Goal: Find specific page/section: Locate a particular part of the current website

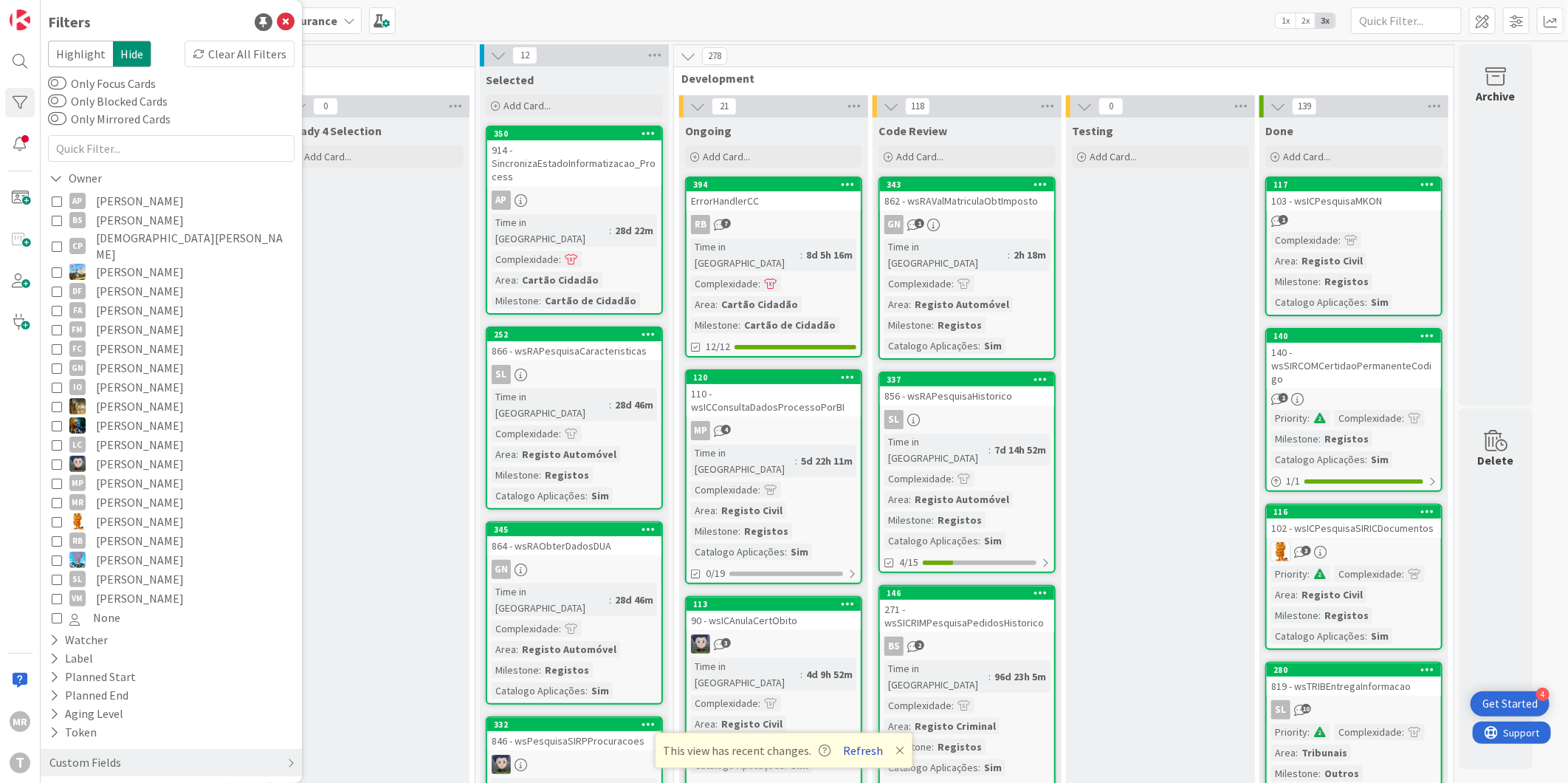
click at [846, 747] on button "Refresh" at bounding box center [864, 750] width 50 height 19
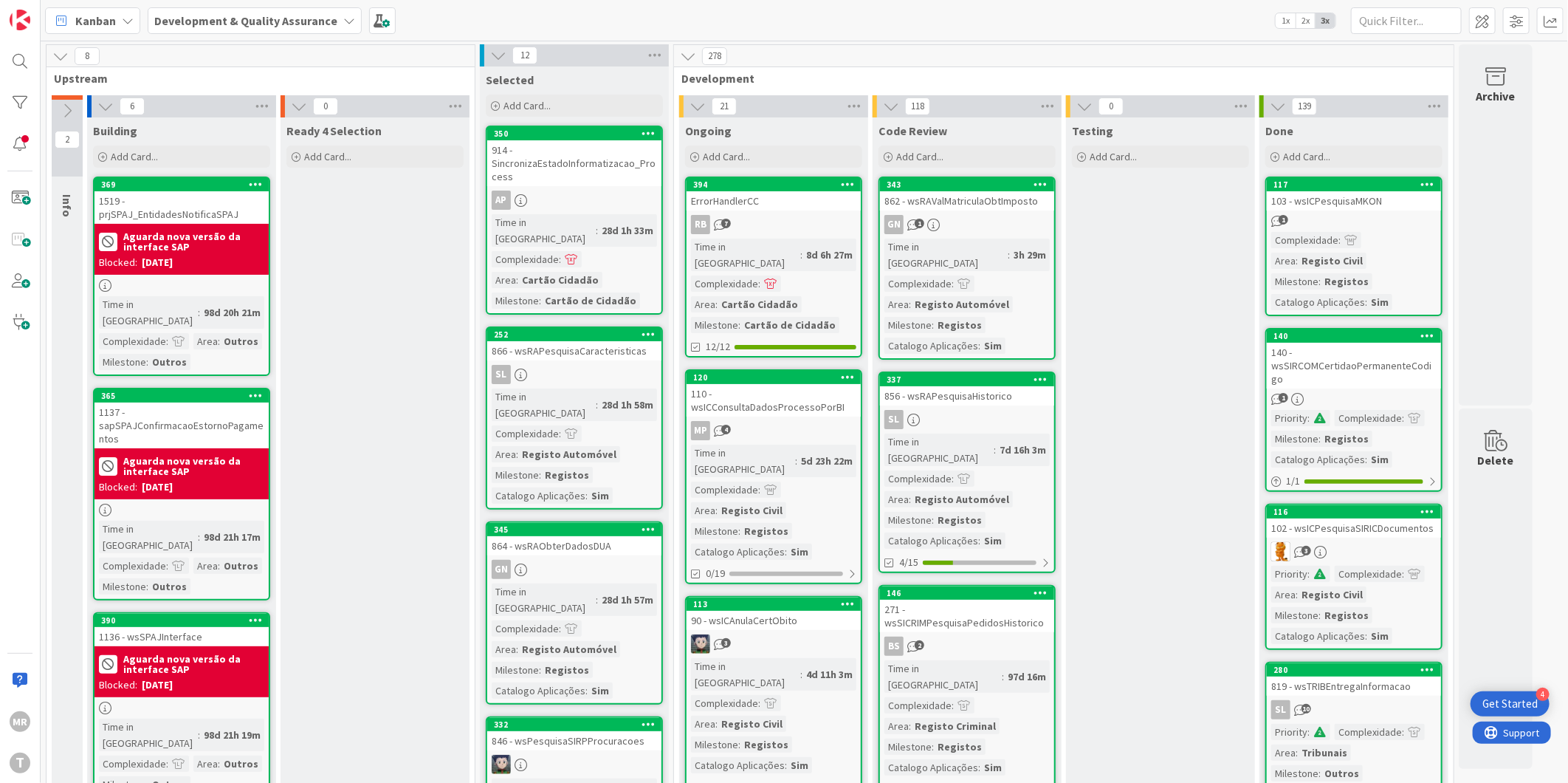
click at [11, 102] on div at bounding box center [19, 103] width 30 height 30
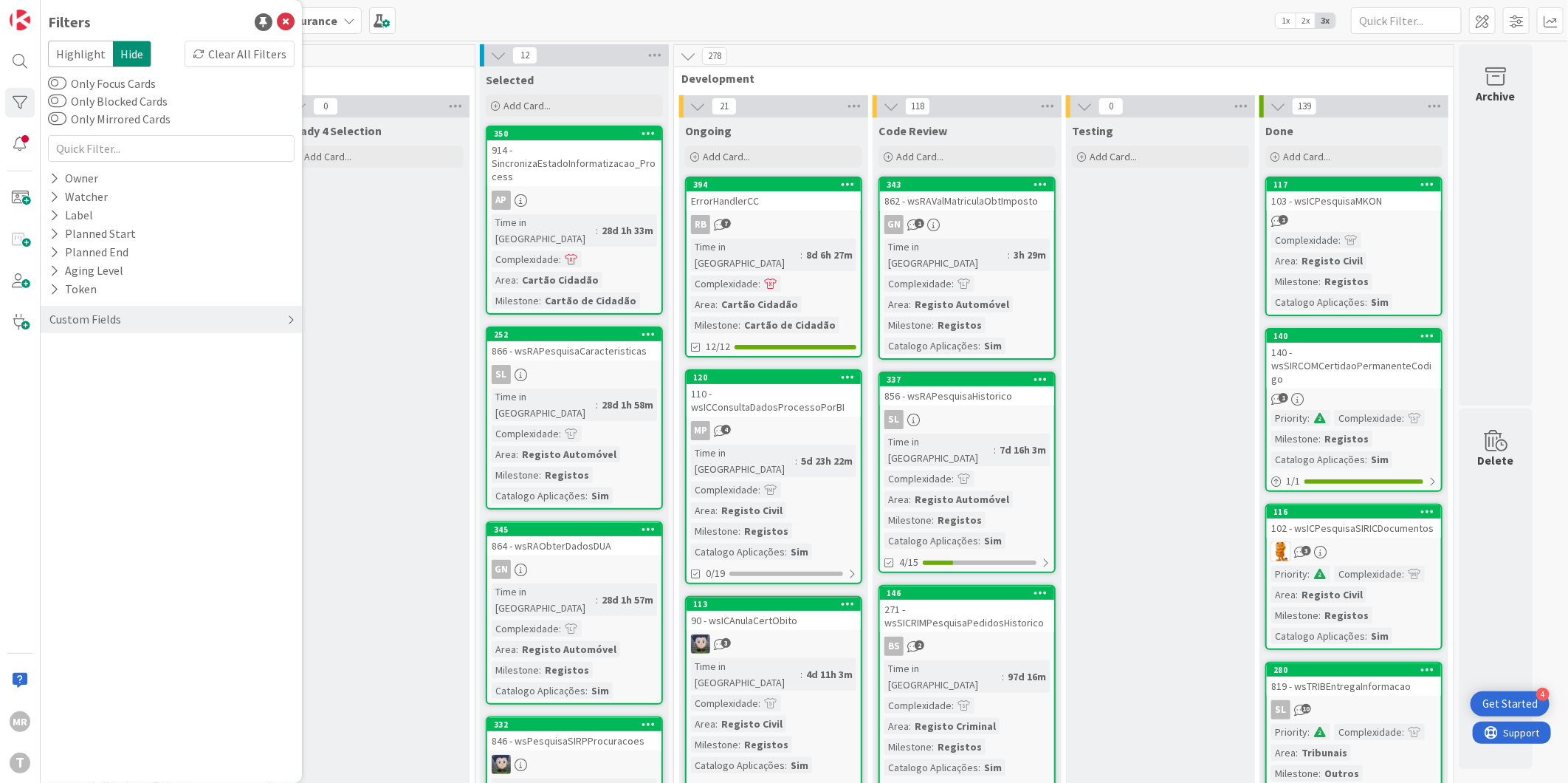
click at [49, 314] on div "Custom Fields" at bounding box center [85, 319] width 74 height 18
click at [55, 380] on icon at bounding box center [54, 386] width 10 height 13
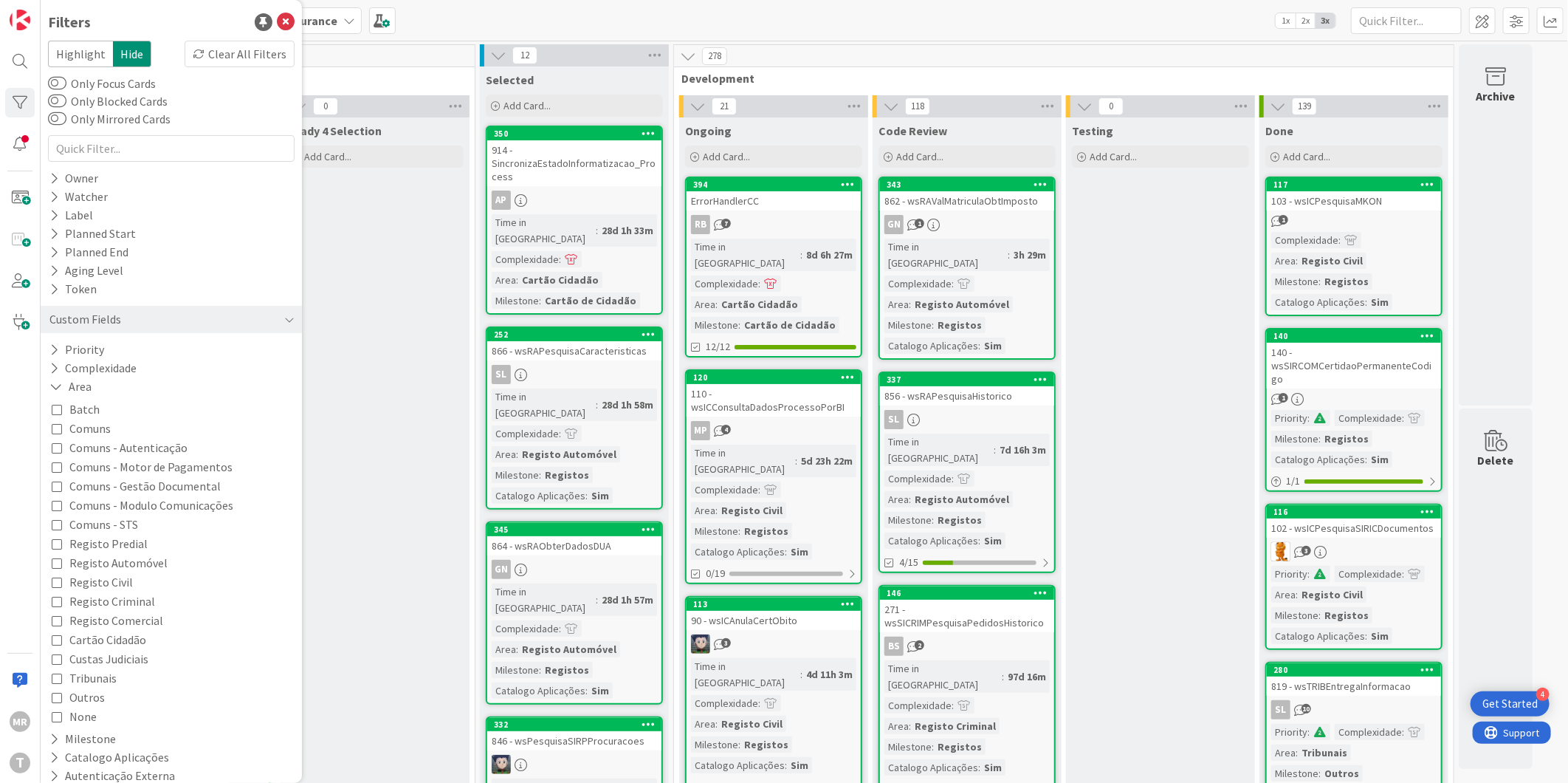
click at [56, 416] on button "Batch" at bounding box center [75, 409] width 48 height 19
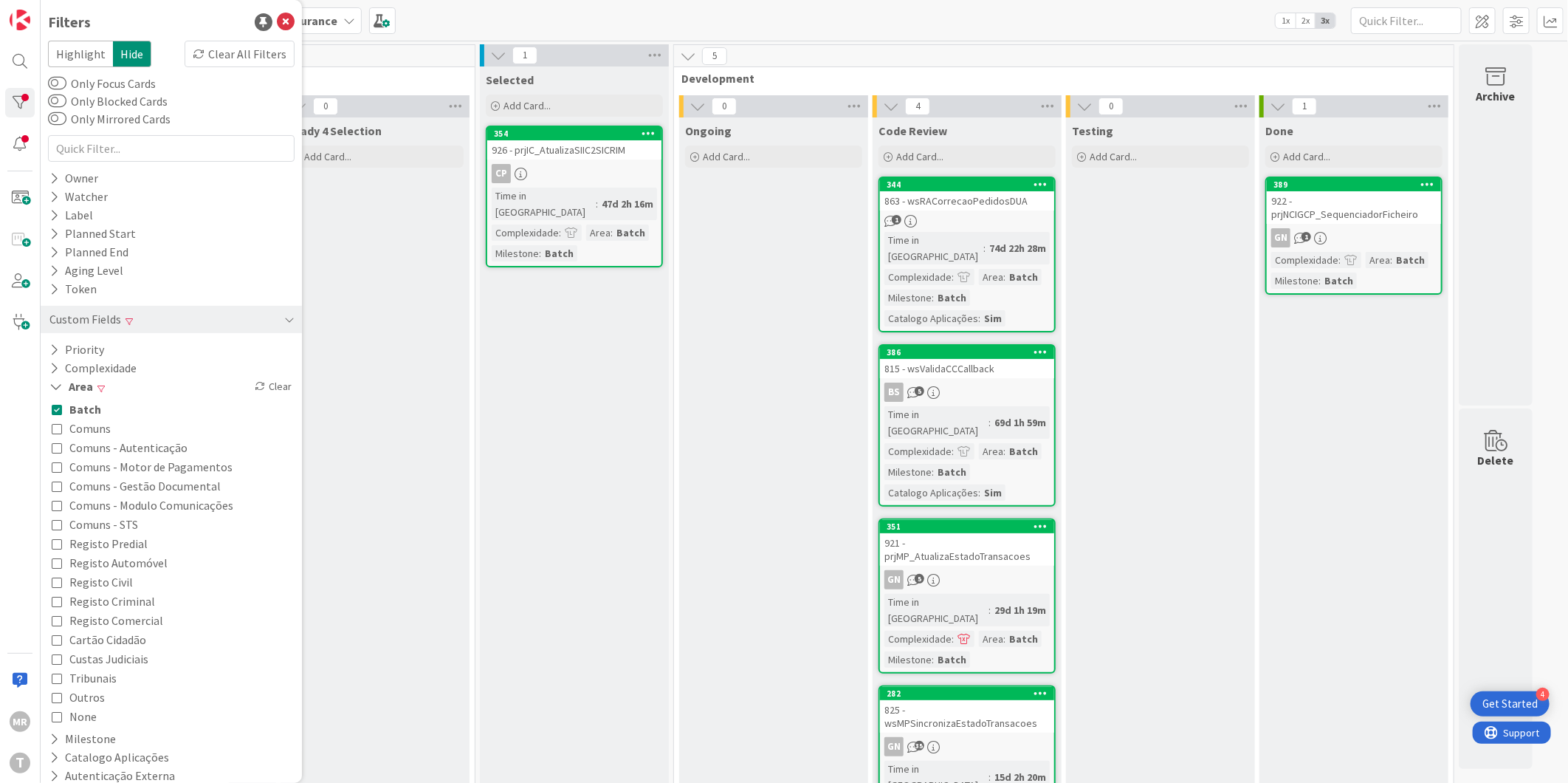
scroll to position [20, 0]
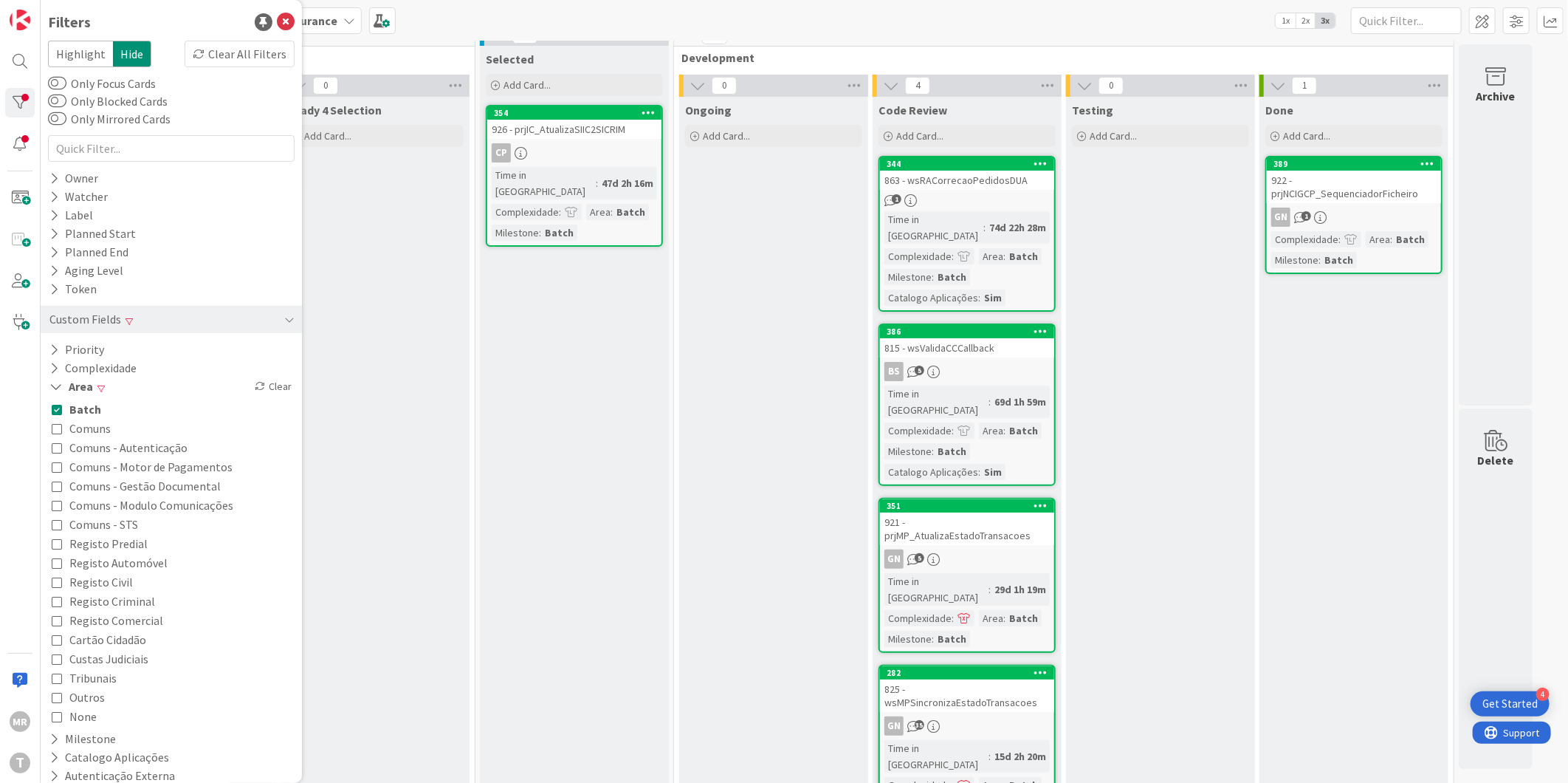
click at [77, 408] on span "Batch" at bounding box center [85, 409] width 32 height 19
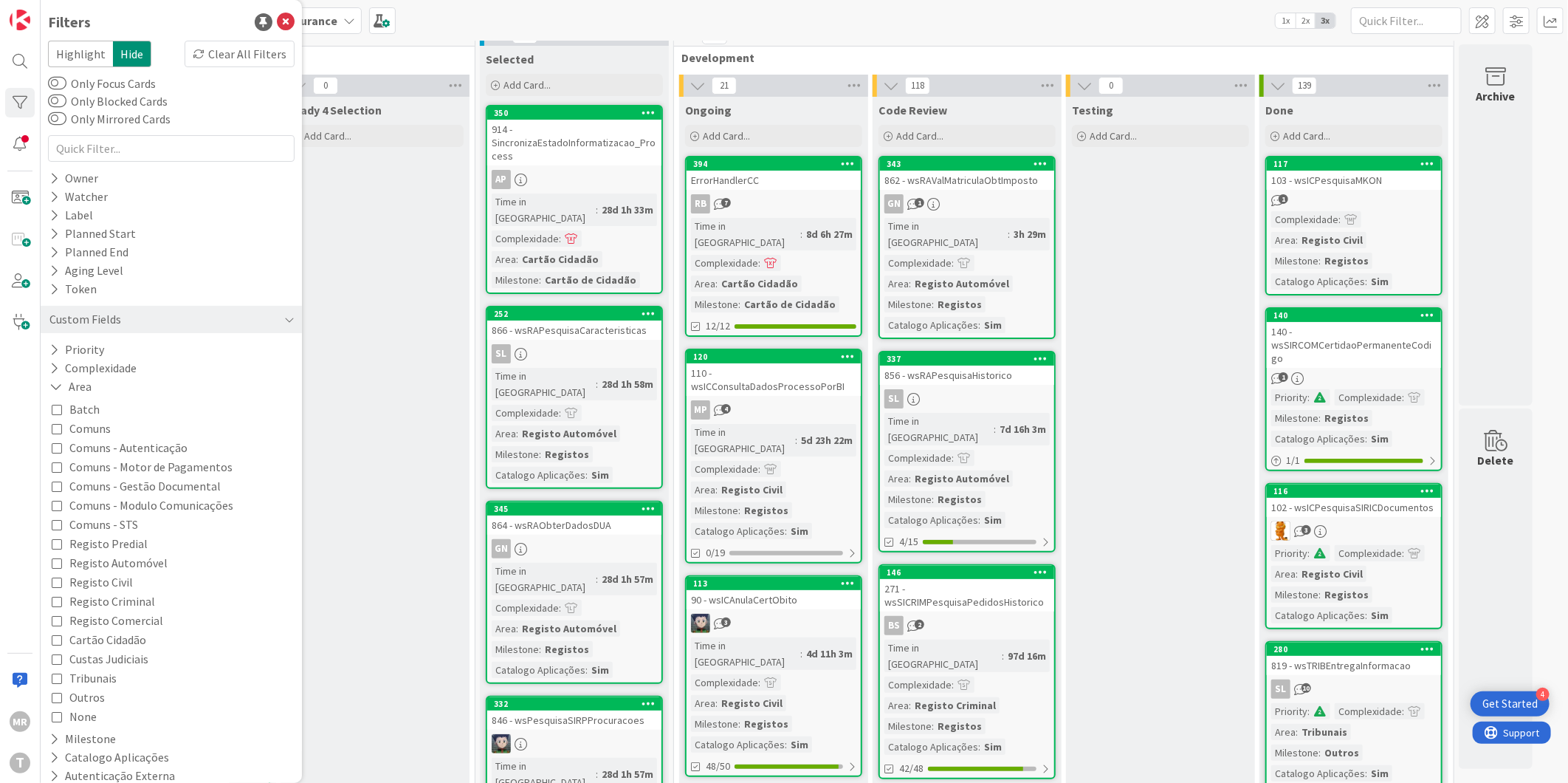
scroll to position [13, 0]
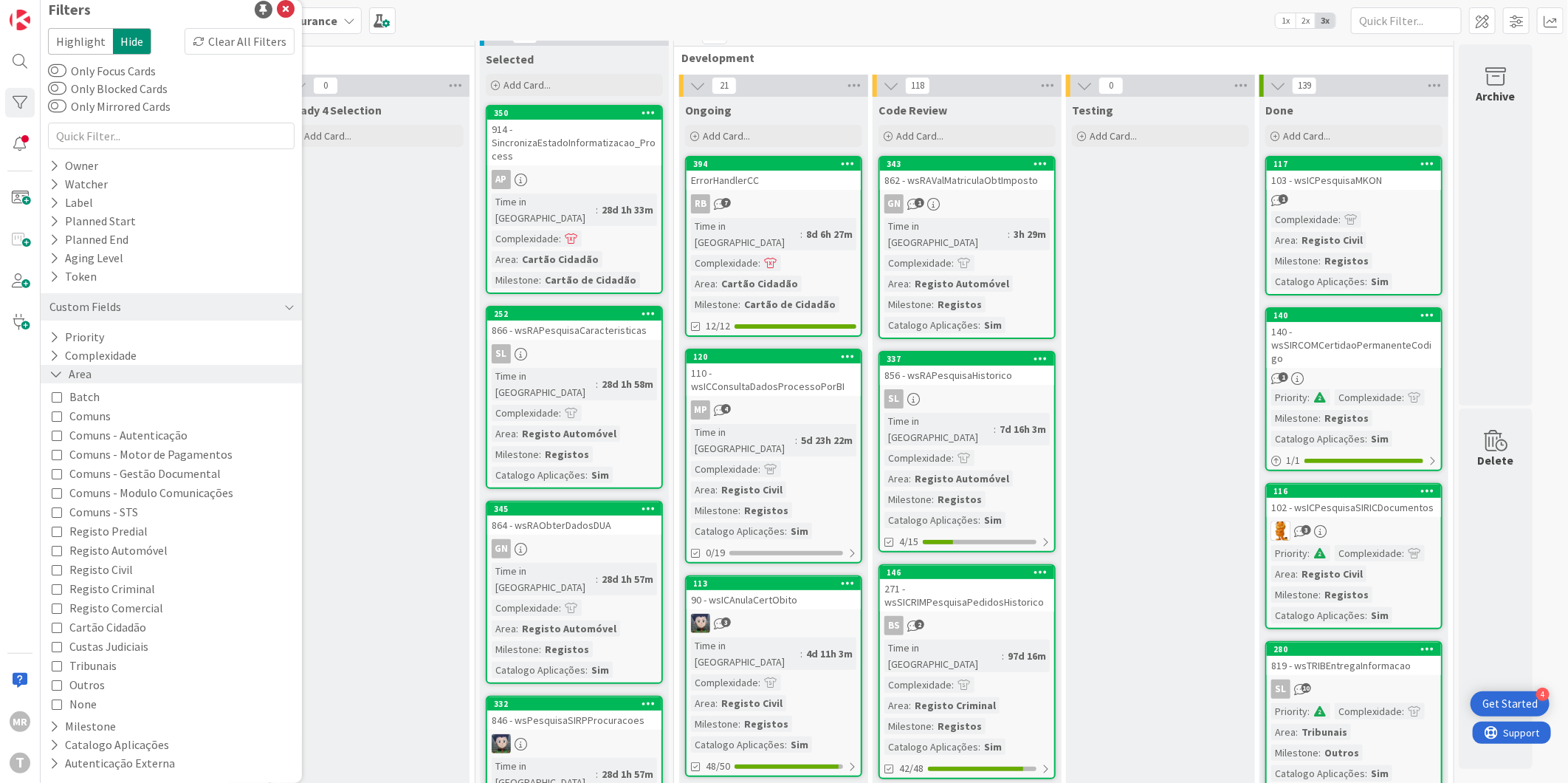
click at [56, 372] on icon at bounding box center [56, 374] width 14 height 13
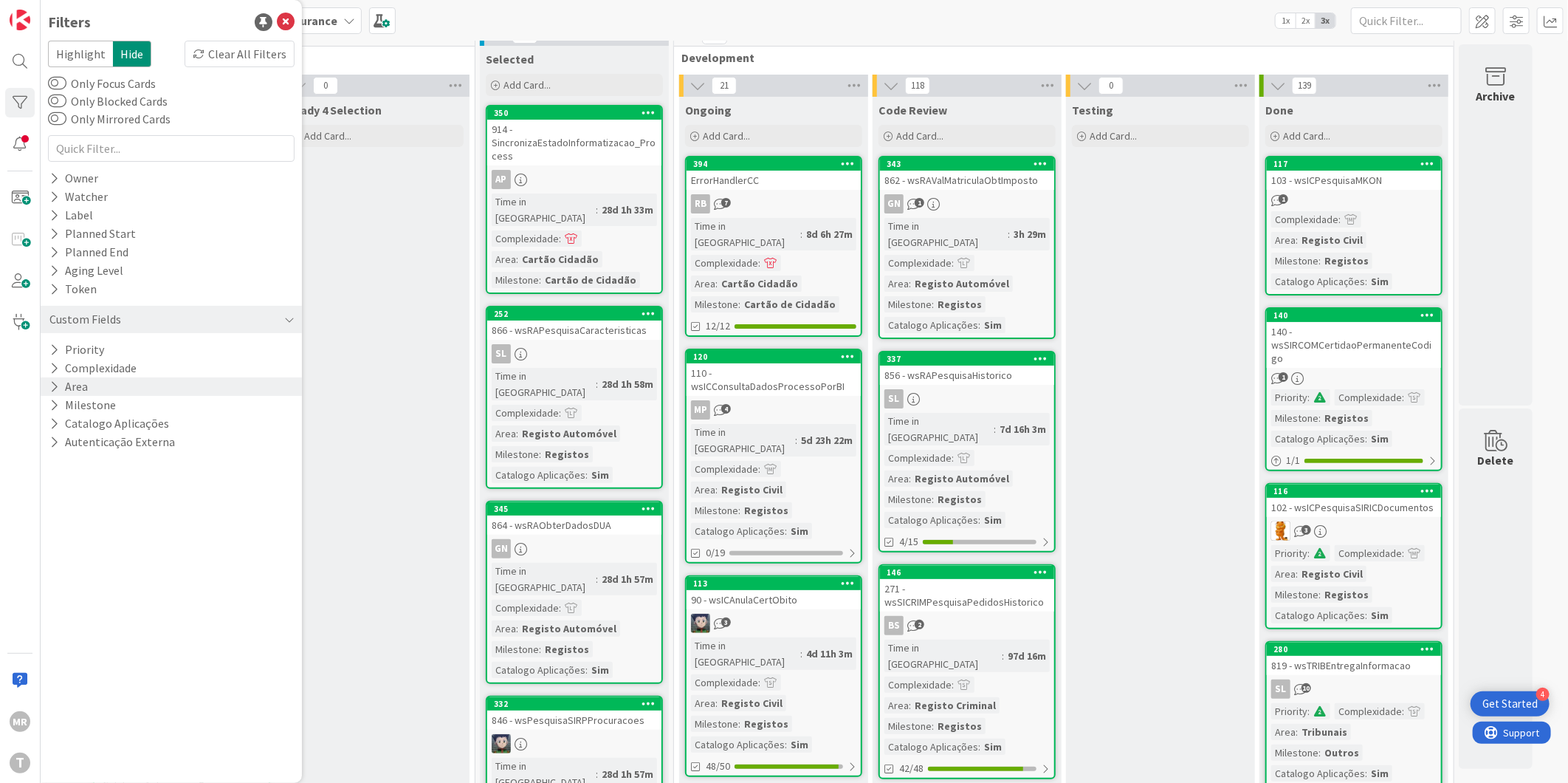
scroll to position [0, 0]
click at [54, 407] on icon at bounding box center [54, 405] width 10 height 13
click at [60, 467] on icon at bounding box center [56, 466] width 11 height 11
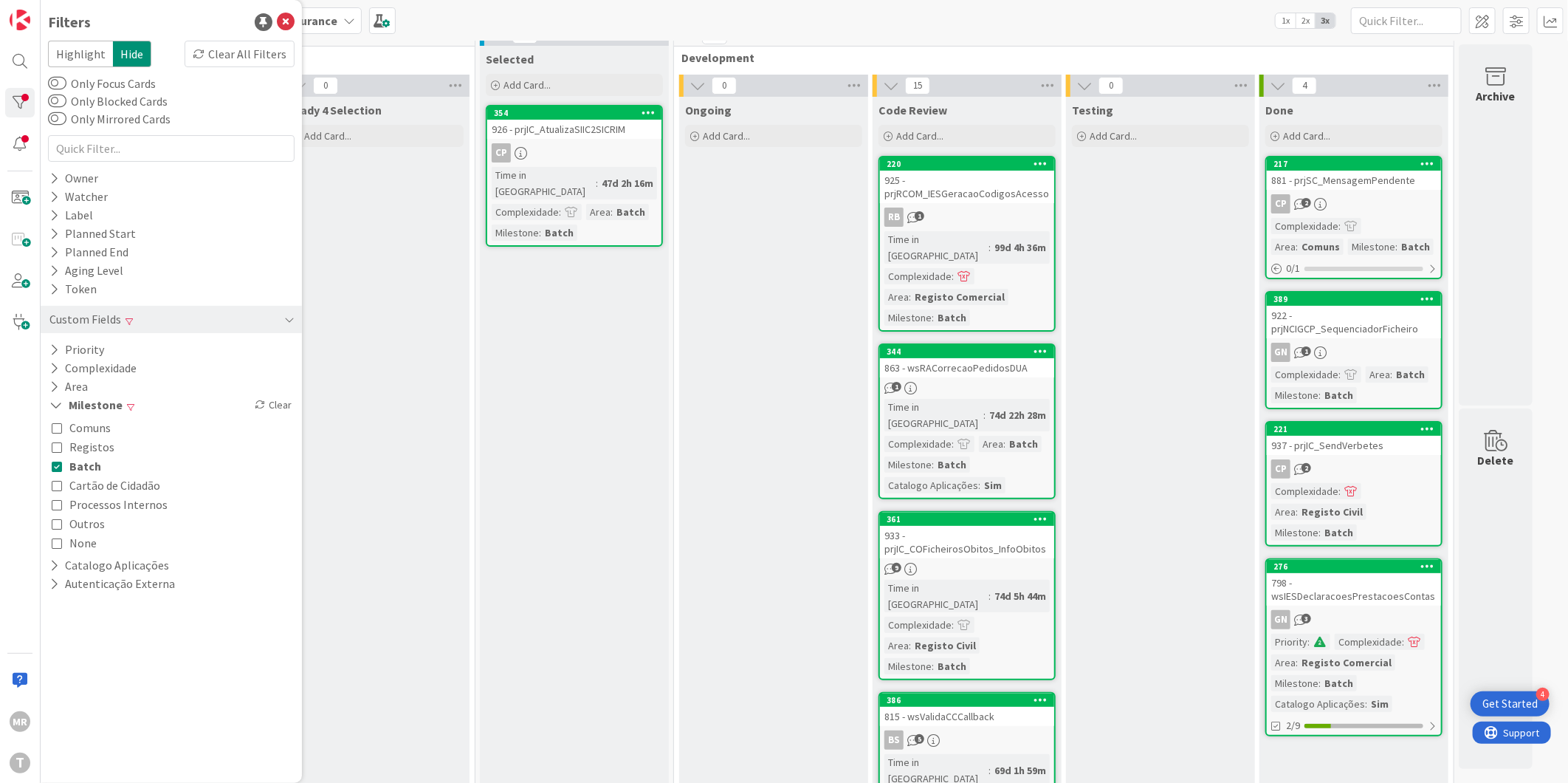
click at [60, 467] on icon at bounding box center [56, 466] width 11 height 11
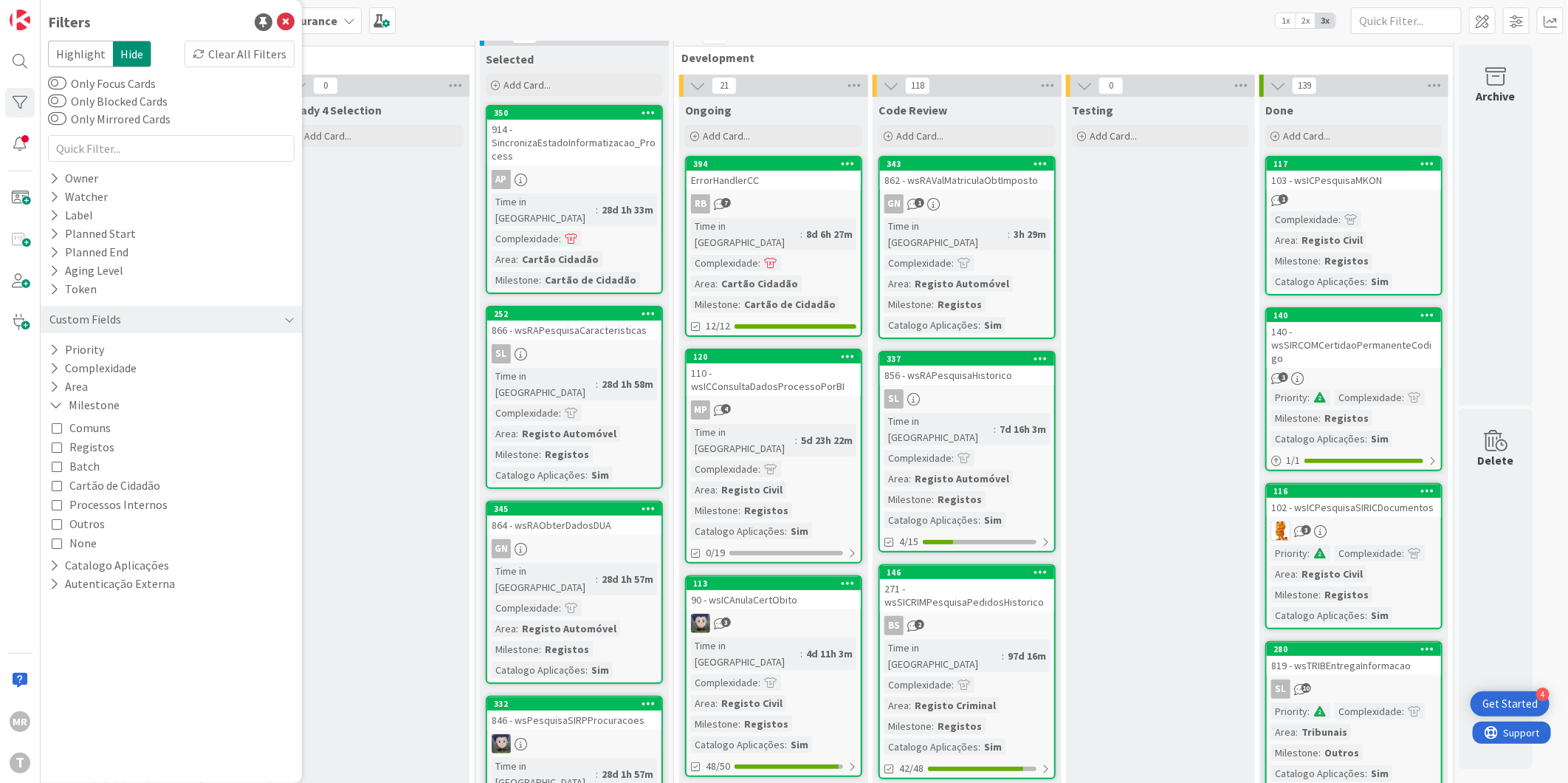
click at [63, 503] on button "Processos Internos" at bounding box center [109, 504] width 116 height 19
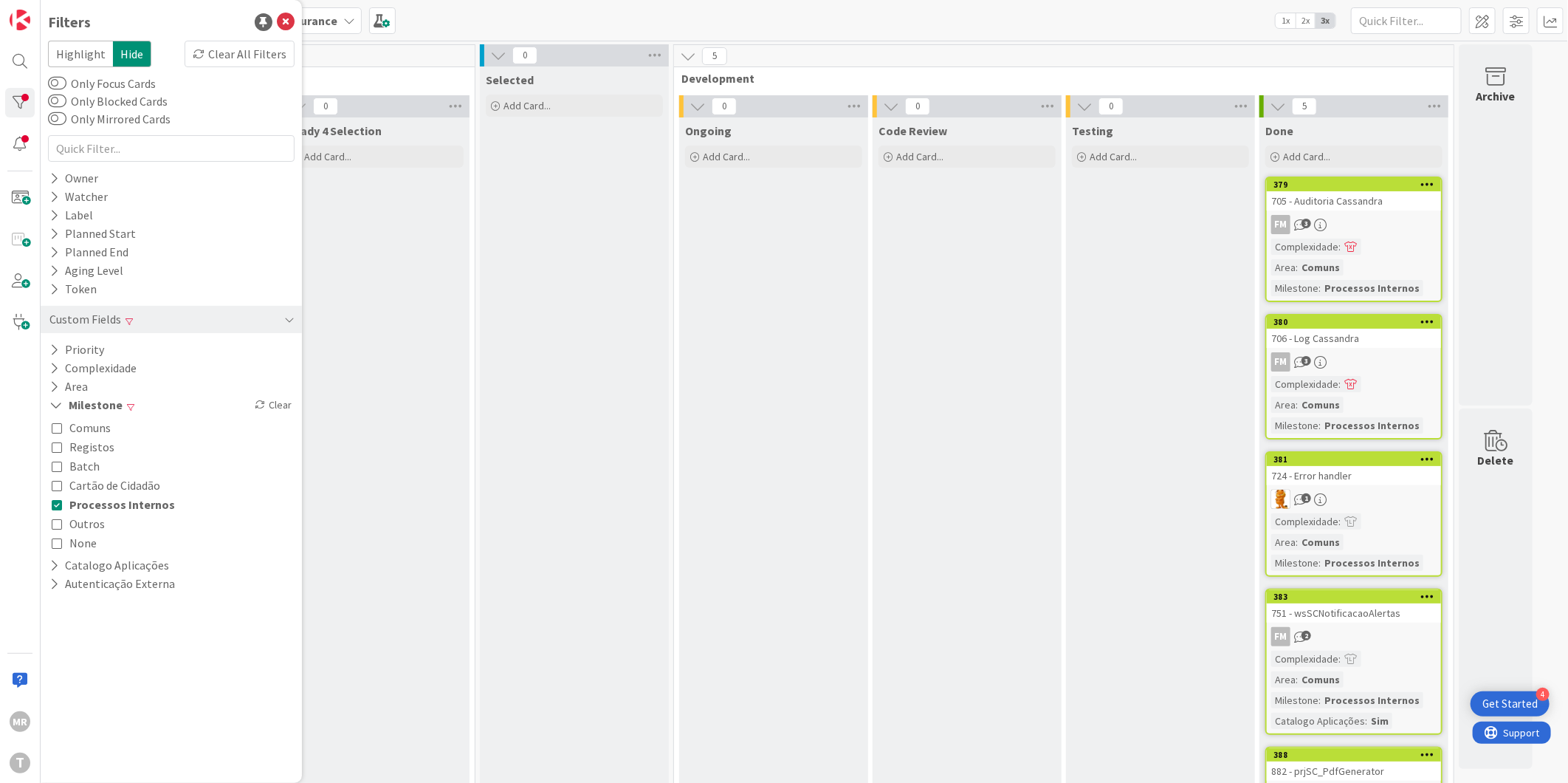
click at [63, 503] on button "Processos Internos" at bounding box center [112, 504] width 123 height 19
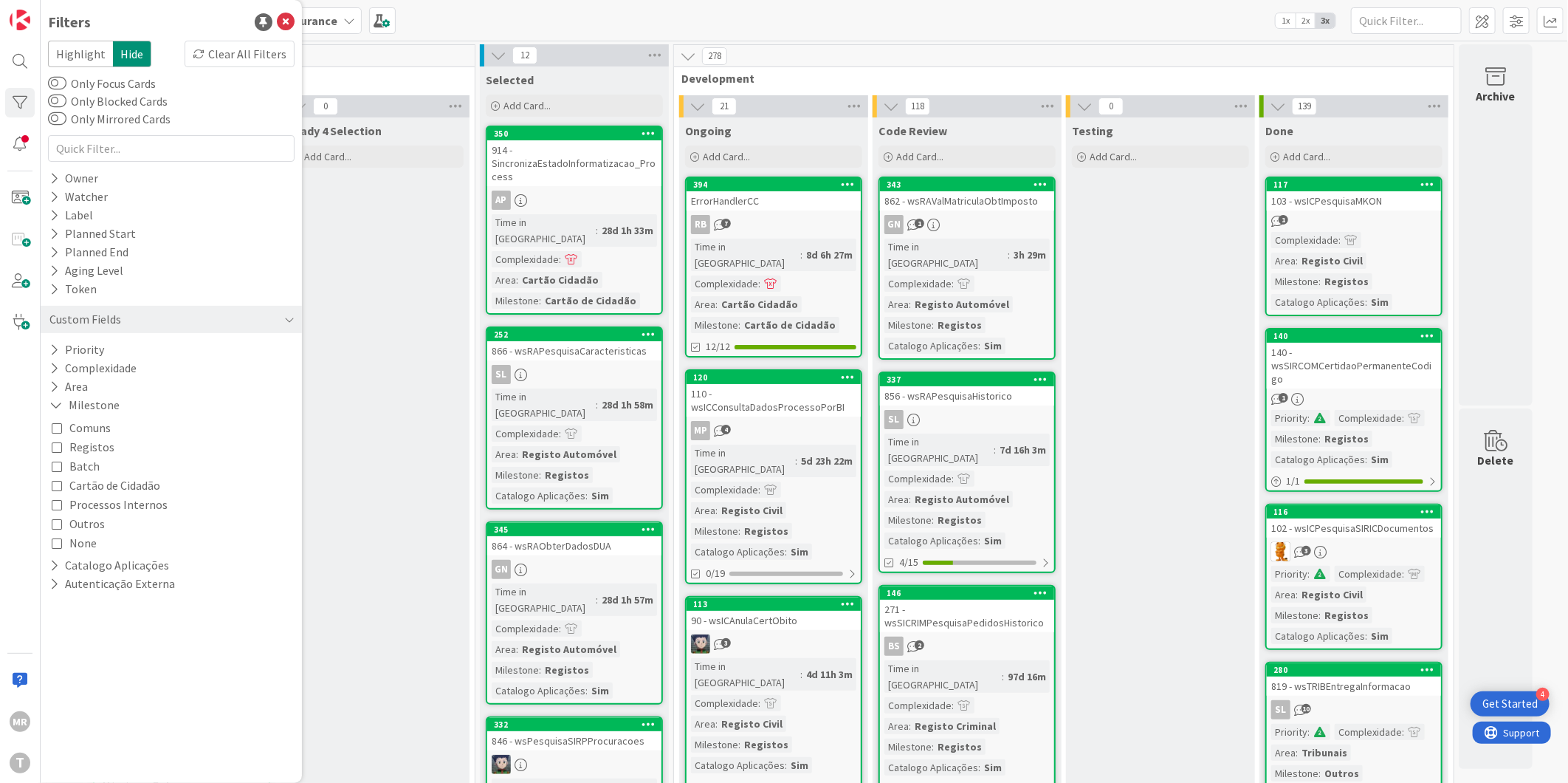
click at [61, 464] on icon at bounding box center [56, 466] width 11 height 11
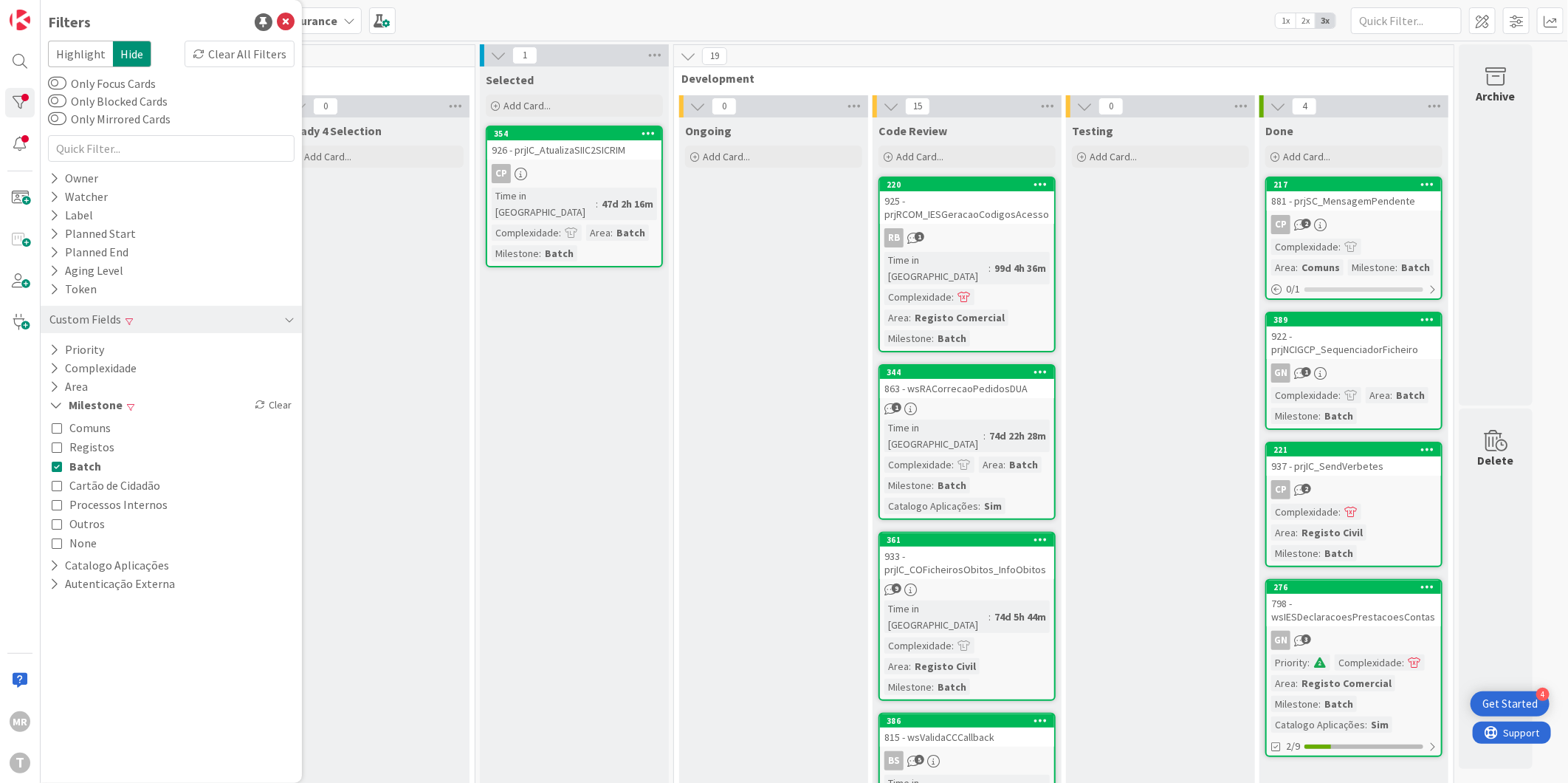
click at [60, 504] on icon at bounding box center [56, 504] width 11 height 11
click at [63, 470] on button "Batch" at bounding box center [75, 467] width 49 height 19
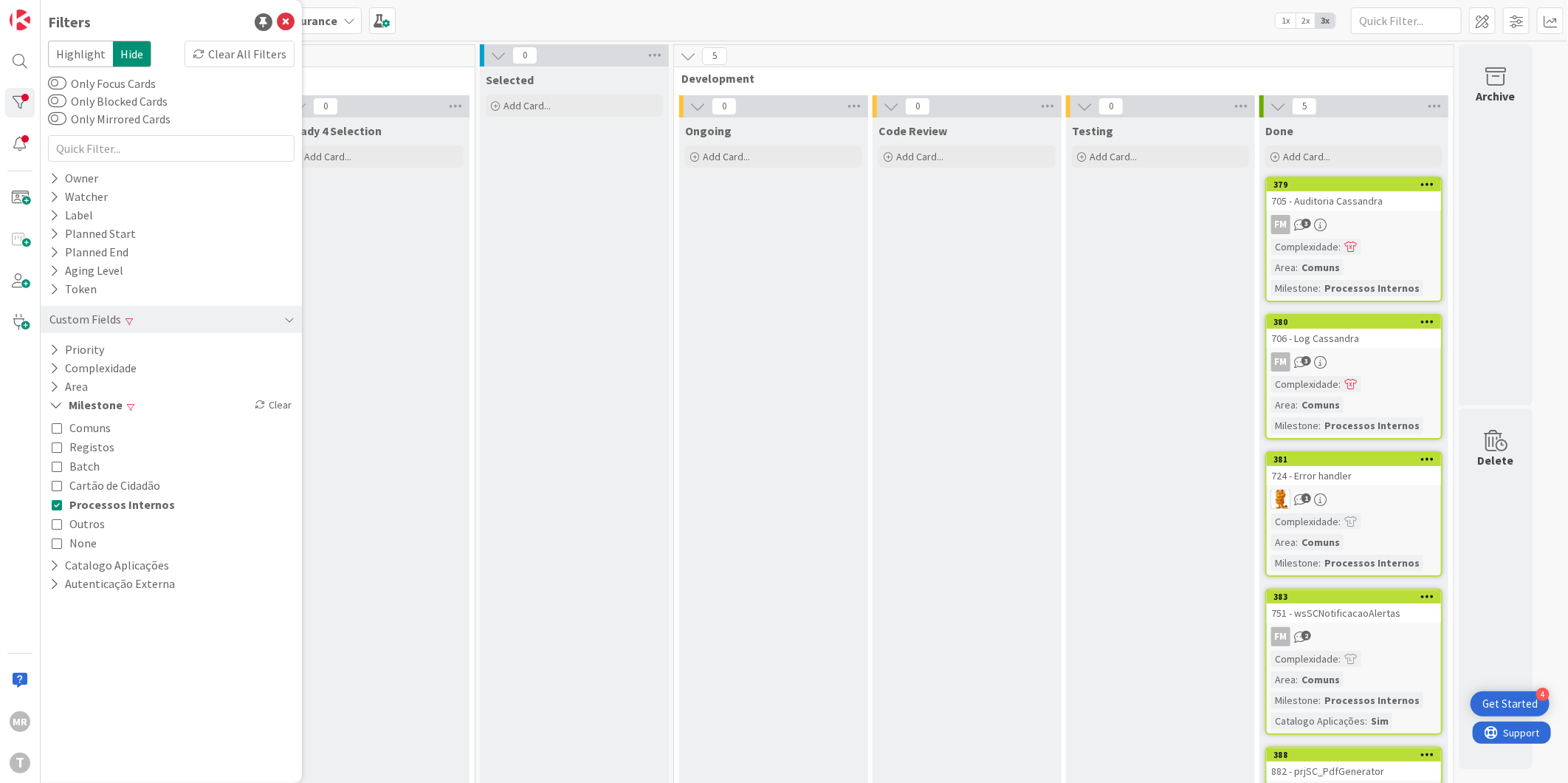
click at [72, 467] on span "Batch" at bounding box center [84, 467] width 30 height 19
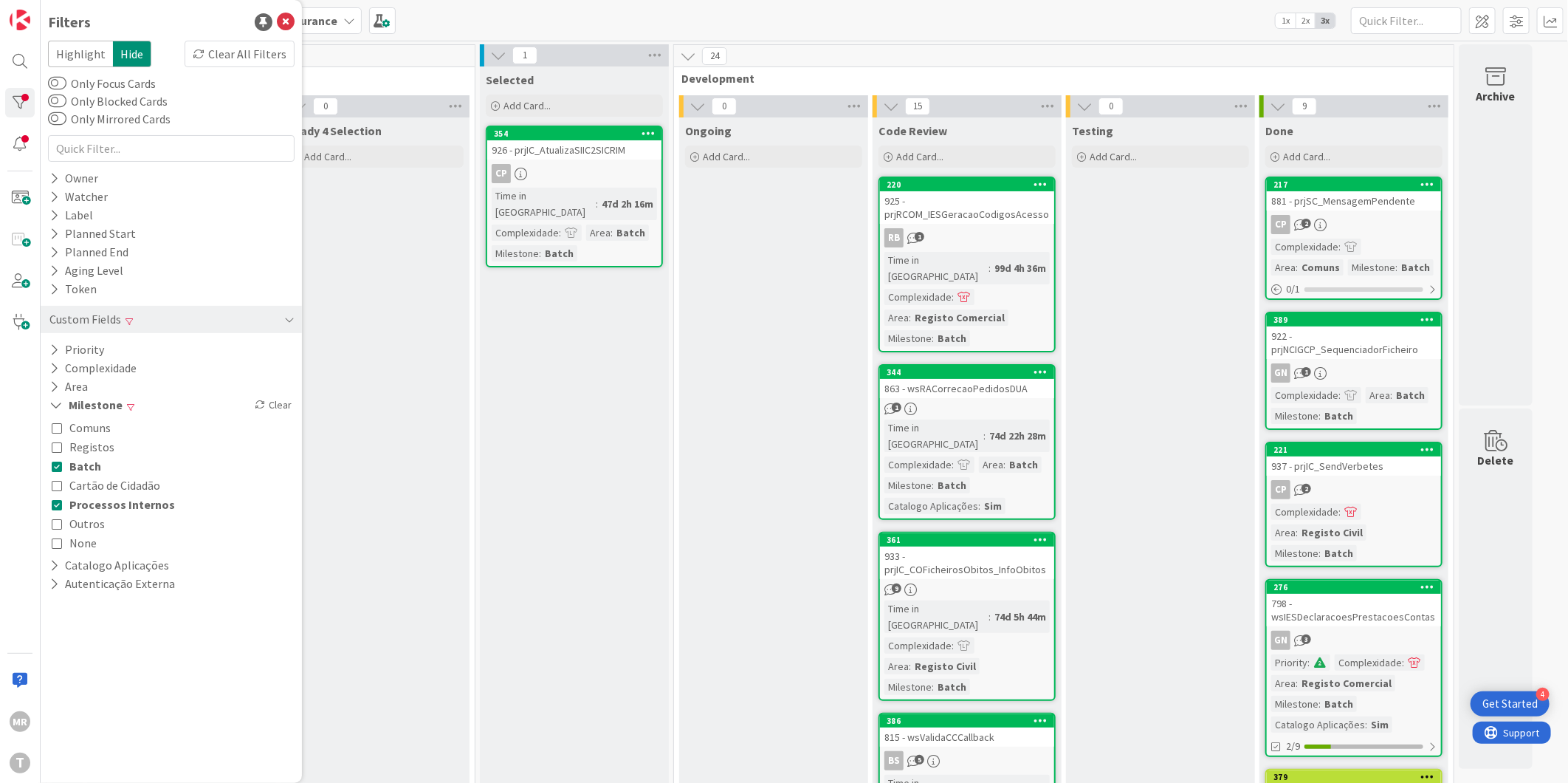
click at [72, 467] on span "Batch" at bounding box center [85, 467] width 32 height 19
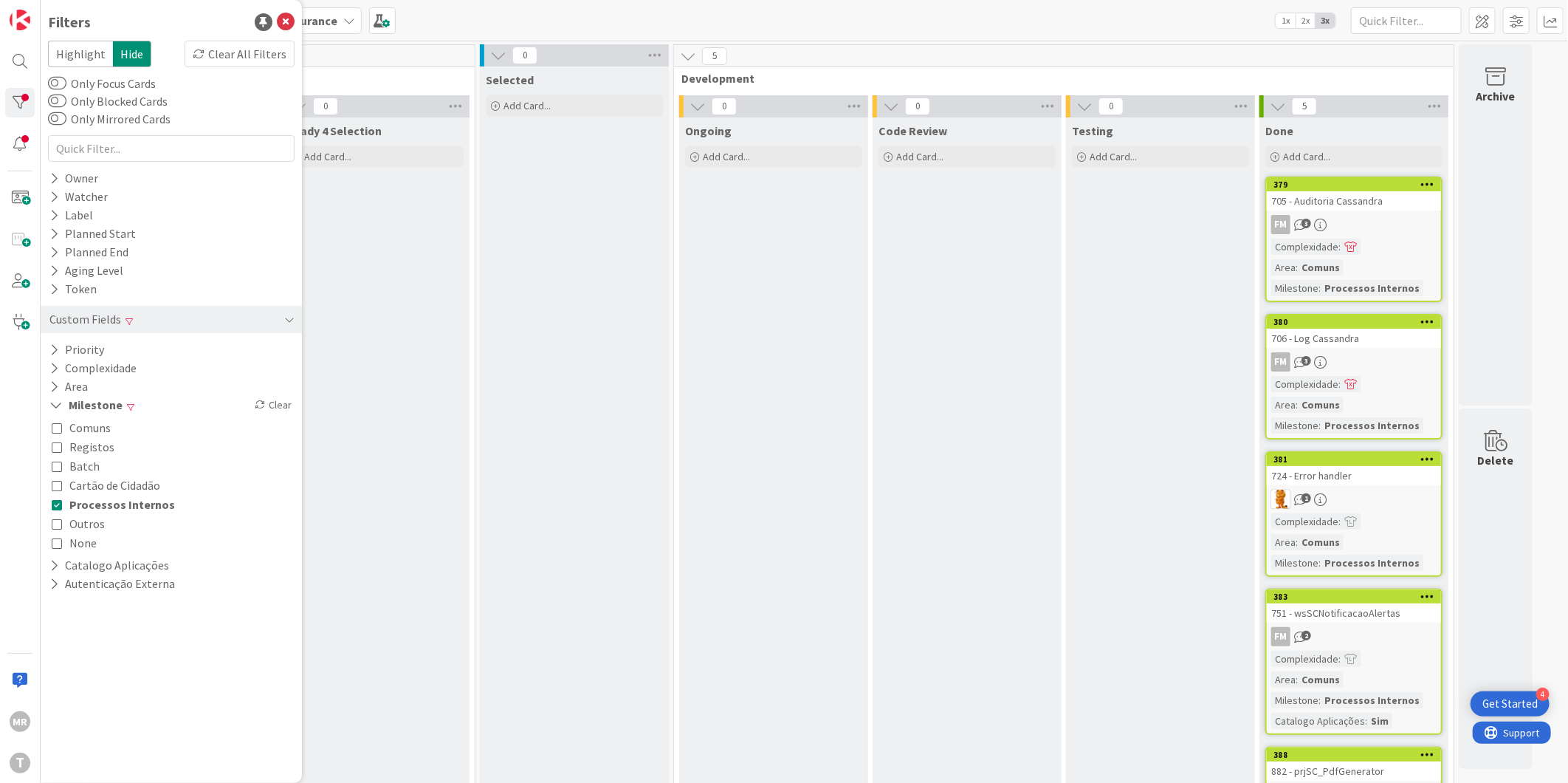
click at [73, 499] on span "Processos Internos" at bounding box center [122, 504] width 105 height 19
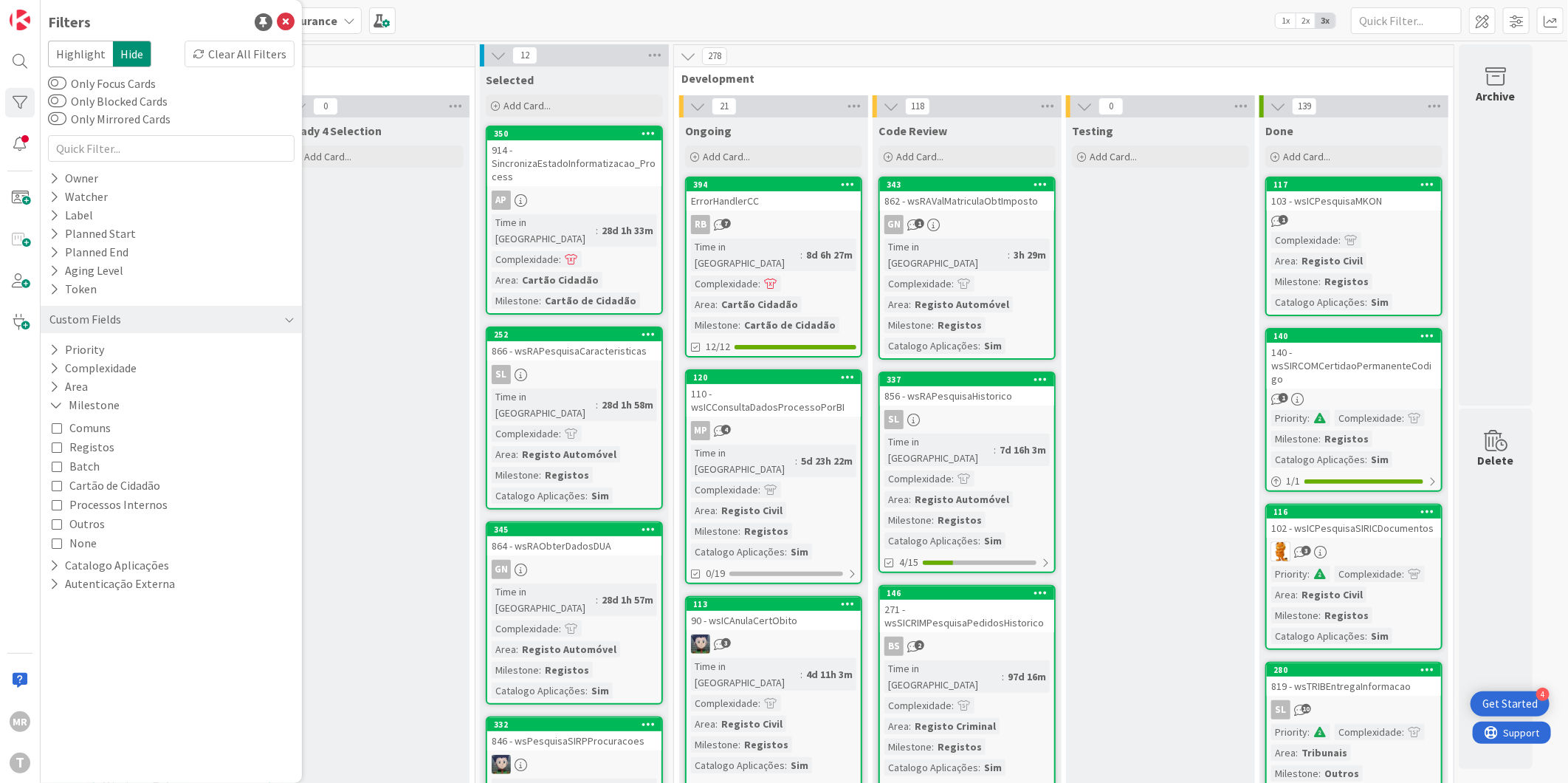
click at [77, 460] on span "Batch" at bounding box center [84, 467] width 30 height 19
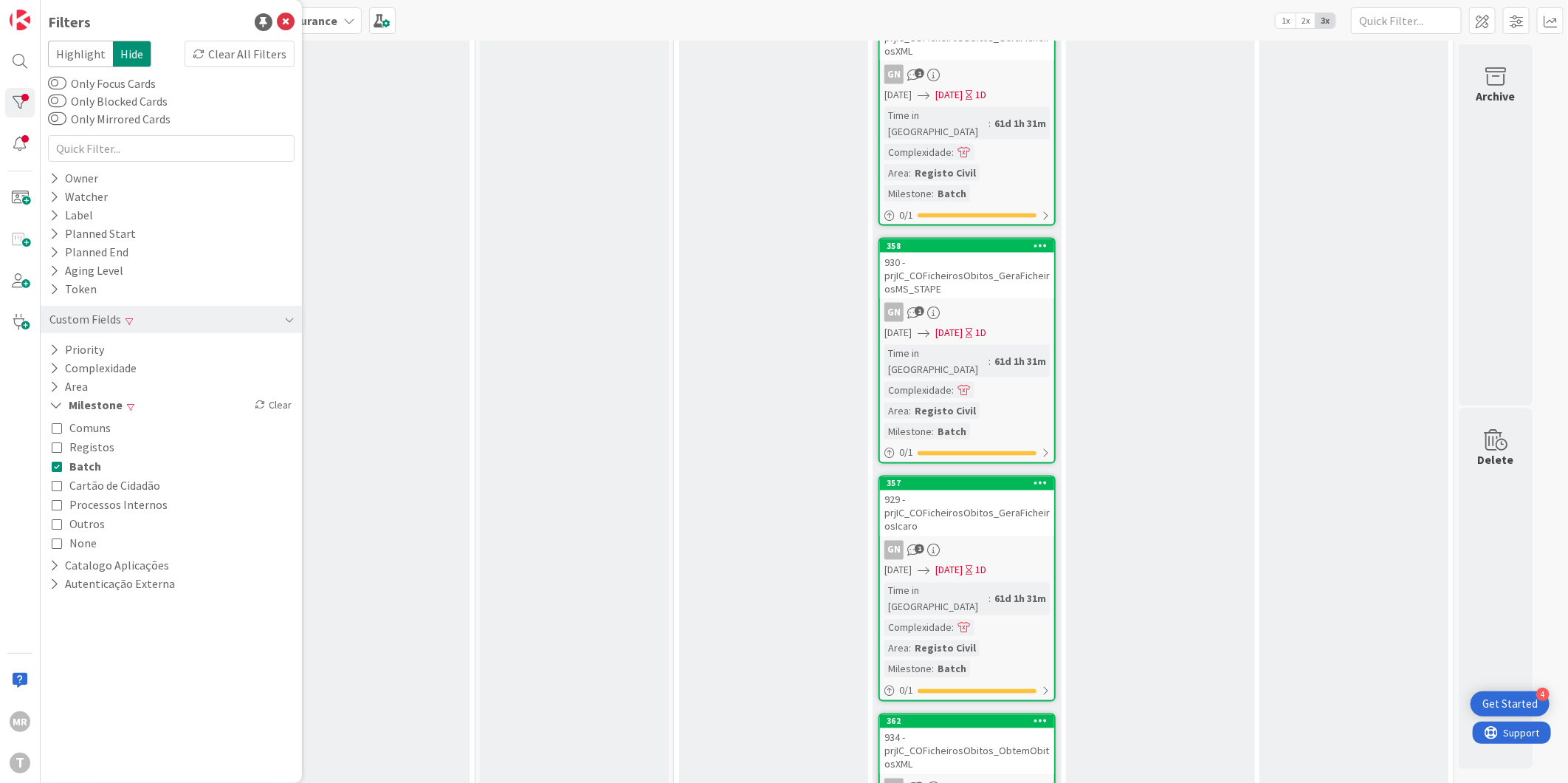
scroll to position [1368, 0]
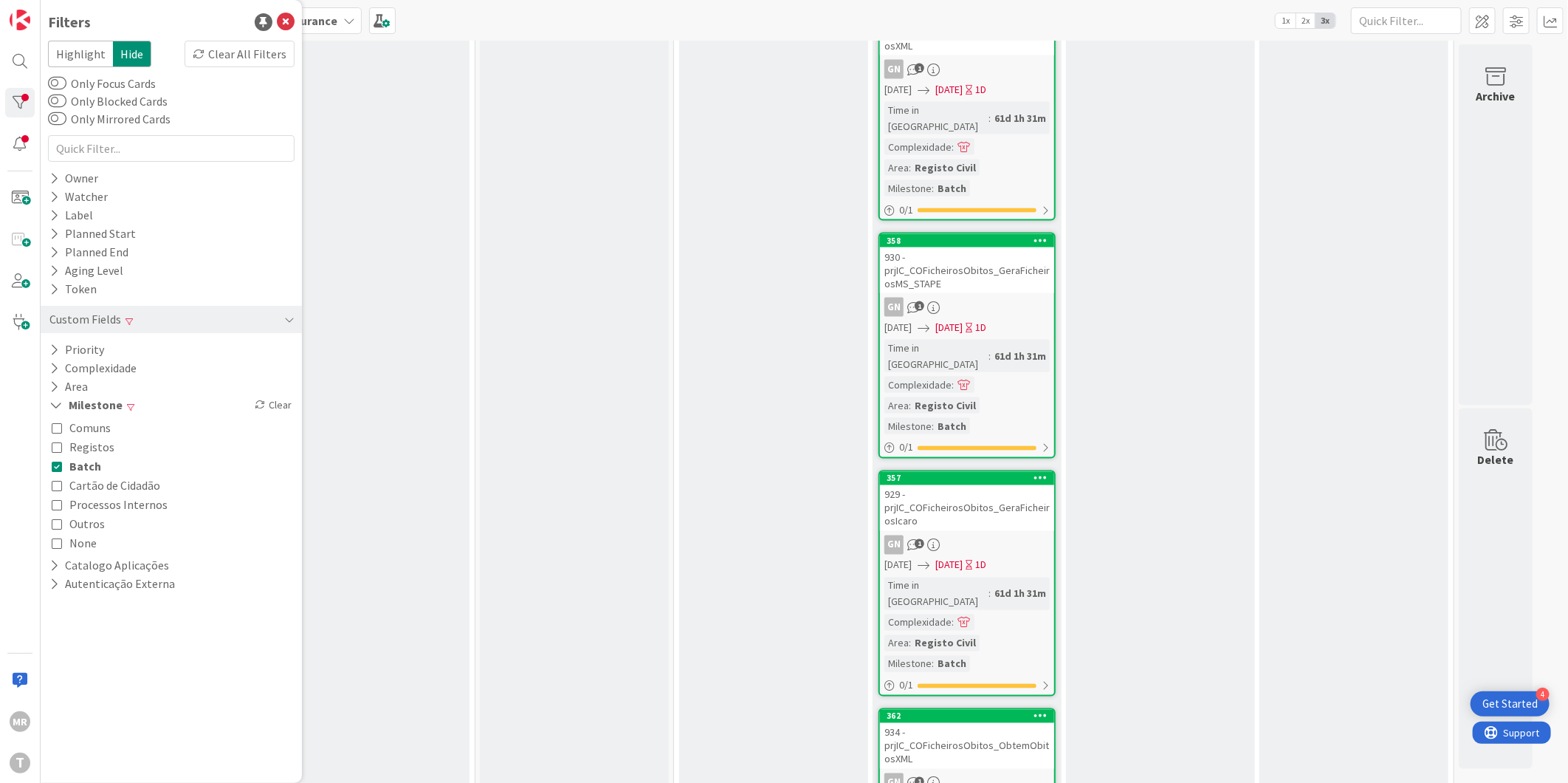
click at [82, 467] on span "Batch" at bounding box center [85, 467] width 32 height 19
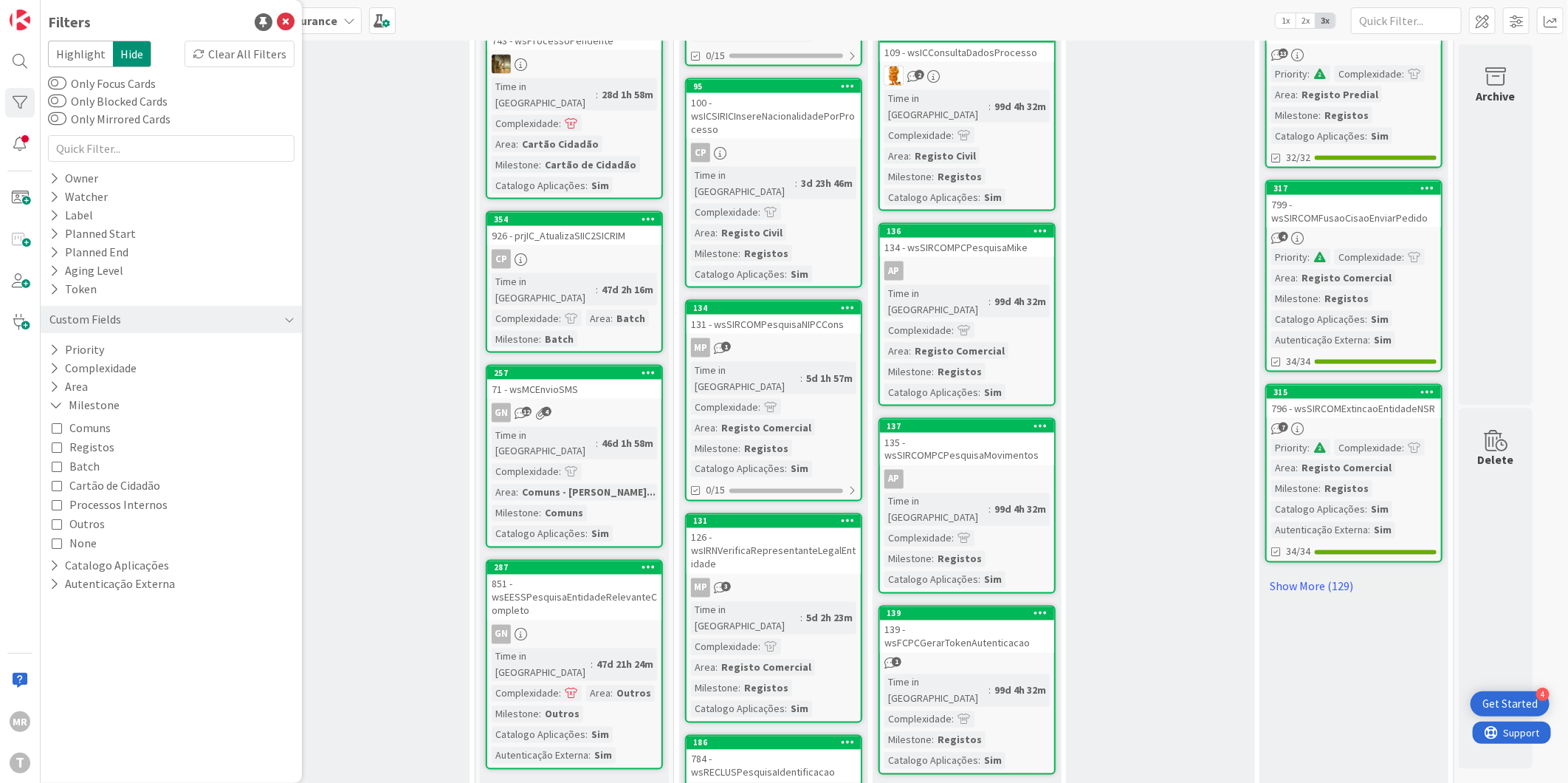
click at [94, 431] on span "Comuns" at bounding box center [90, 428] width 42 height 19
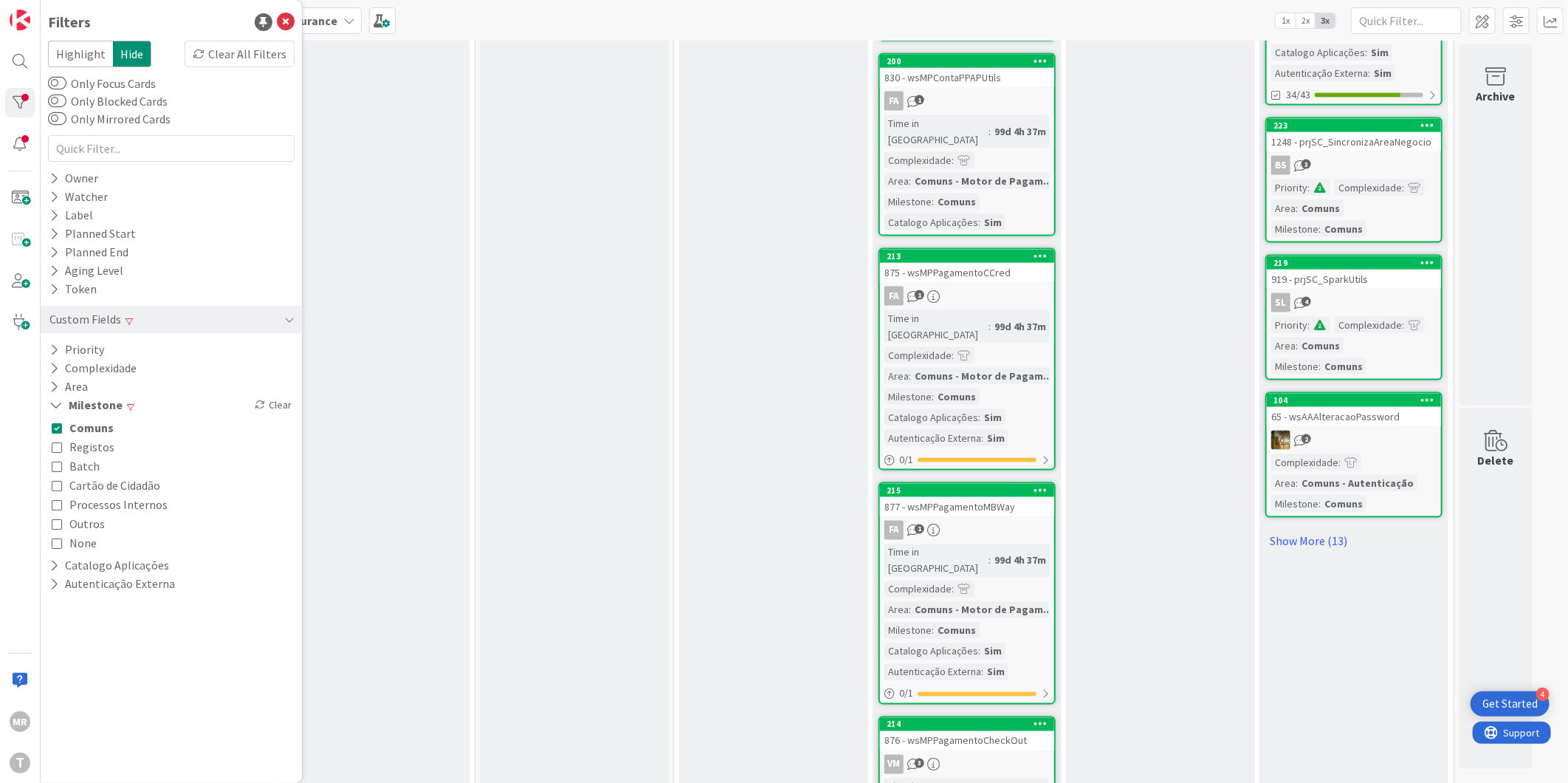
click at [93, 447] on span "Registos" at bounding box center [92, 447] width 45 height 19
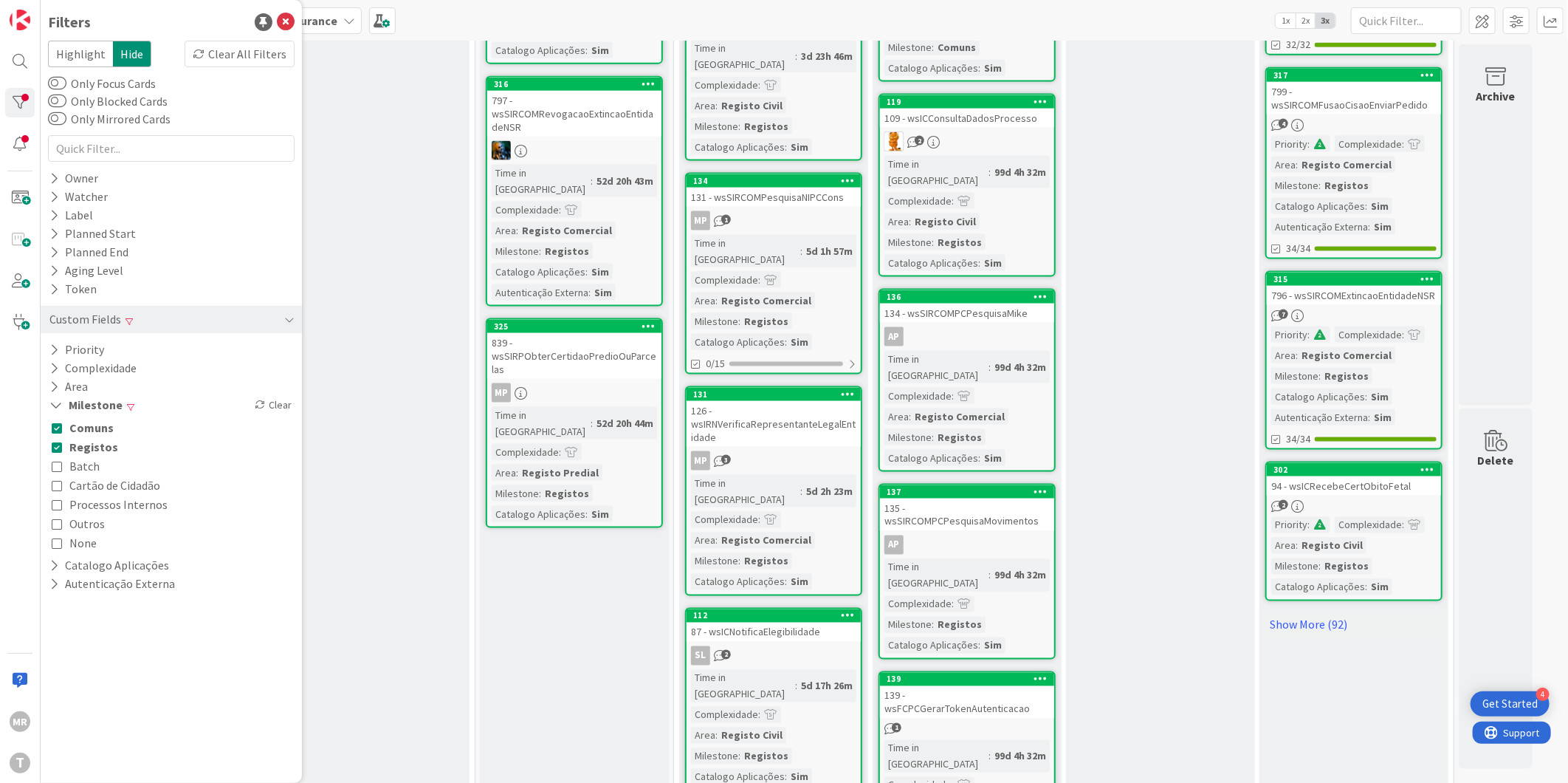
scroll to position [1368, 0]
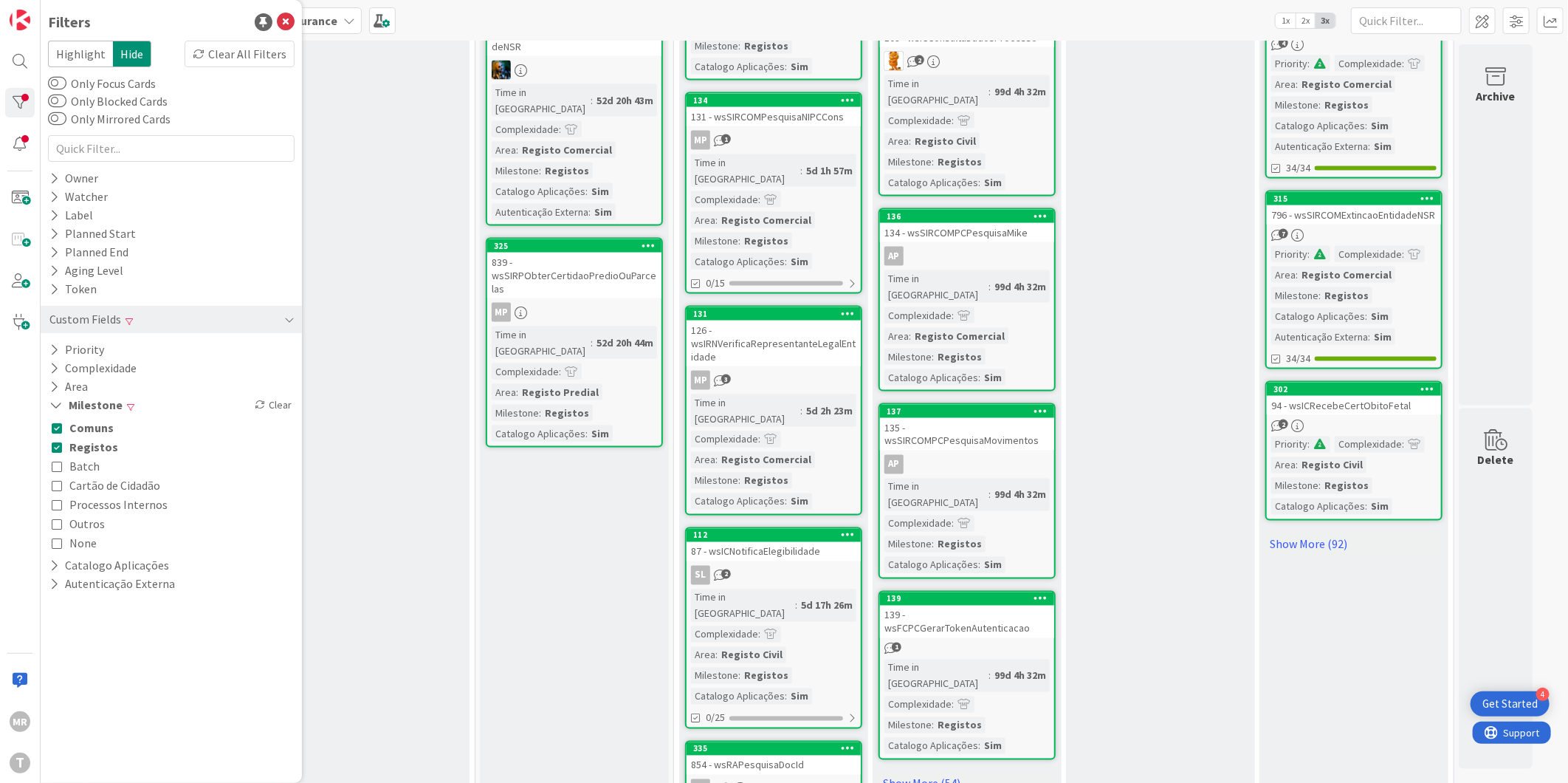
drag, startPoint x: 94, startPoint y: 475, endPoint x: 96, endPoint y: 483, distance: 8.2
click at [94, 476] on span "Cartão de Cidadão" at bounding box center [115, 486] width 91 height 19
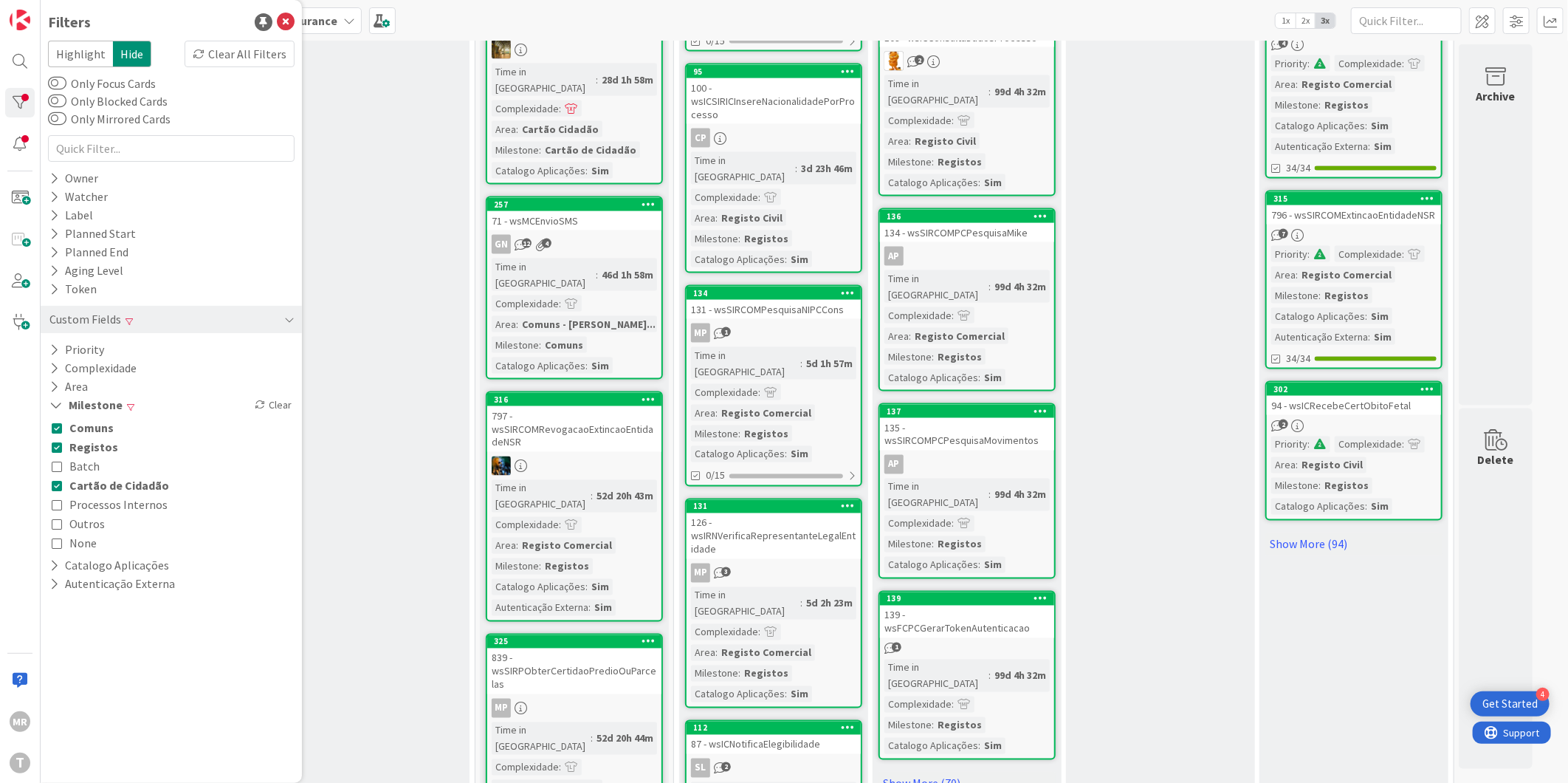
click at [81, 526] on span "Outros" at bounding box center [87, 524] width 36 height 19
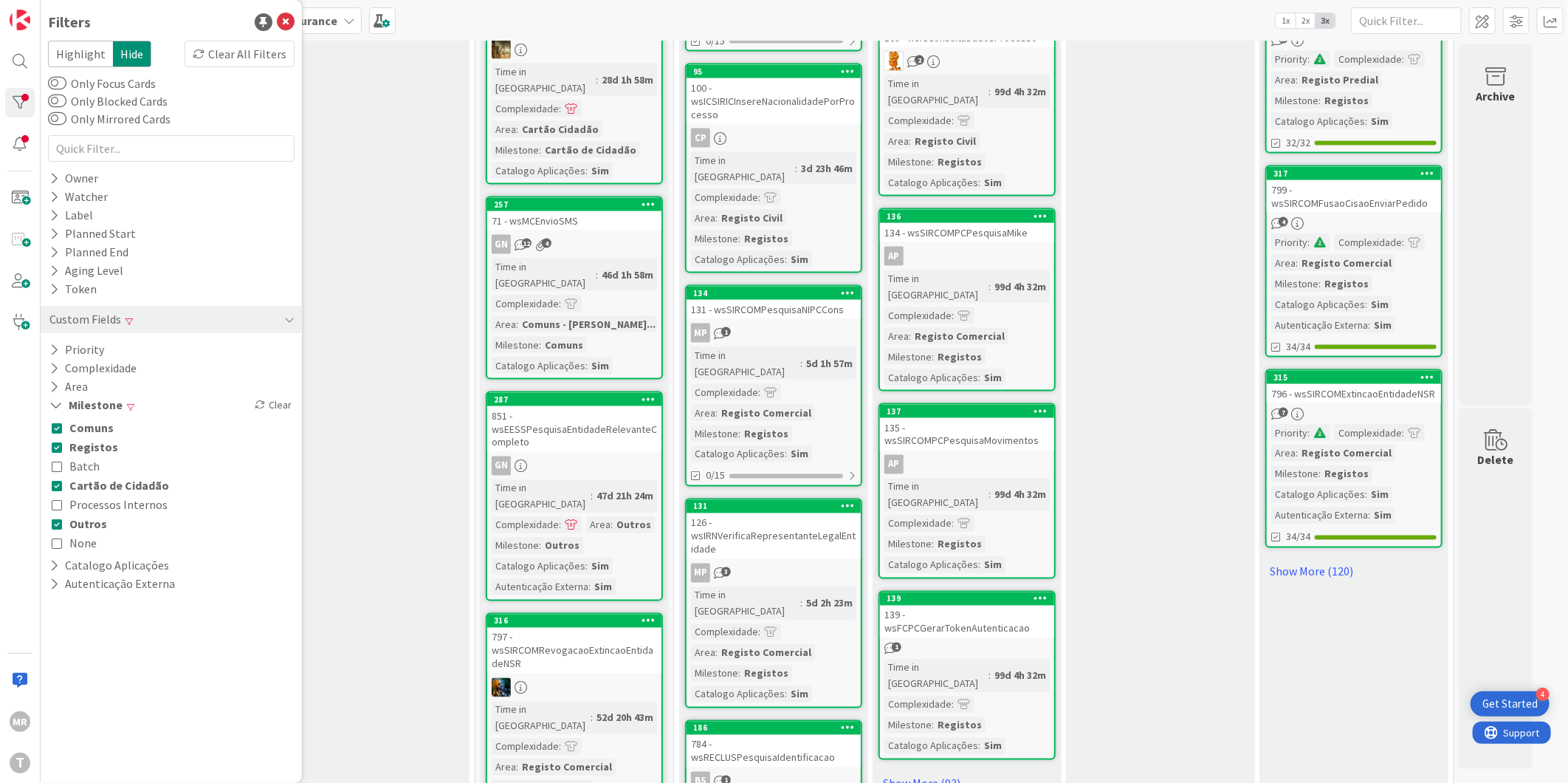
scroll to position [1353, 0]
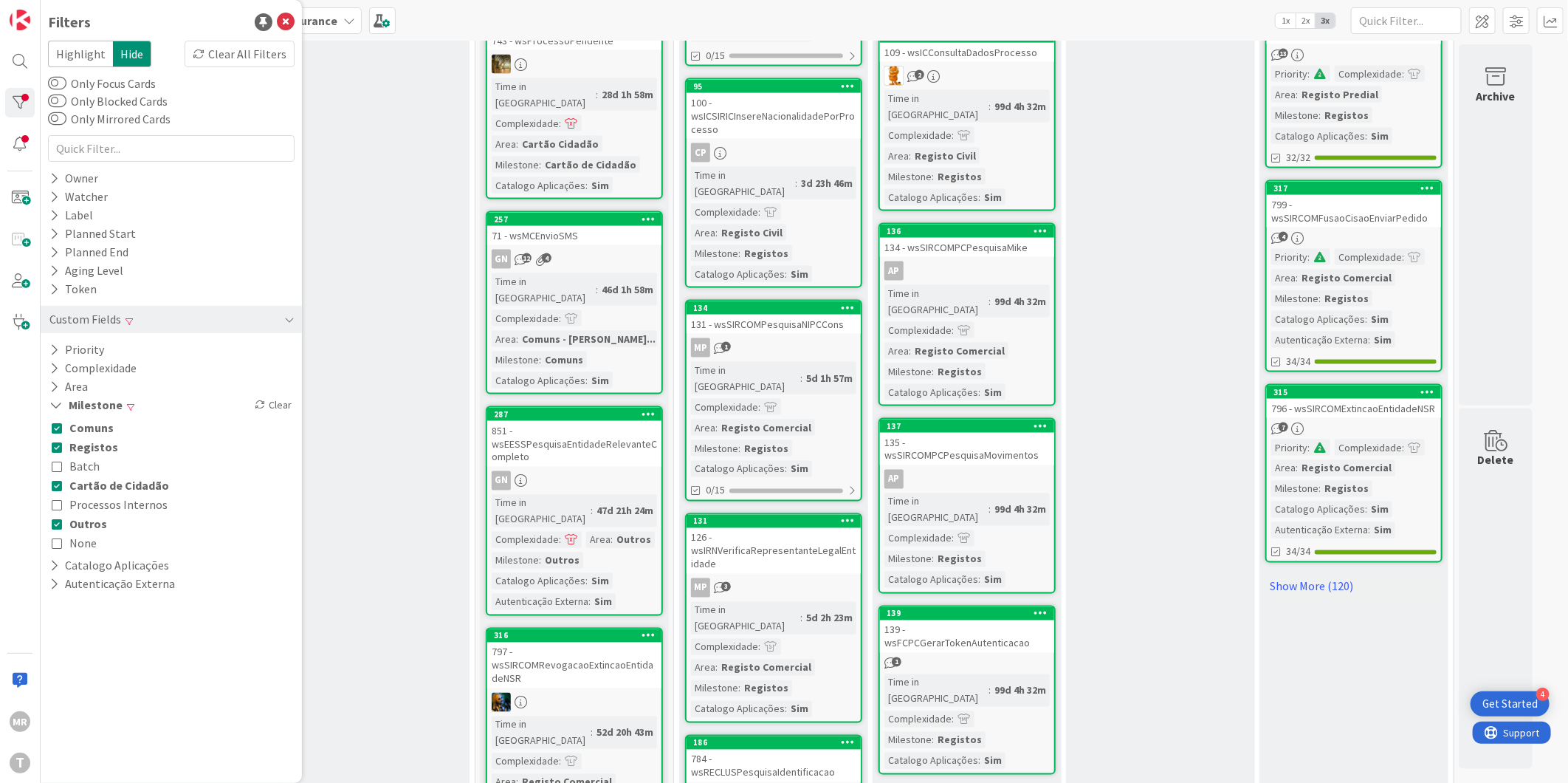
click at [49, 429] on div "Comuns Registos Batch Cartão de Cidadão Processos Internos Outros None" at bounding box center [171, 485] width 247 height 142
click at [48, 452] on div "Comuns Registos Batch Cartão de Cidadão Processos Internos Outros None" at bounding box center [171, 485] width 247 height 142
click at [54, 482] on icon at bounding box center [56, 485] width 11 height 11
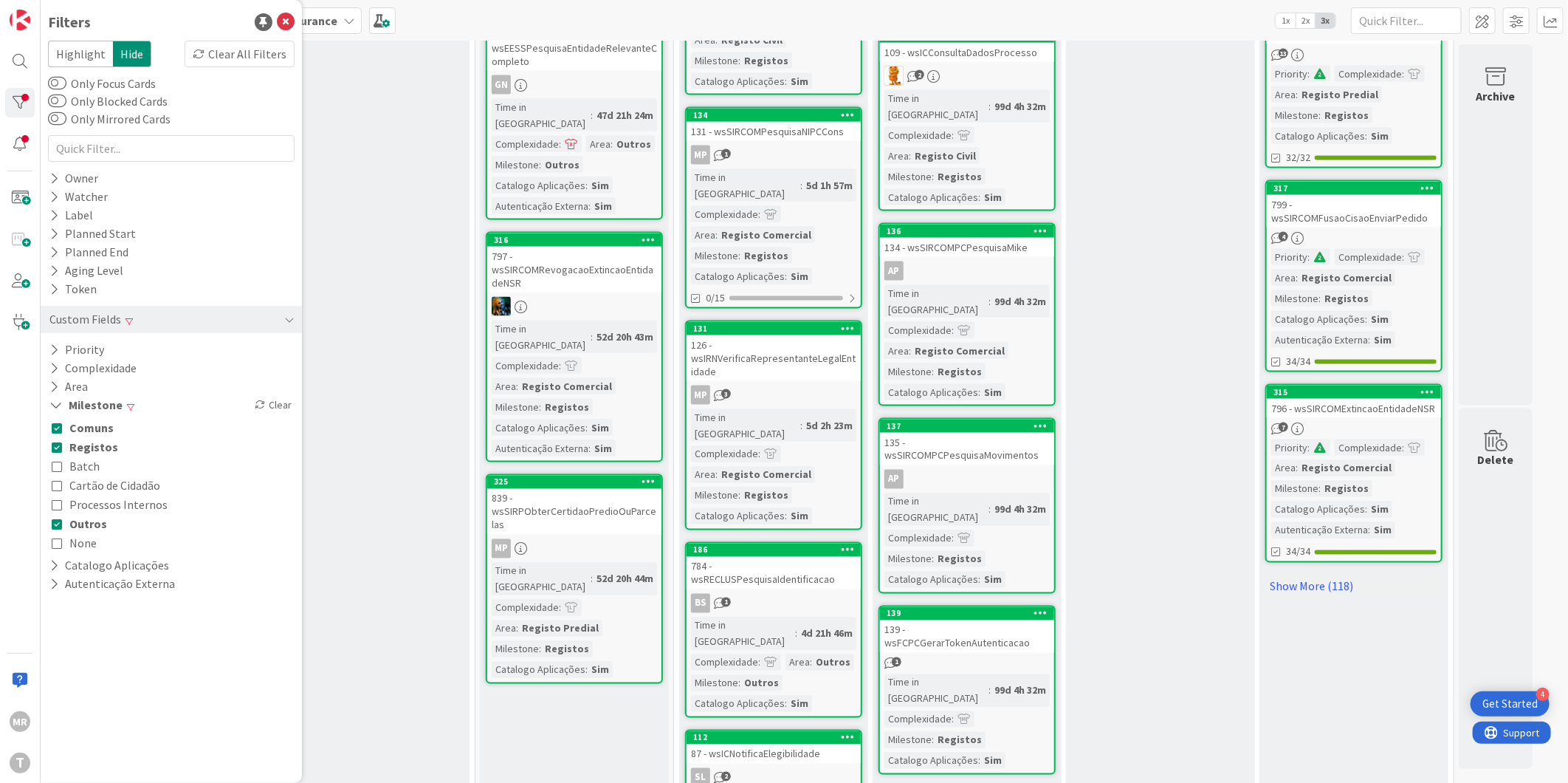
scroll to position [1368, 0]
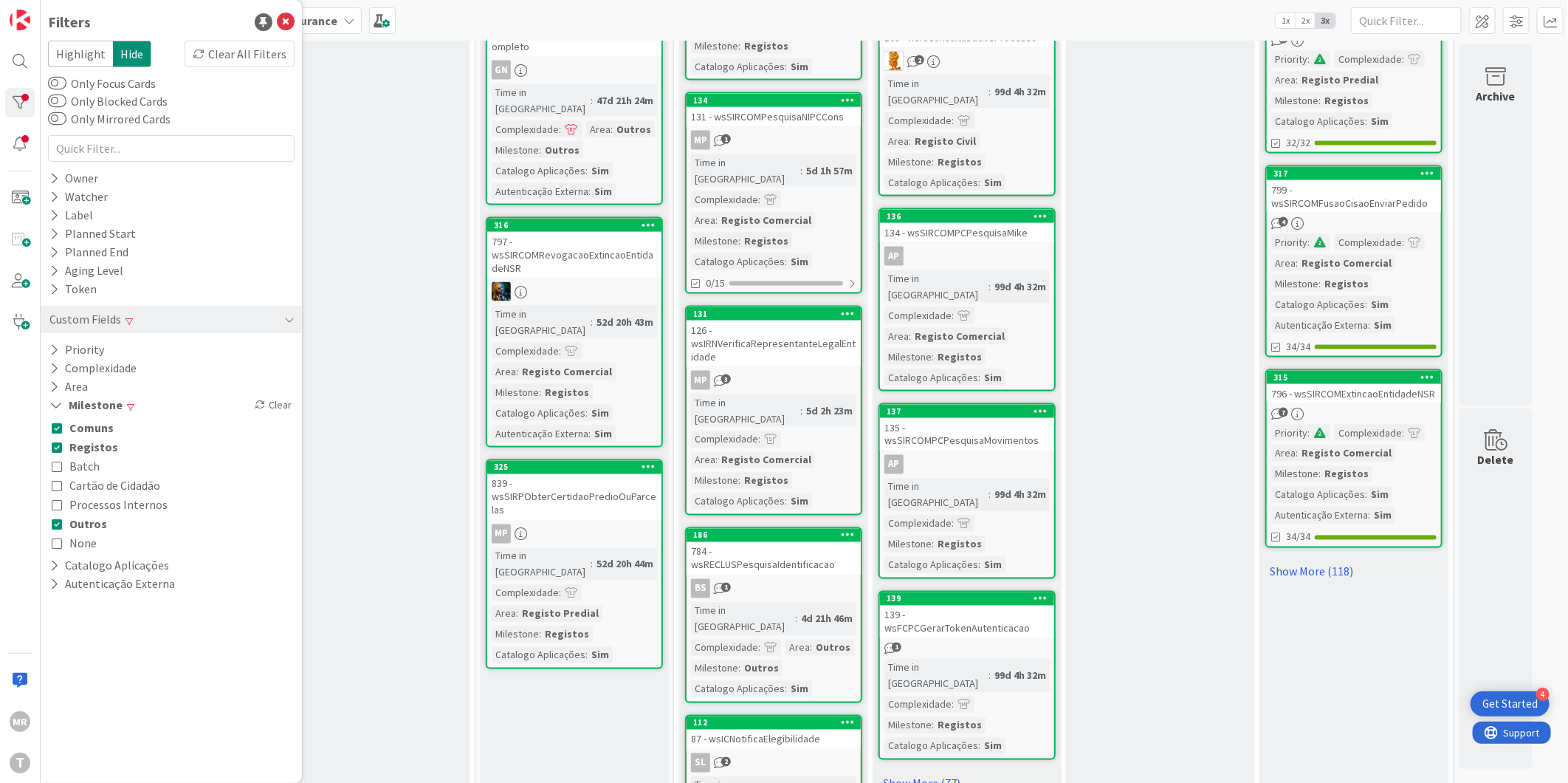
click at [56, 431] on icon at bounding box center [56, 428] width 11 height 11
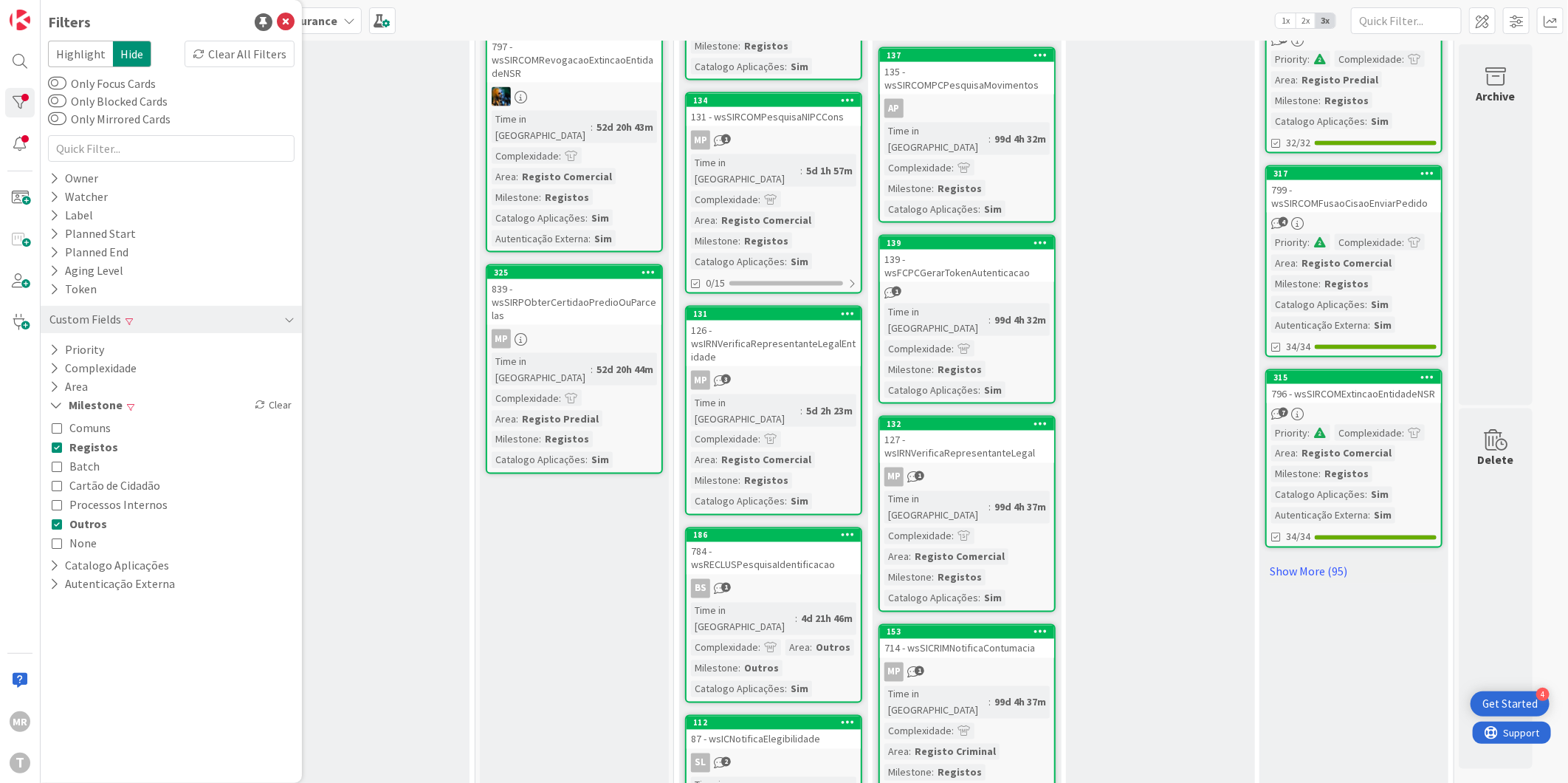
click at [54, 445] on icon at bounding box center [56, 446] width 11 height 11
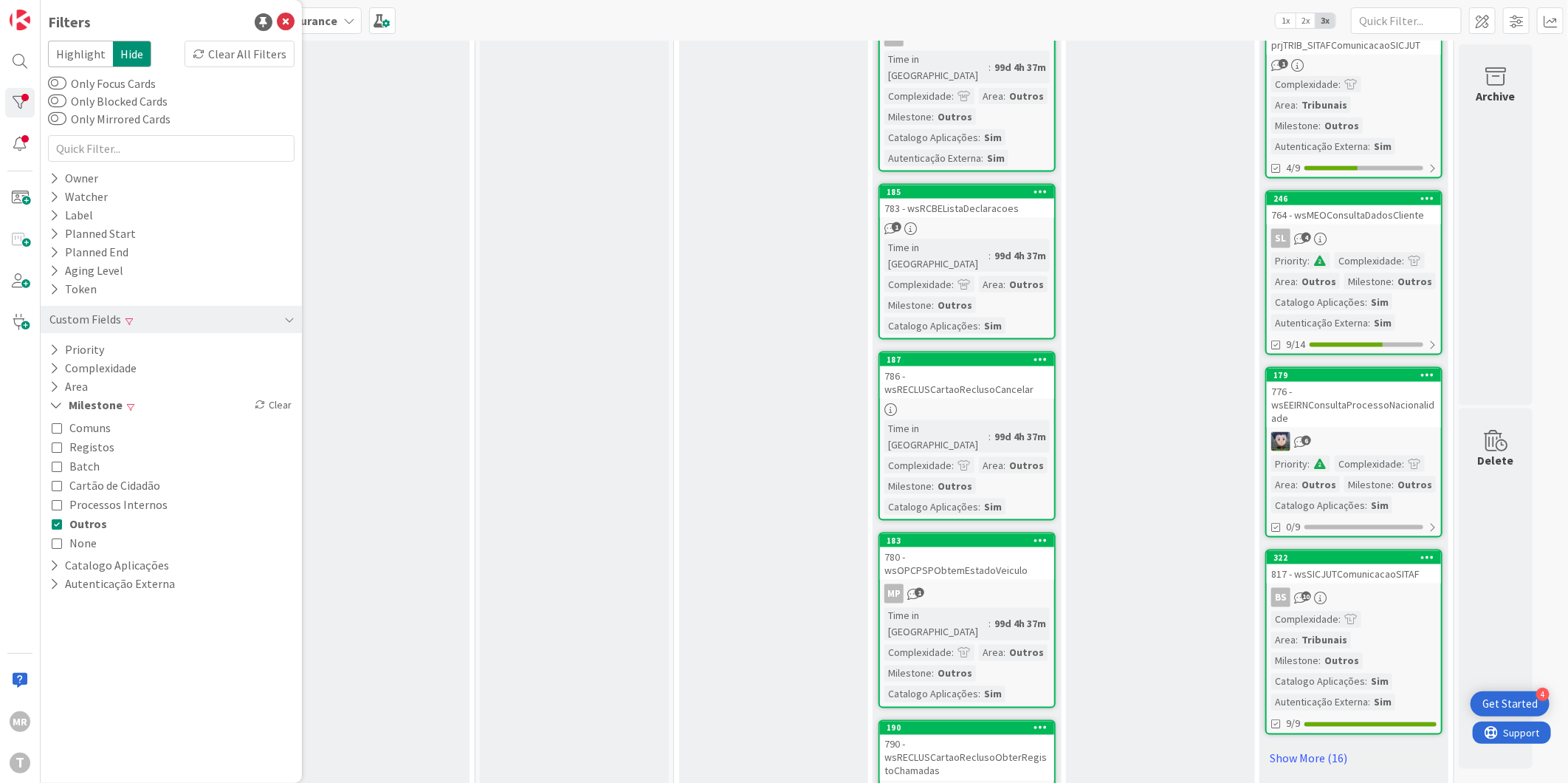
click at [55, 527] on icon at bounding box center [56, 524] width 11 height 11
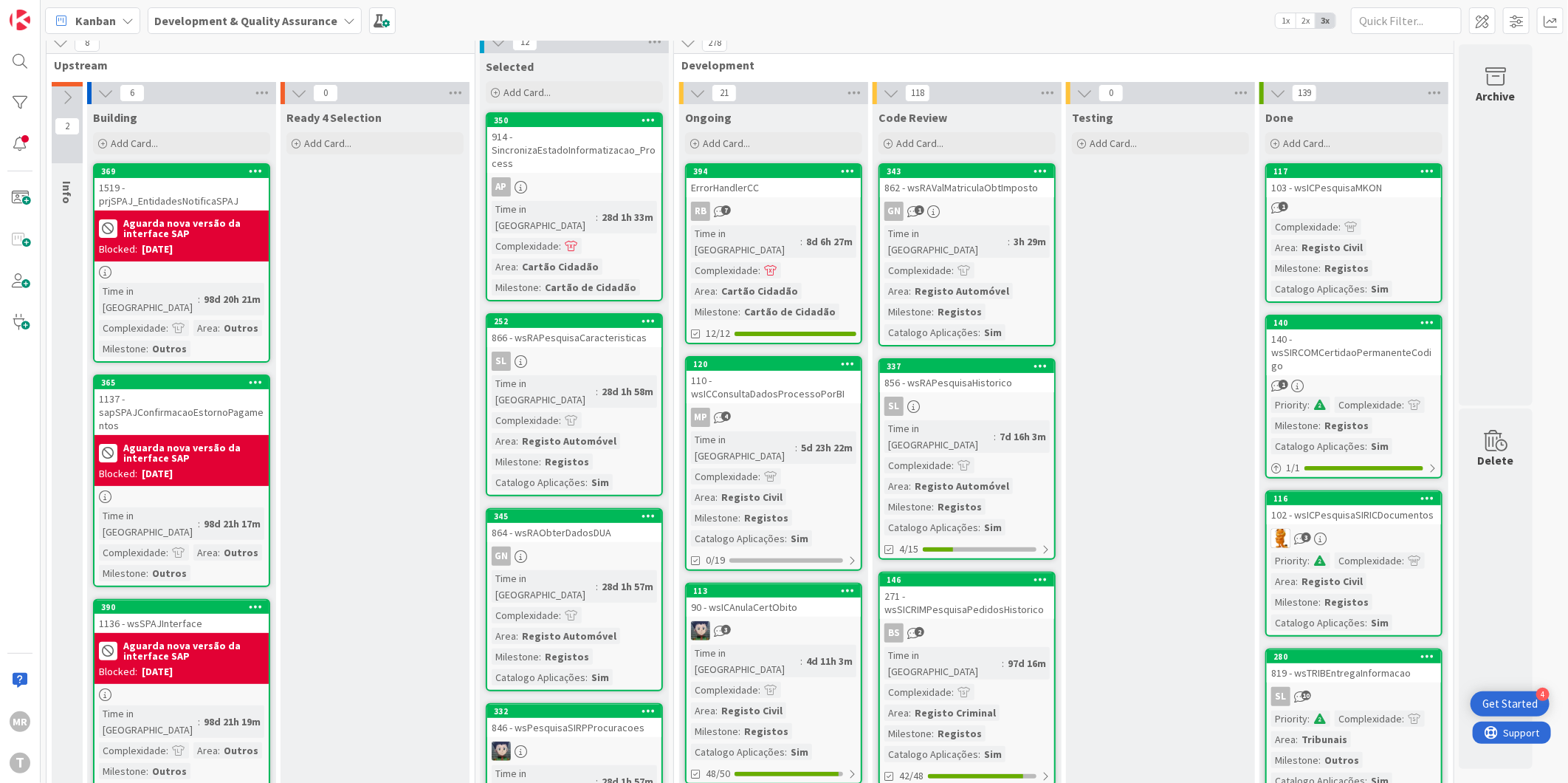
scroll to position [0, 0]
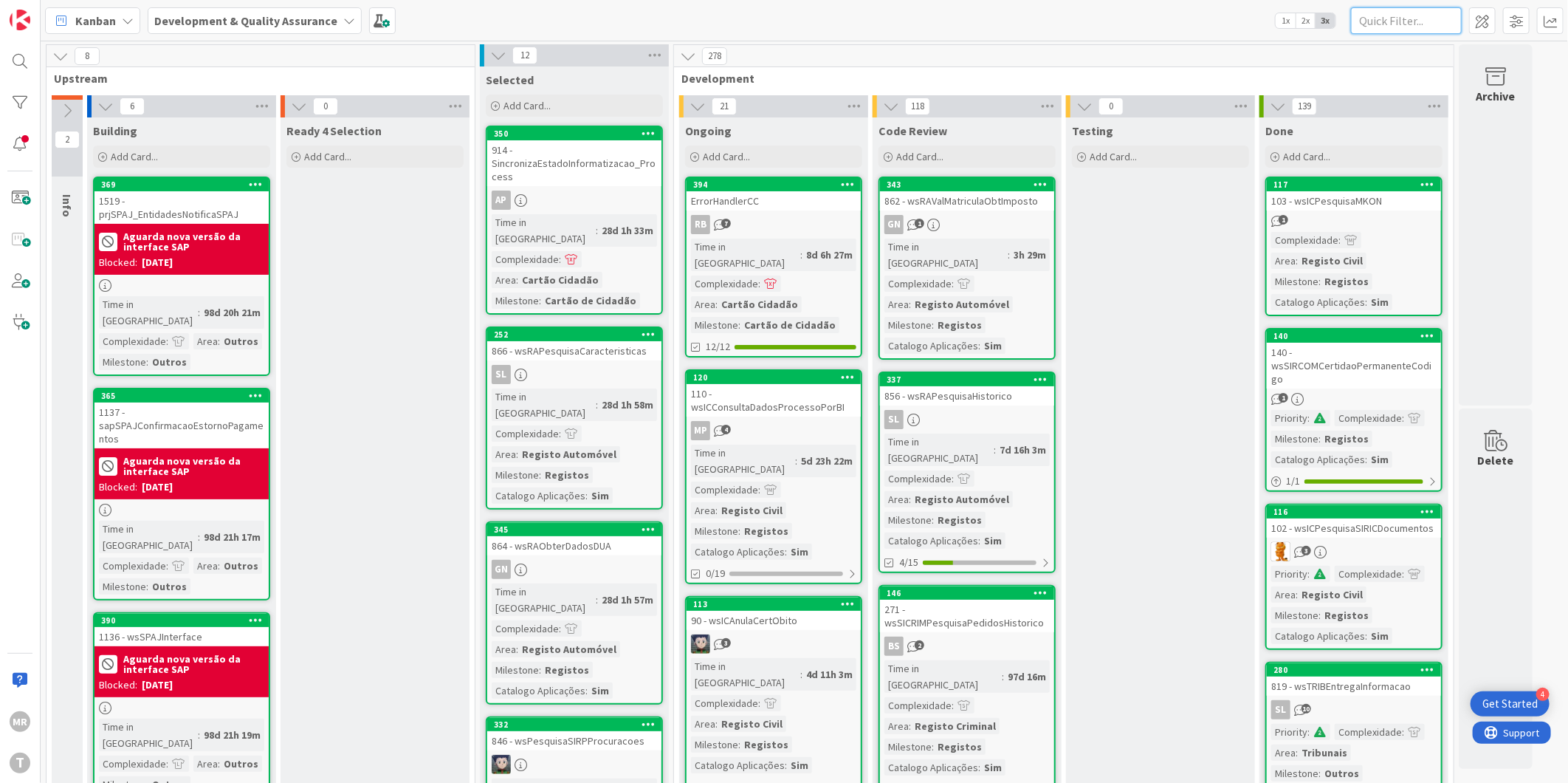
click at [1416, 24] on input "text" at bounding box center [1406, 20] width 110 height 26
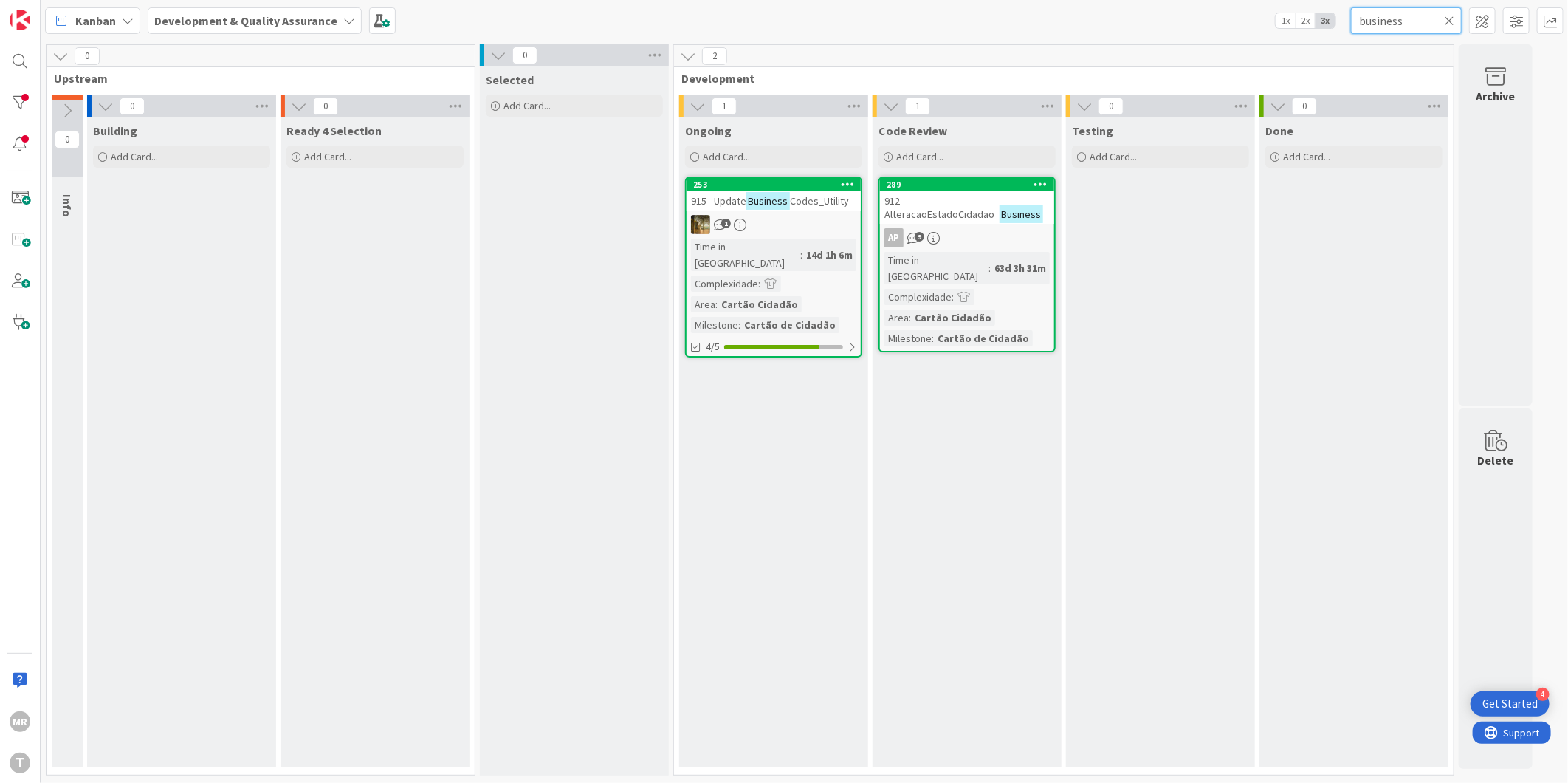
type input "business"
click at [1444, 17] on icon at bounding box center [1449, 21] width 11 height 14
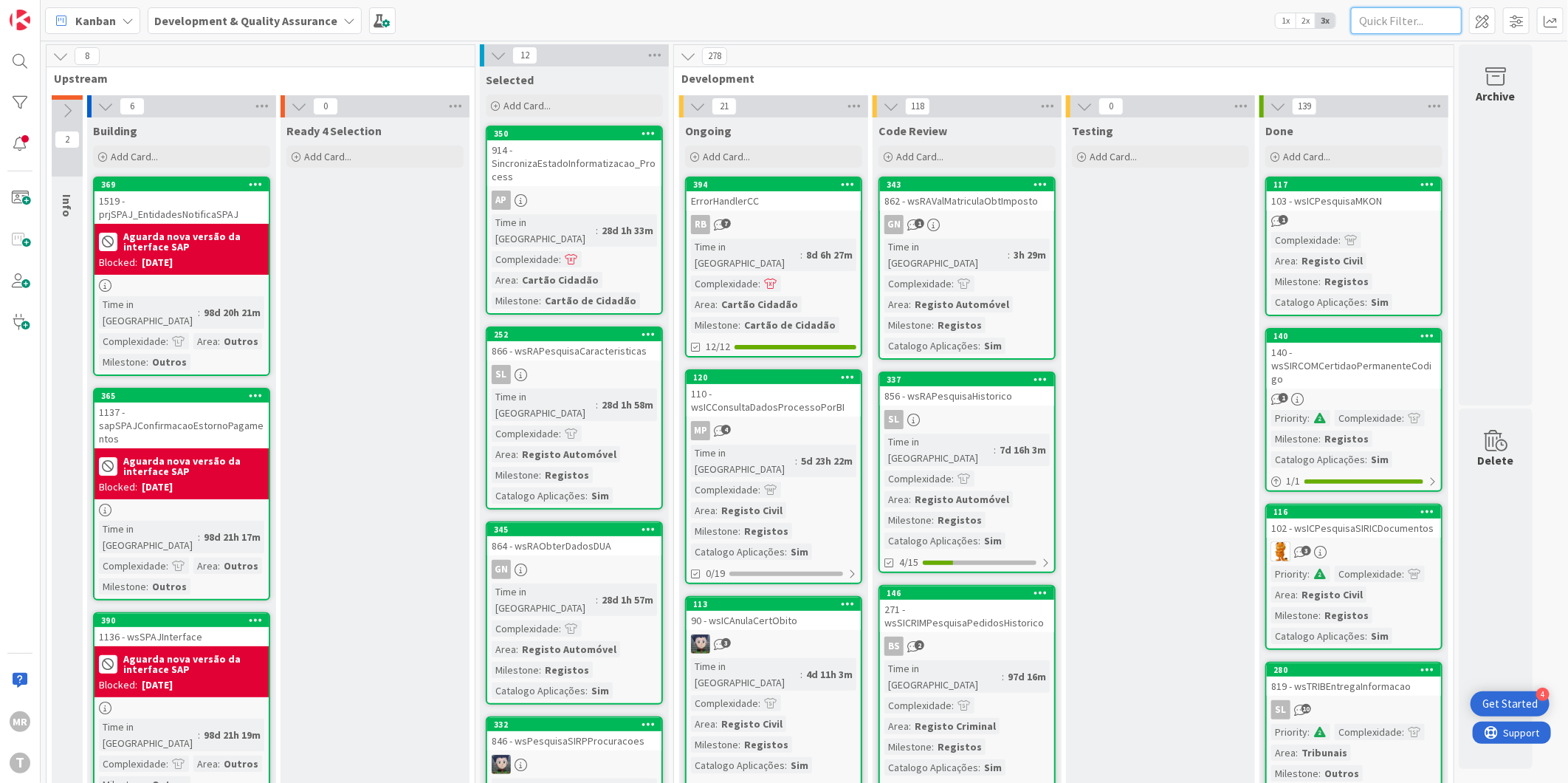
click at [1372, 19] on input "text" at bounding box center [1406, 20] width 110 height 26
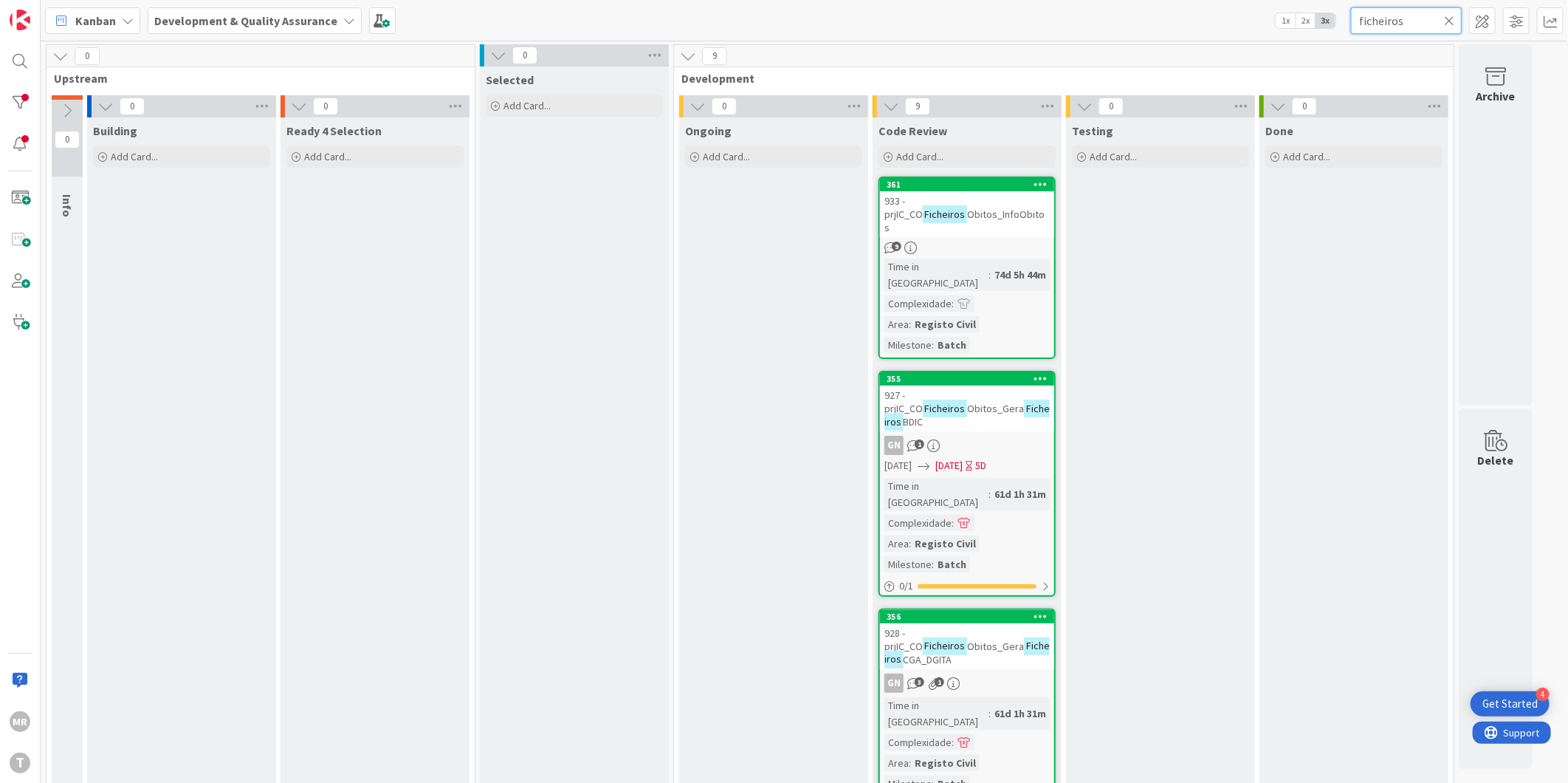
type input "ficheiros"
click at [1448, 15] on icon at bounding box center [1449, 21] width 11 height 14
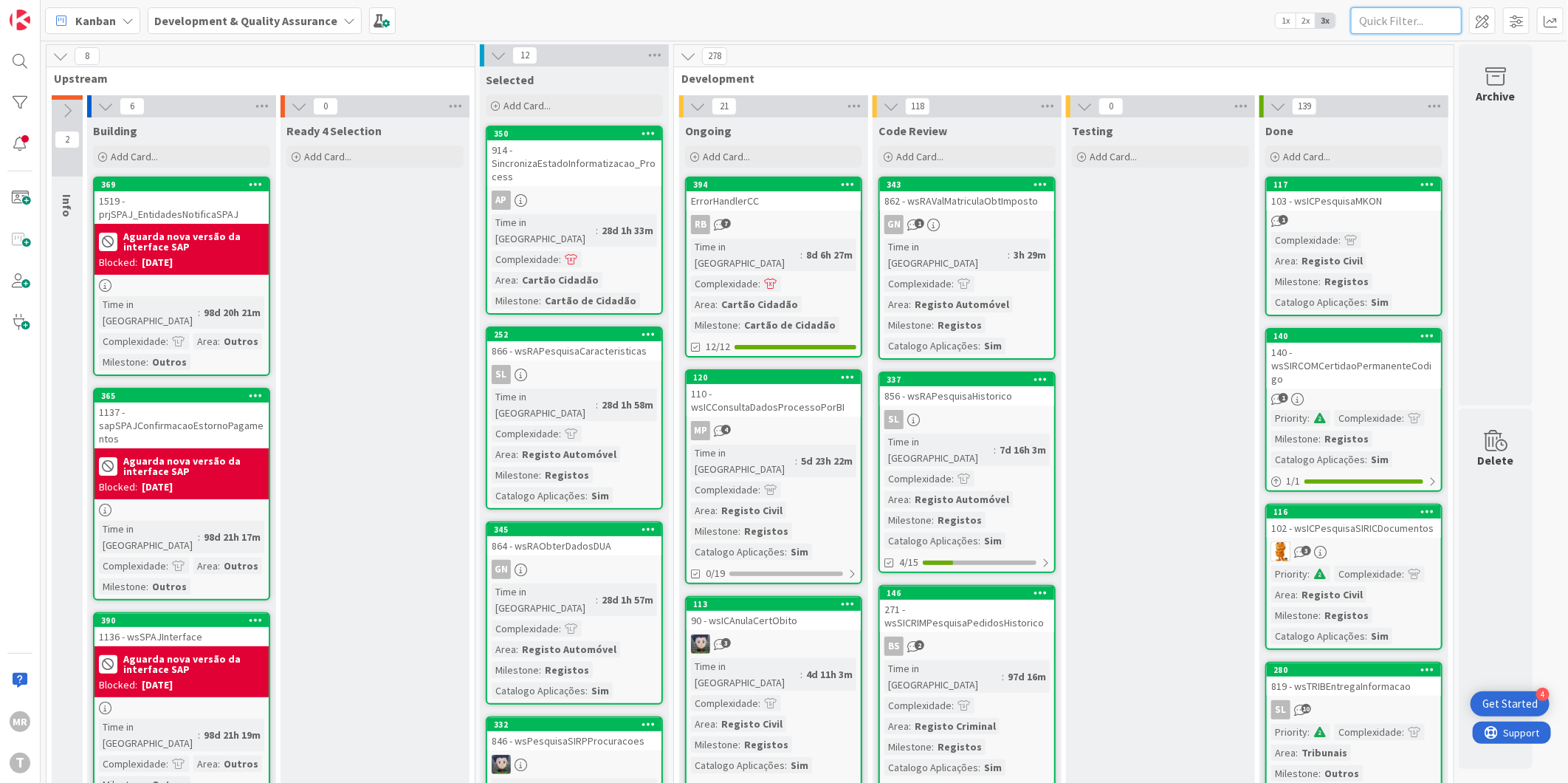
click at [1420, 20] on input "text" at bounding box center [1406, 20] width 110 height 26
click at [1376, 23] on input "text" at bounding box center [1406, 20] width 110 height 26
type input "e"
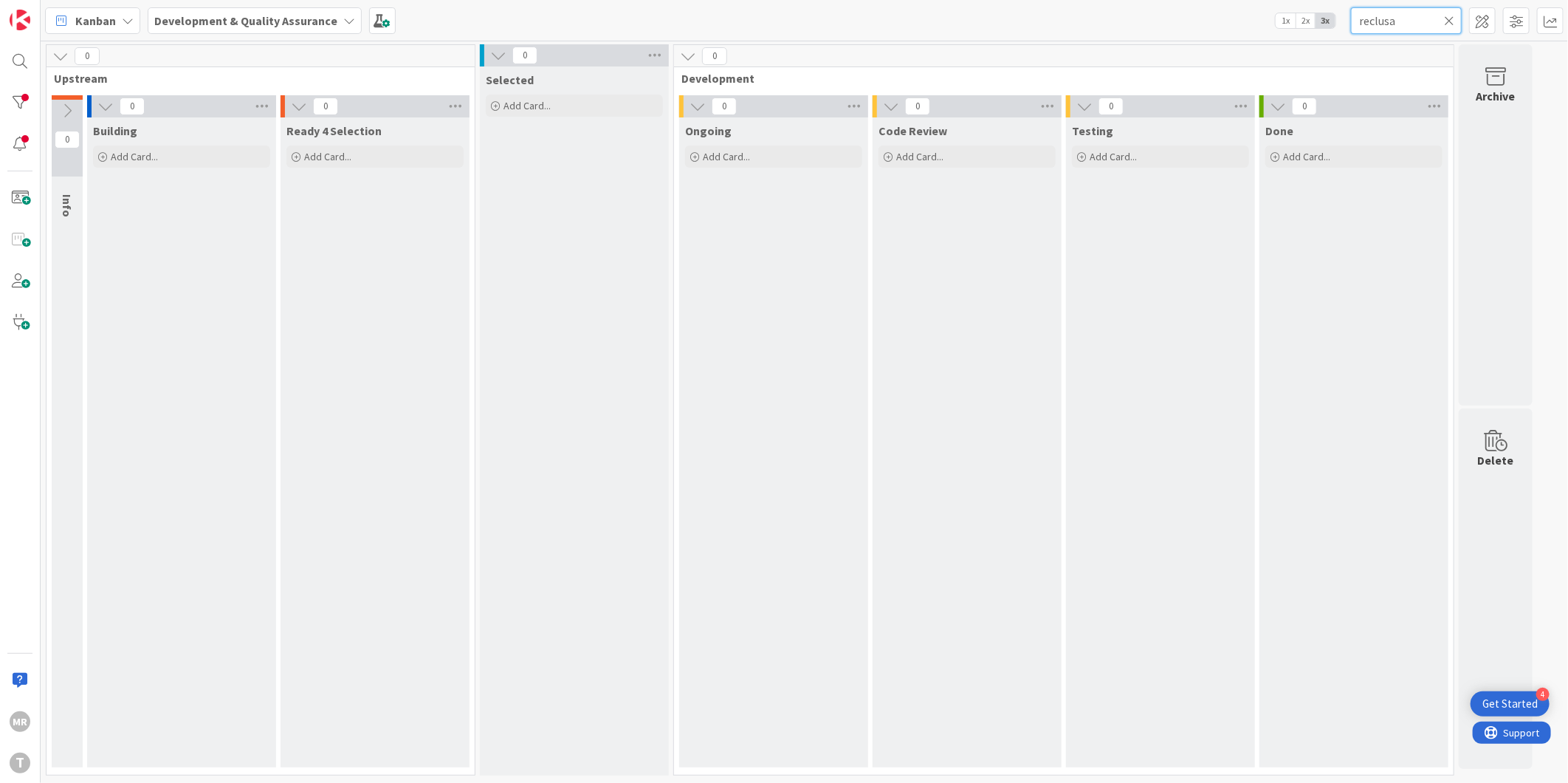
drag, startPoint x: 1411, startPoint y: 20, endPoint x: 1162, endPoint y: 3, distance: 249.6
click at [1201, 10] on div "Kanban Development & Quality Assurance 1x 2x 3x reclusa" at bounding box center [804, 20] width 1527 height 41
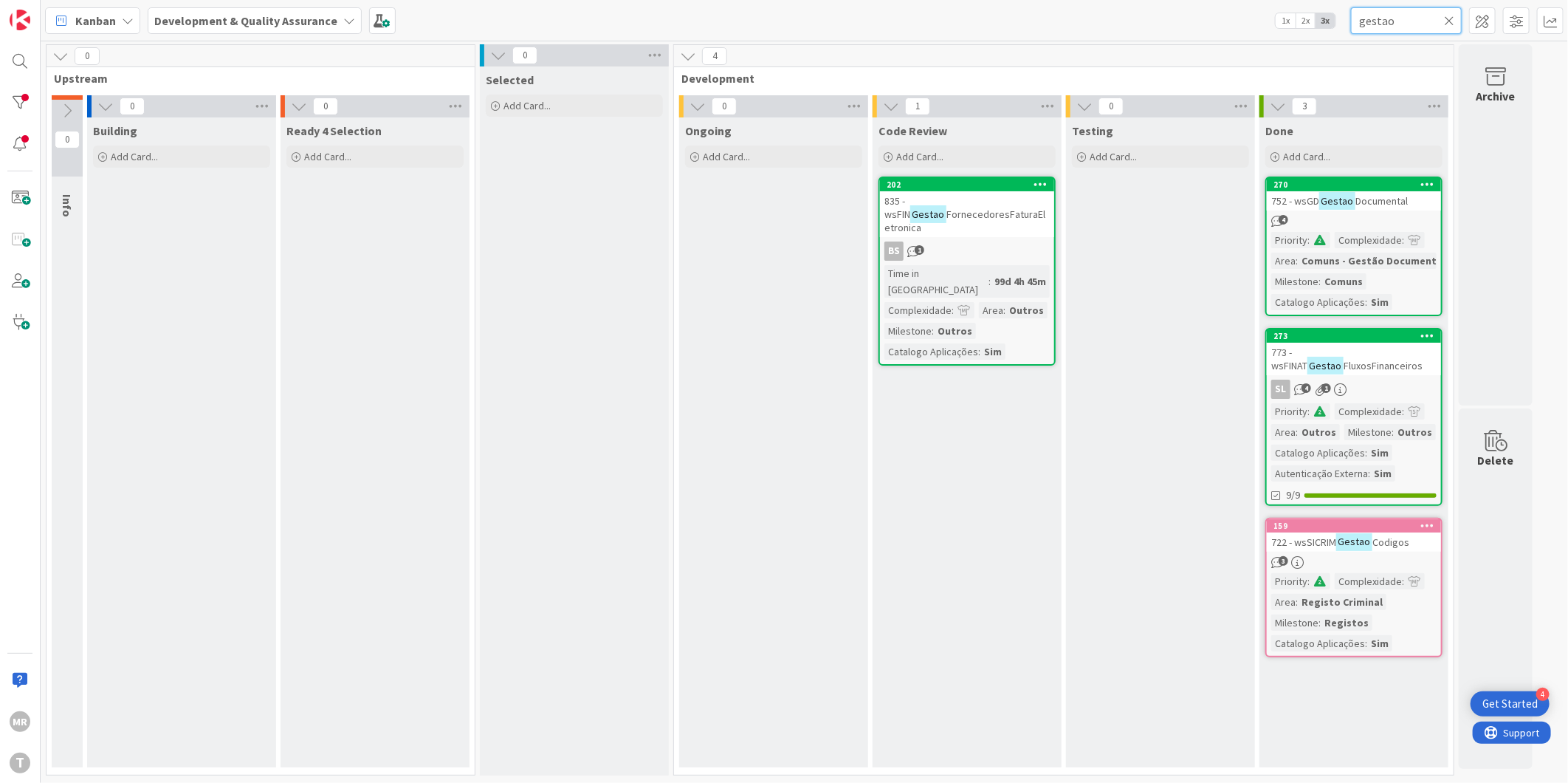
drag, startPoint x: 1398, startPoint y: 23, endPoint x: 1292, endPoint y: 12, distance: 106.6
click at [1304, 14] on div "Kanban Development & Quality Assurance 1x 2x 3x gestao" at bounding box center [804, 20] width 1527 height 41
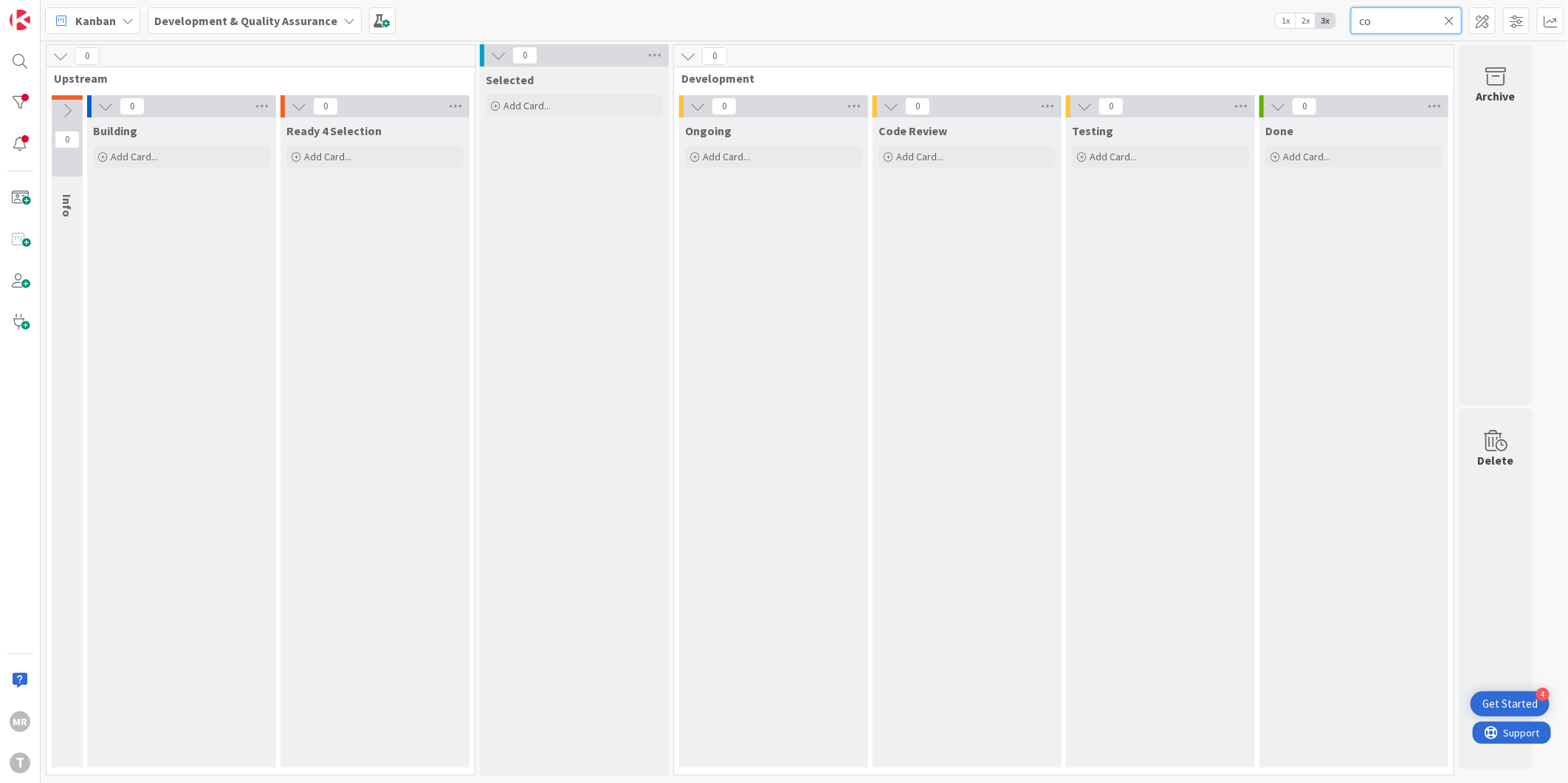
type input "c"
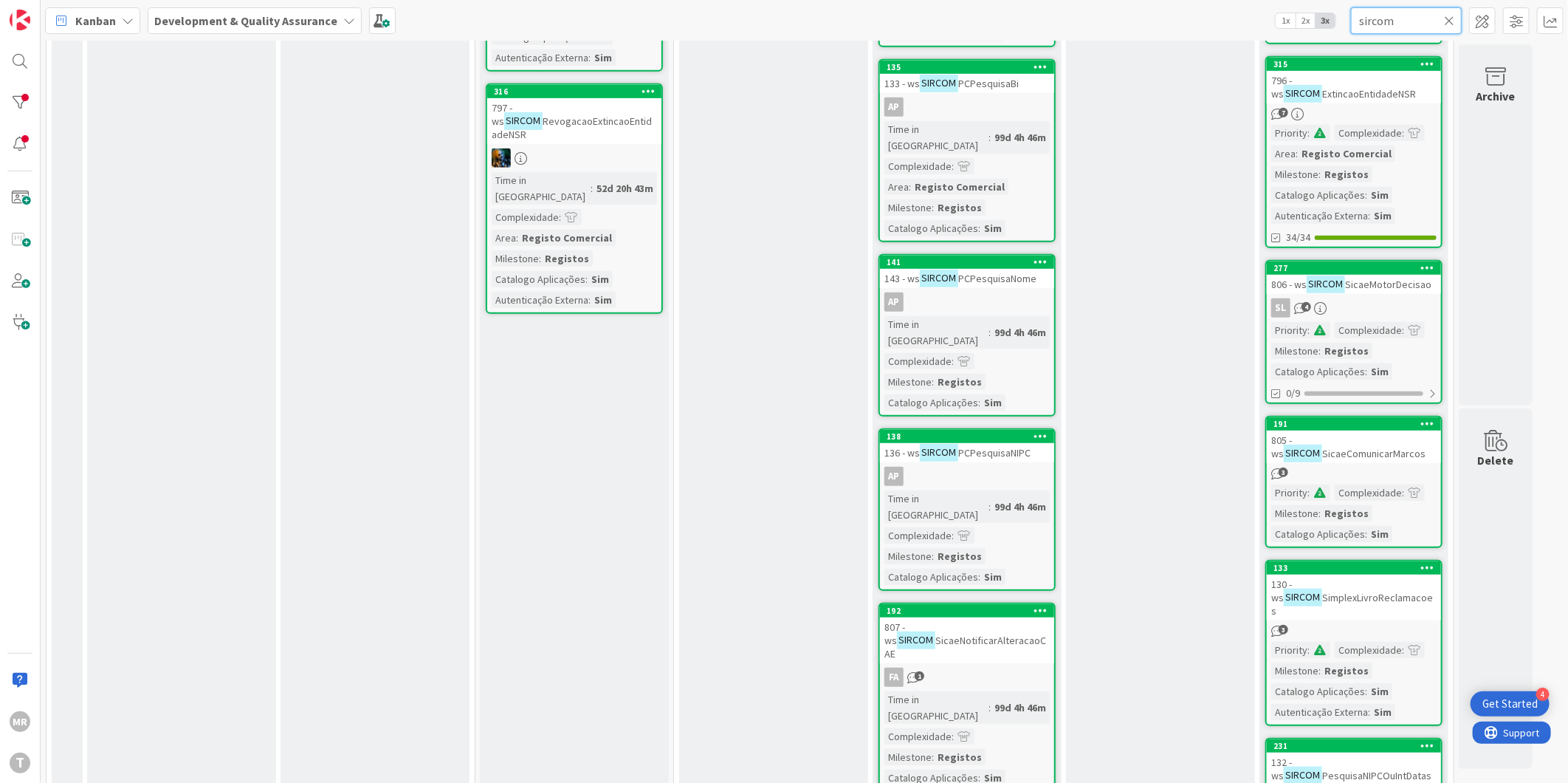
scroll to position [492, 0]
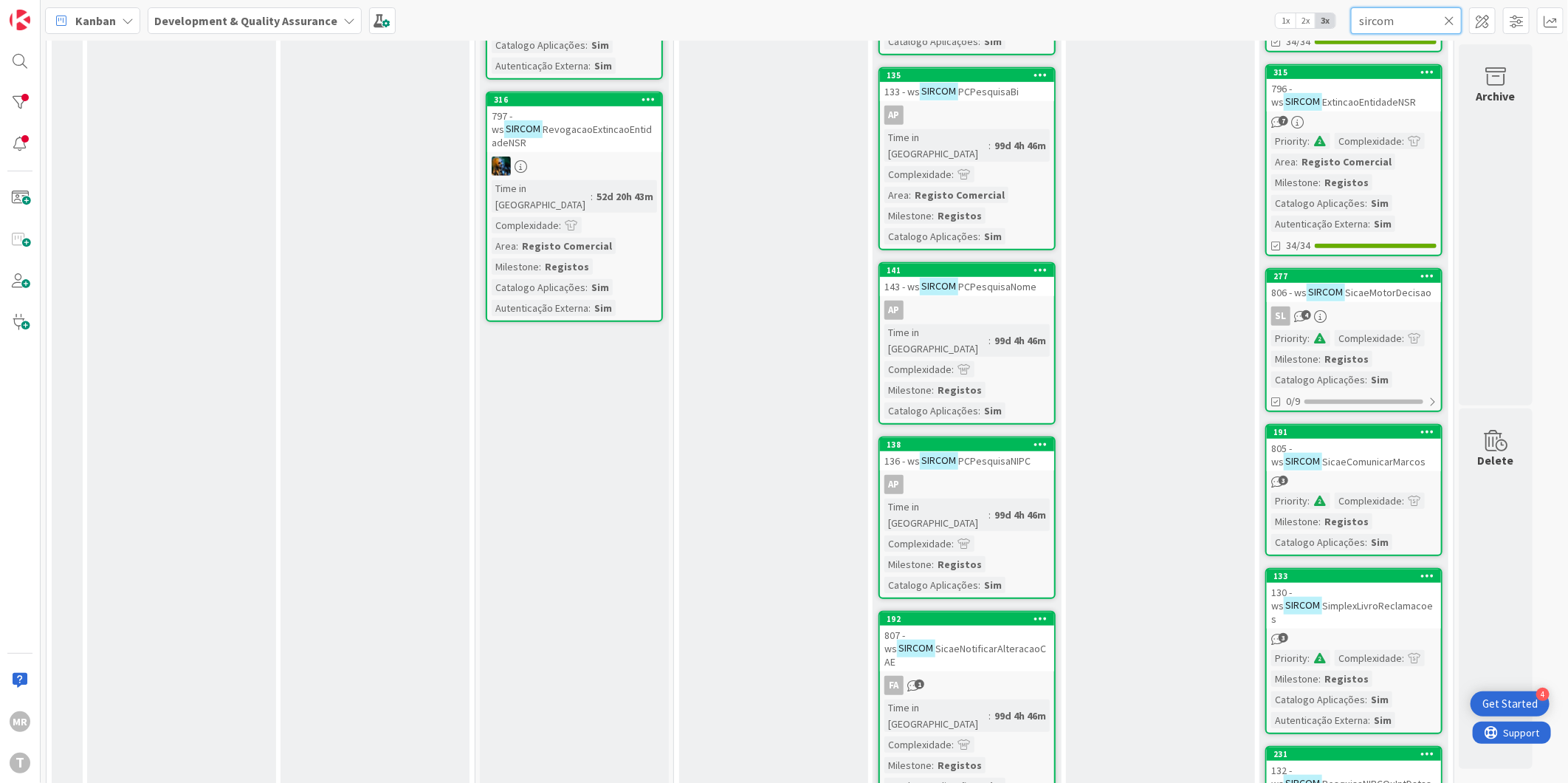
drag, startPoint x: 1398, startPoint y: 22, endPoint x: 1228, endPoint y: 26, distance: 170.0
click at [1250, 25] on div "Kanban Development & Quality Assurance 1x 2x 3x sircom" at bounding box center [804, 20] width 1527 height 41
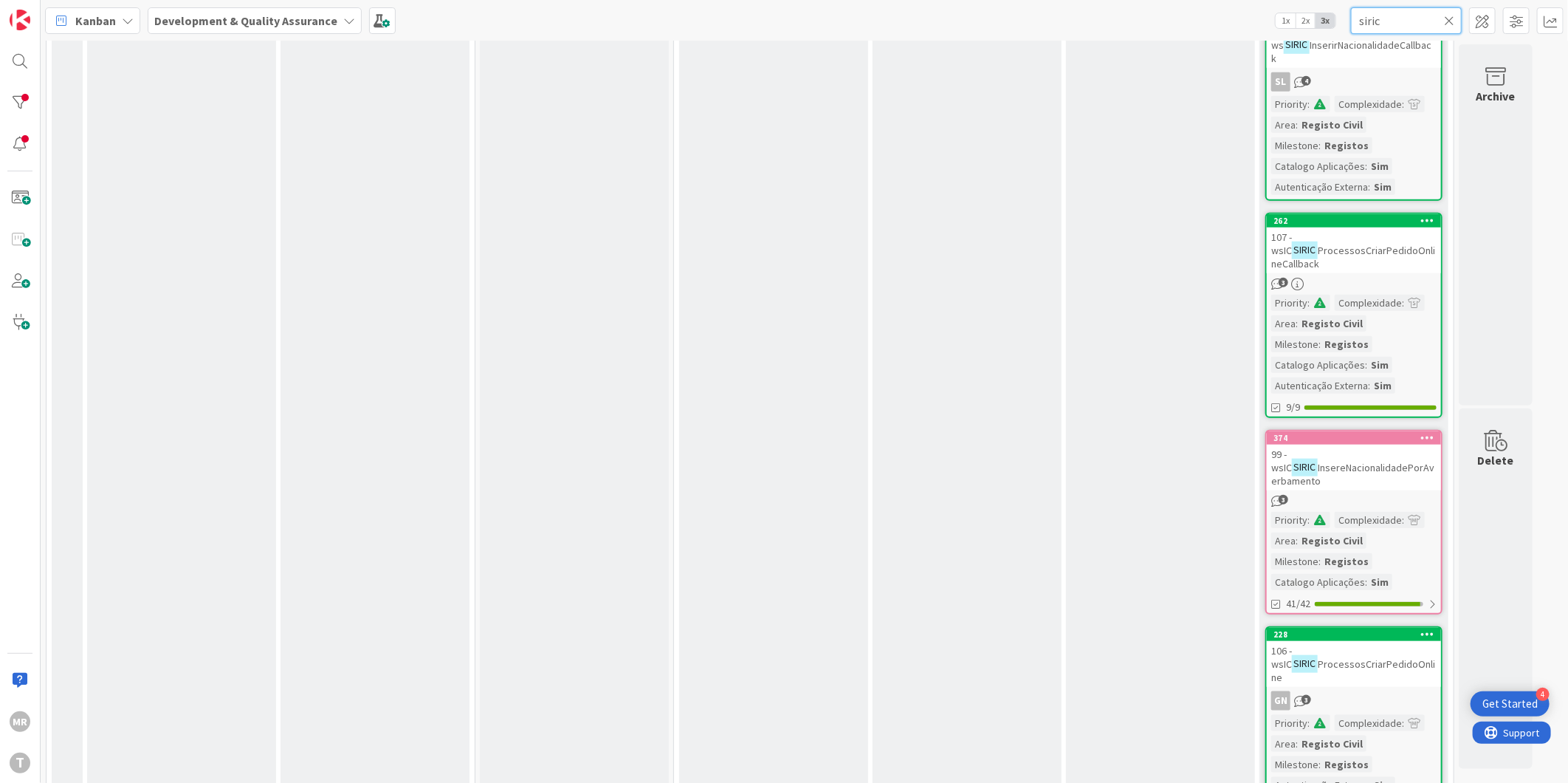
scroll to position [681, 0]
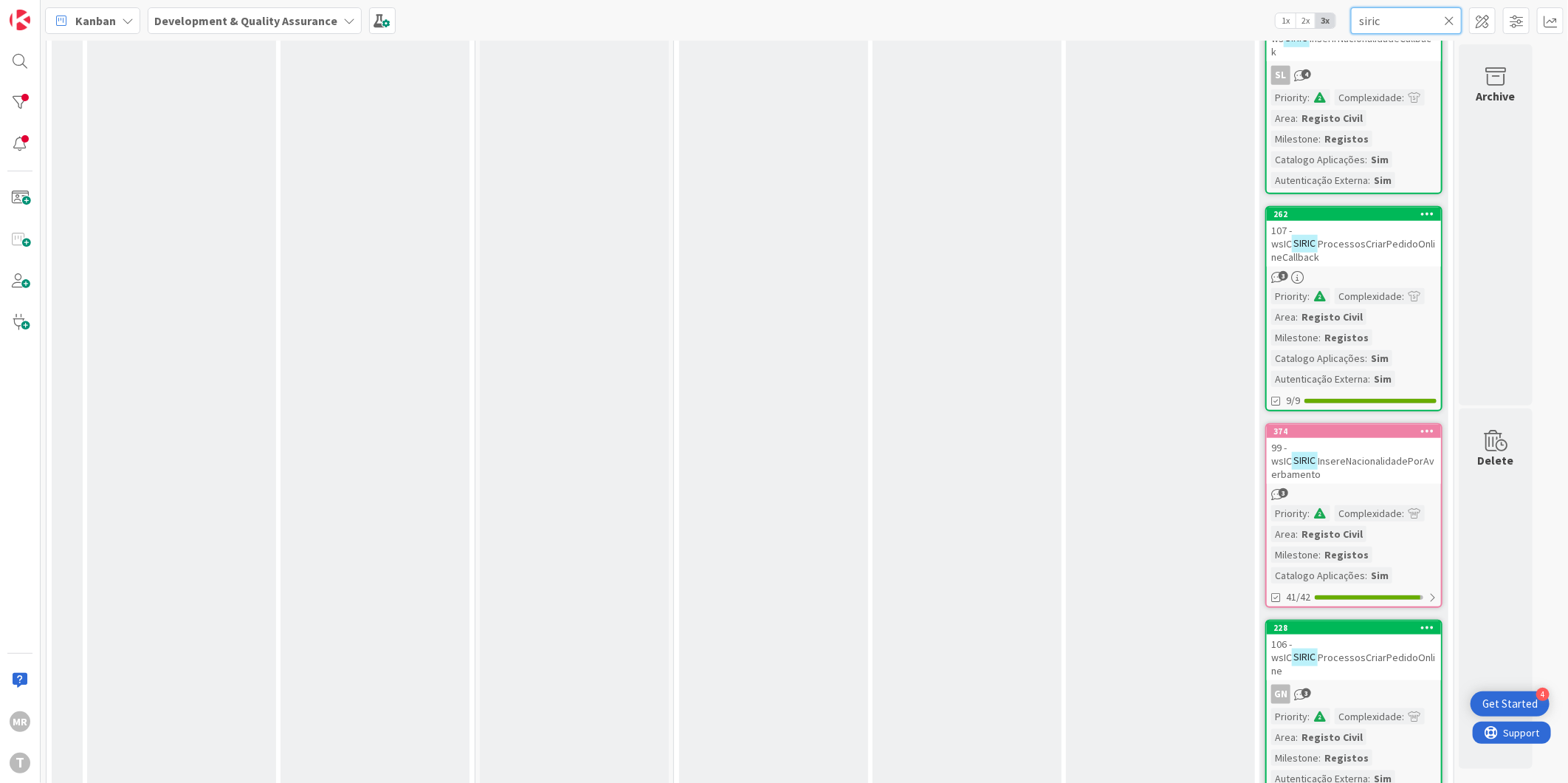
drag, startPoint x: 1391, startPoint y: 20, endPoint x: 1211, endPoint y: 1, distance: 181.0
click at [1211, 1] on div "Kanban Development & Quality Assurance 1x 2x 3x siric" at bounding box center [804, 20] width 1527 height 41
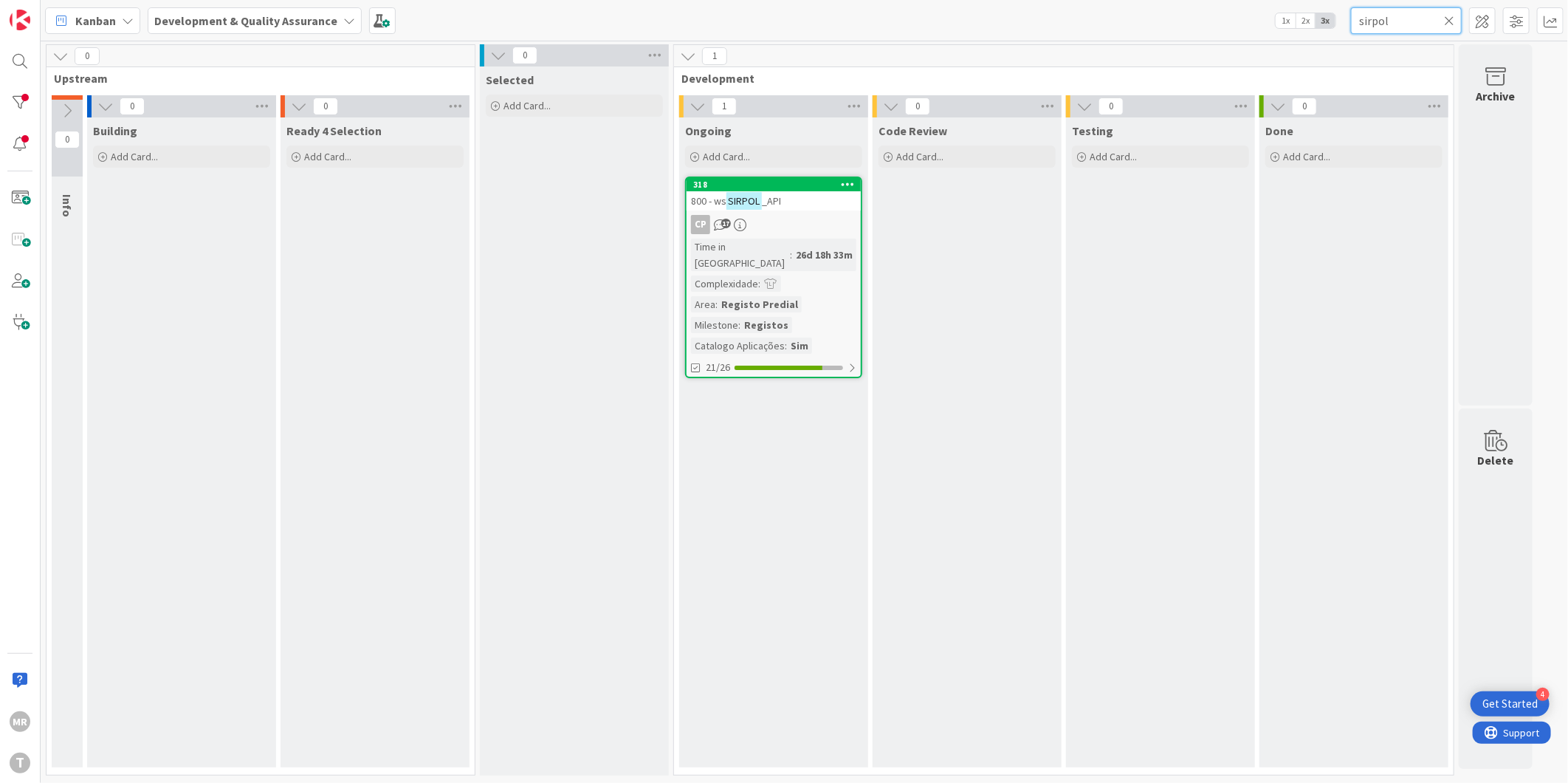
scroll to position [0, 0]
drag, startPoint x: 1384, startPoint y: 25, endPoint x: 1162, endPoint y: 2, distance: 223.2
click at [1213, 20] on div "Kanban Development & Quality Assurance 1x 2x 3x sirpol" at bounding box center [804, 20] width 1527 height 41
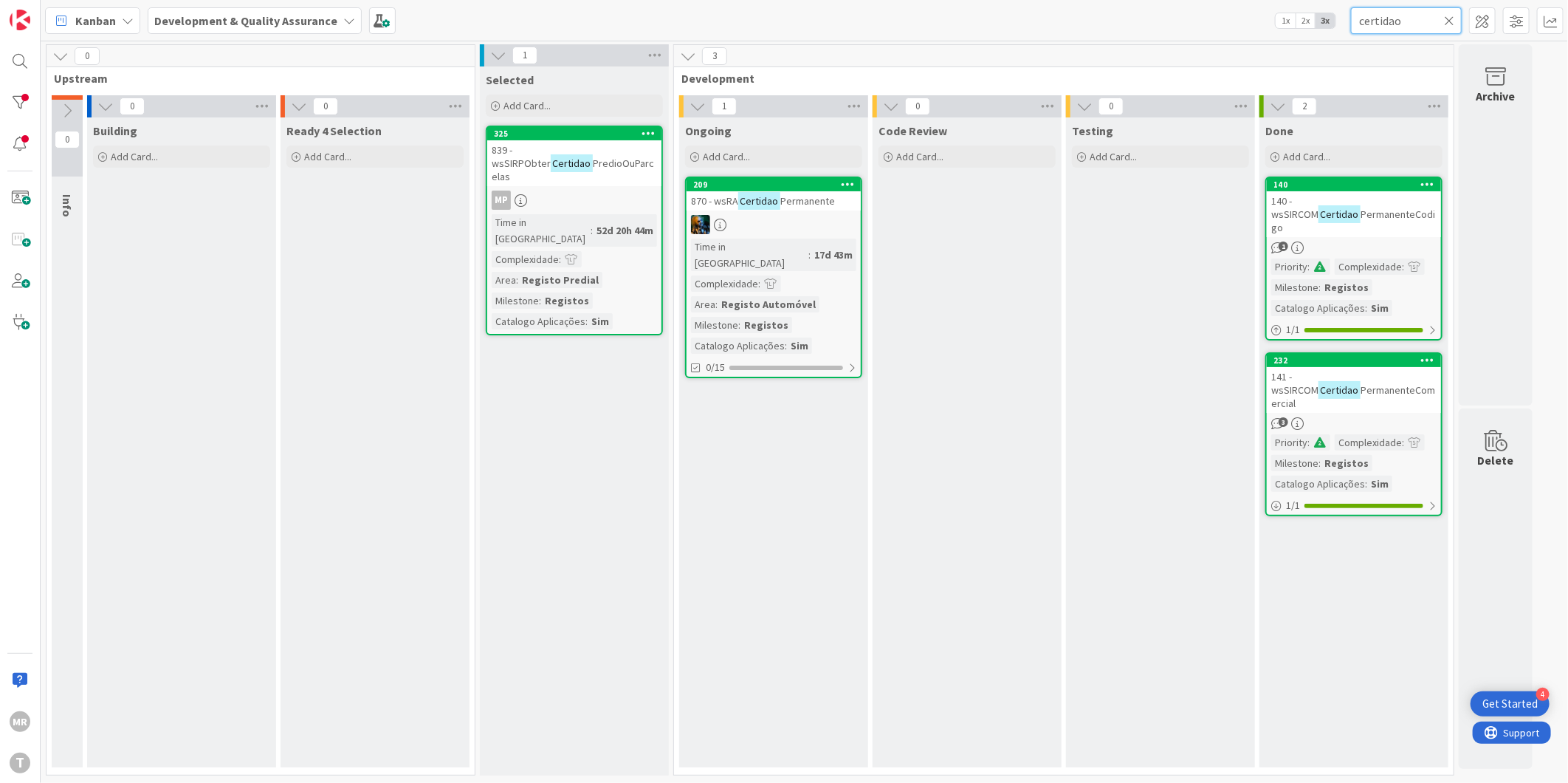
drag, startPoint x: 1418, startPoint y: 10, endPoint x: 1132, endPoint y: 0, distance: 286.2
click at [1147, 6] on div "Kanban Development & Quality Assurance 1x 2x 3x certidao" at bounding box center [804, 20] width 1527 height 41
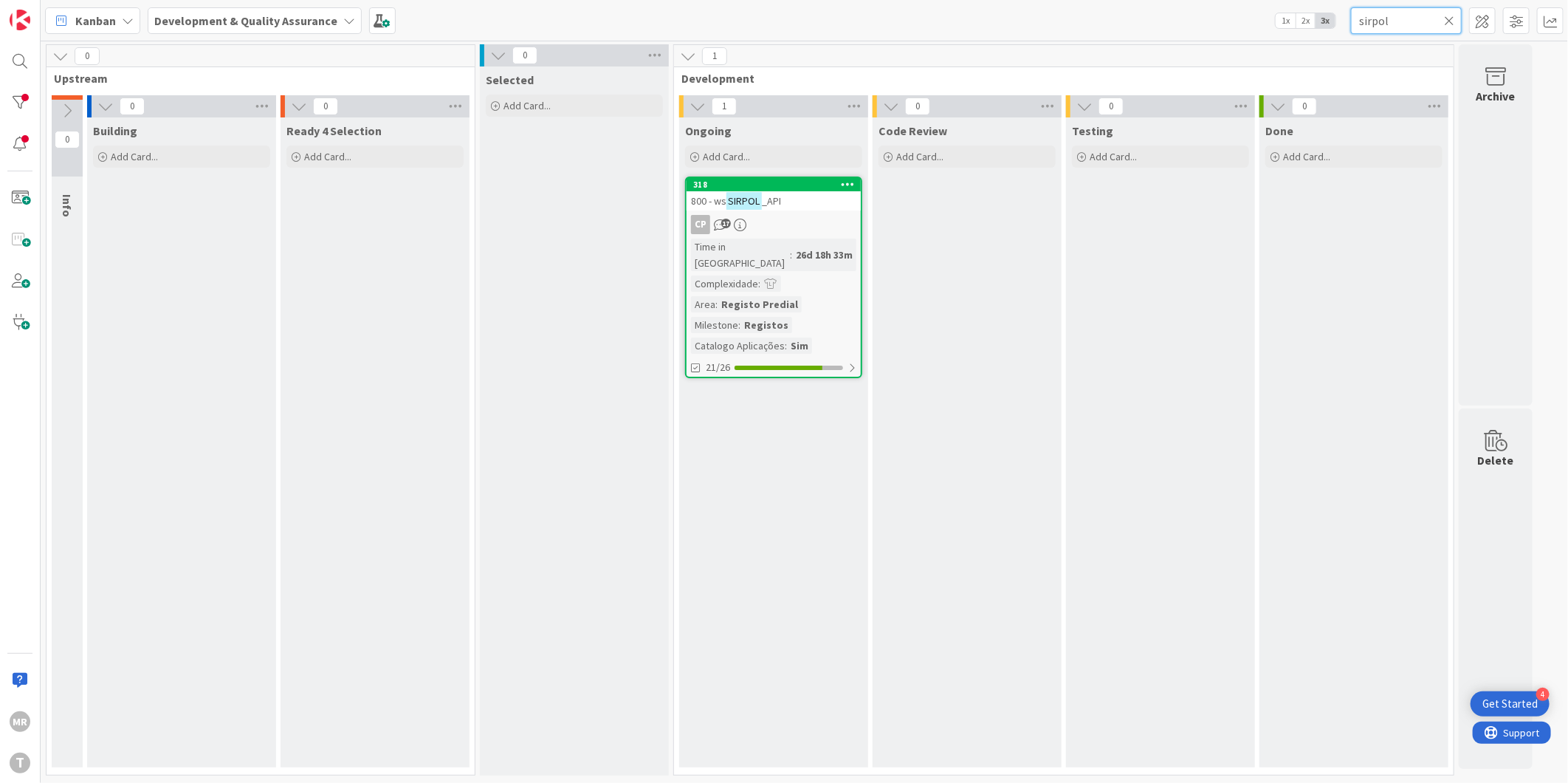
drag, startPoint x: 1397, startPoint y: 24, endPoint x: 1174, endPoint y: -18, distance: 226.9
click at [1174, 0] on html "4 Get Started MR T Kanban Development & Quality Assurance 1x 2x 3x sirpol 0 Ups…" at bounding box center [784, 391] width 1568 height 783
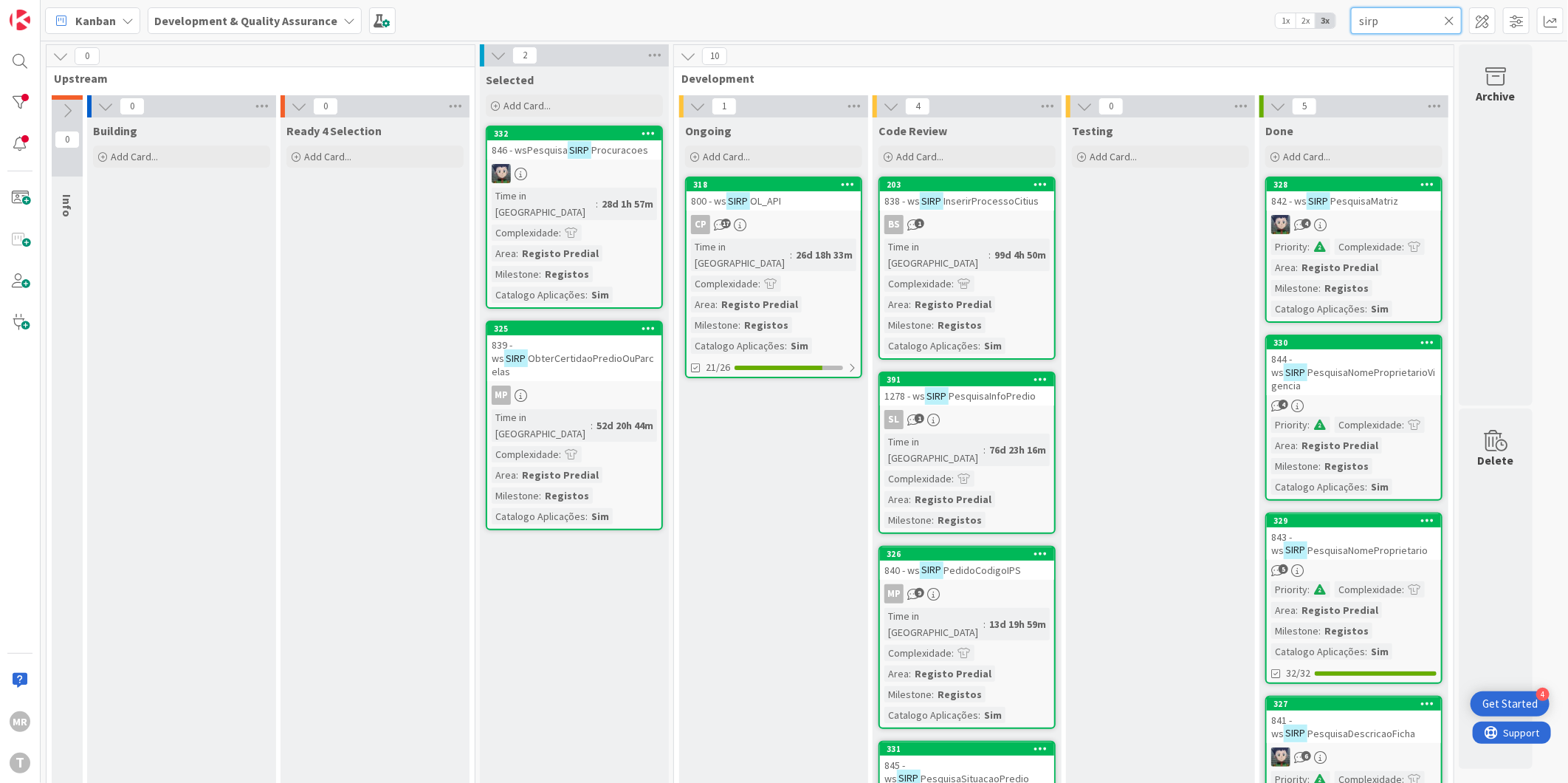
type input "sirp"
drag, startPoint x: 1433, startPoint y: 17, endPoint x: 1301, endPoint y: 28, distance: 132.5
click at [1313, 28] on div "Kanban Development & Quality Assurance 1x 2x 3x sirp" at bounding box center [804, 20] width 1527 height 41
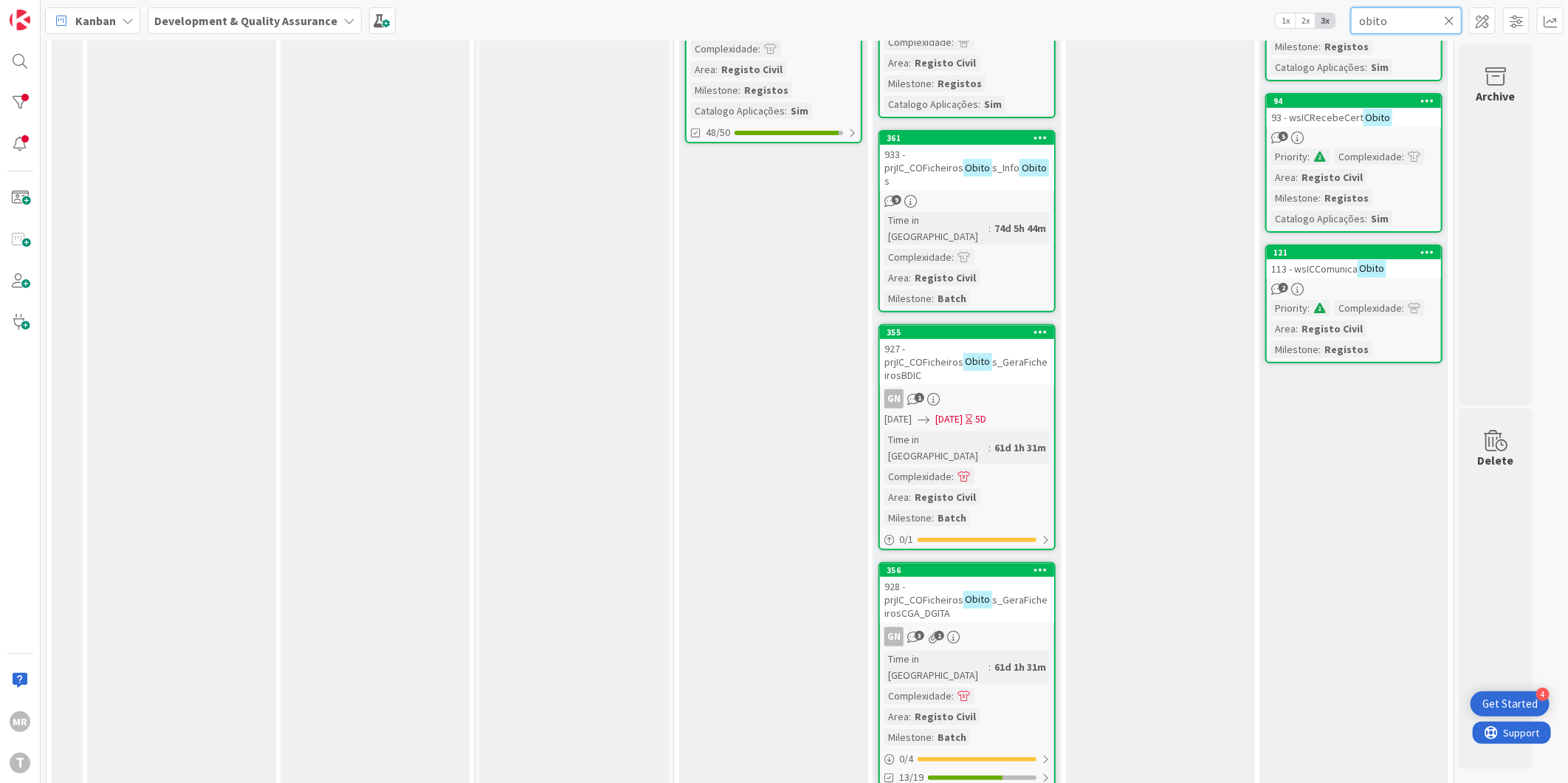
scroll to position [246, 0]
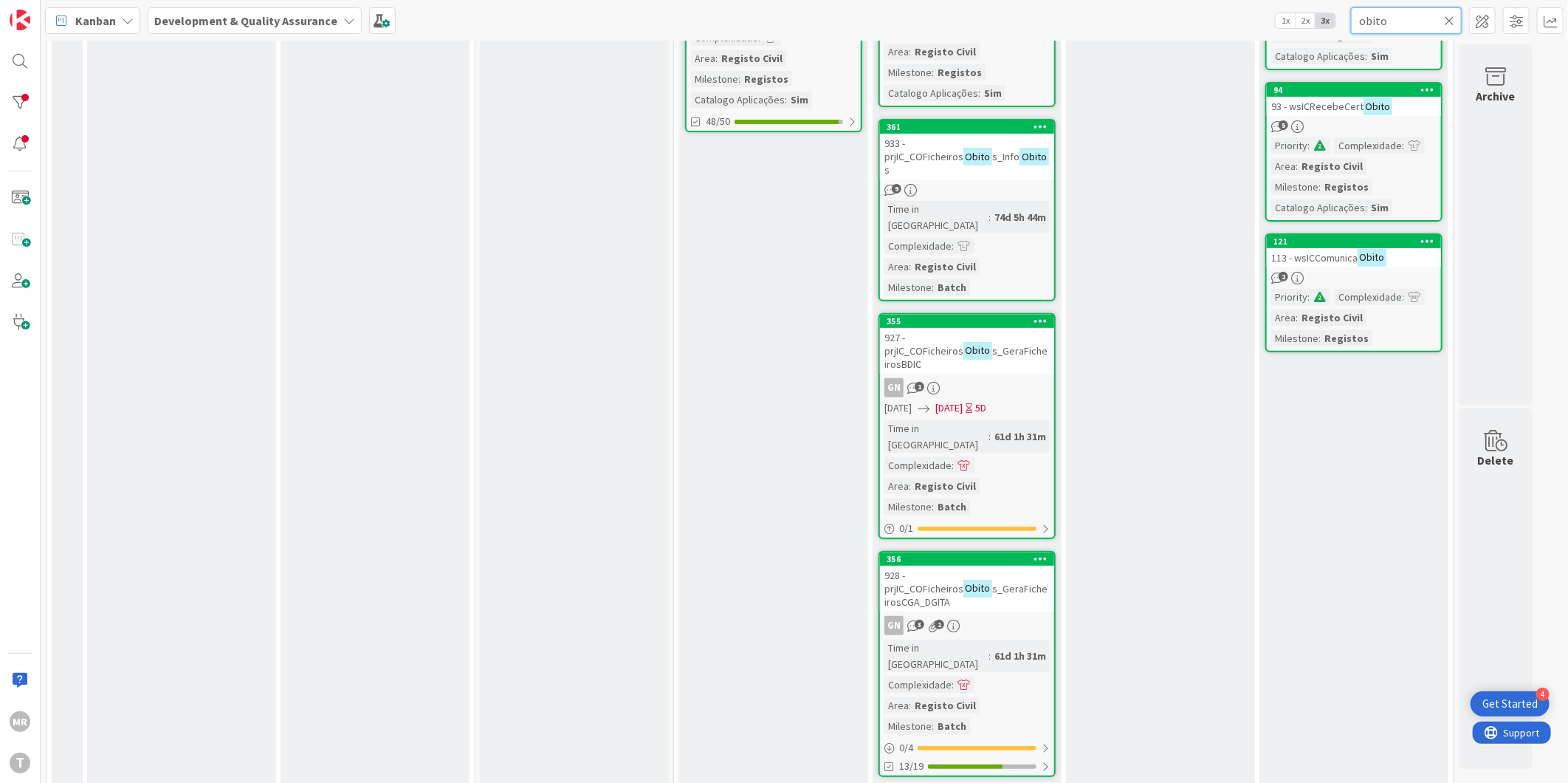
type input "obito"
click at [960, 315] on div "355" at bounding box center [967, 321] width 174 height 14
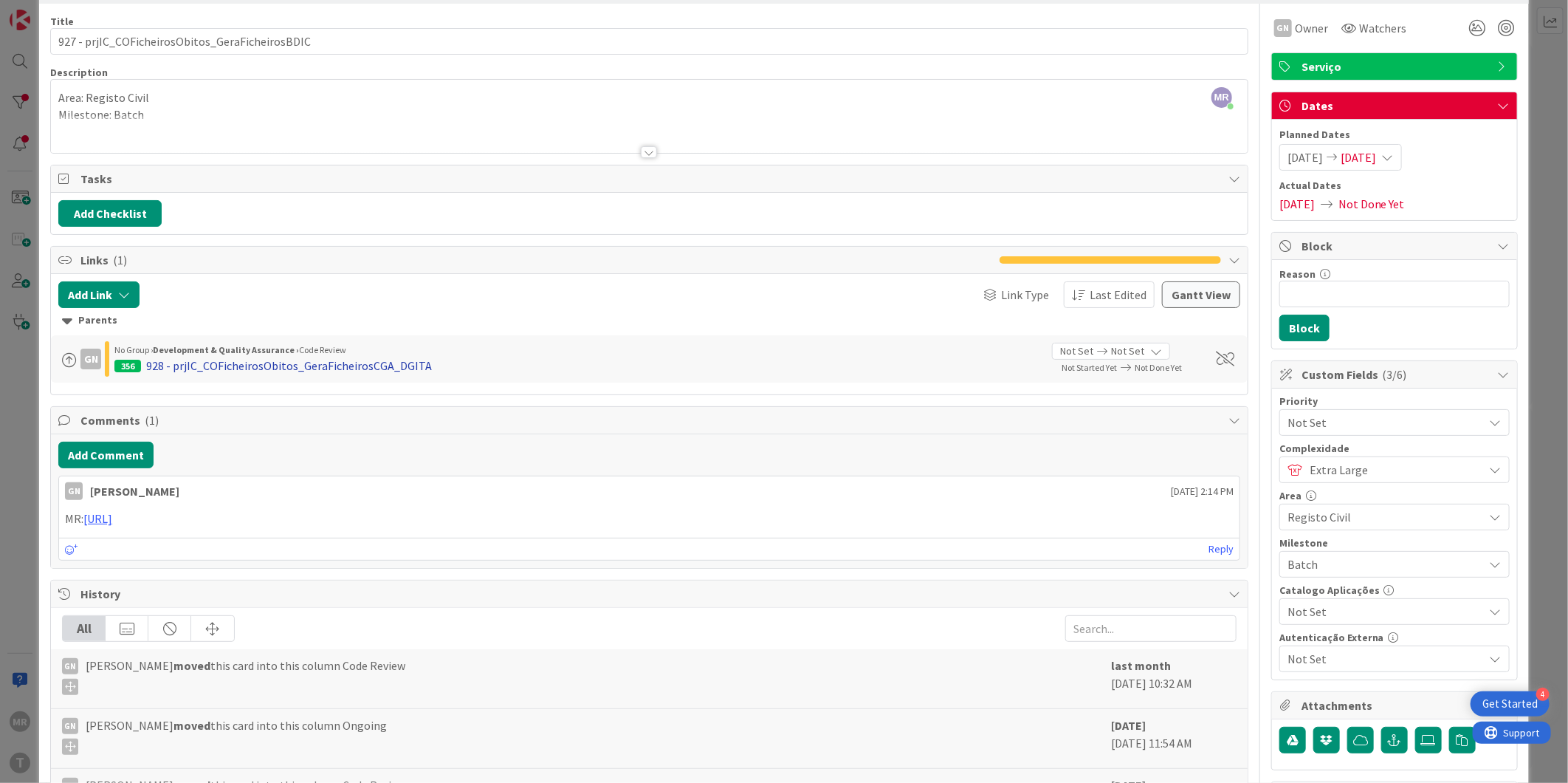
scroll to position [82, 0]
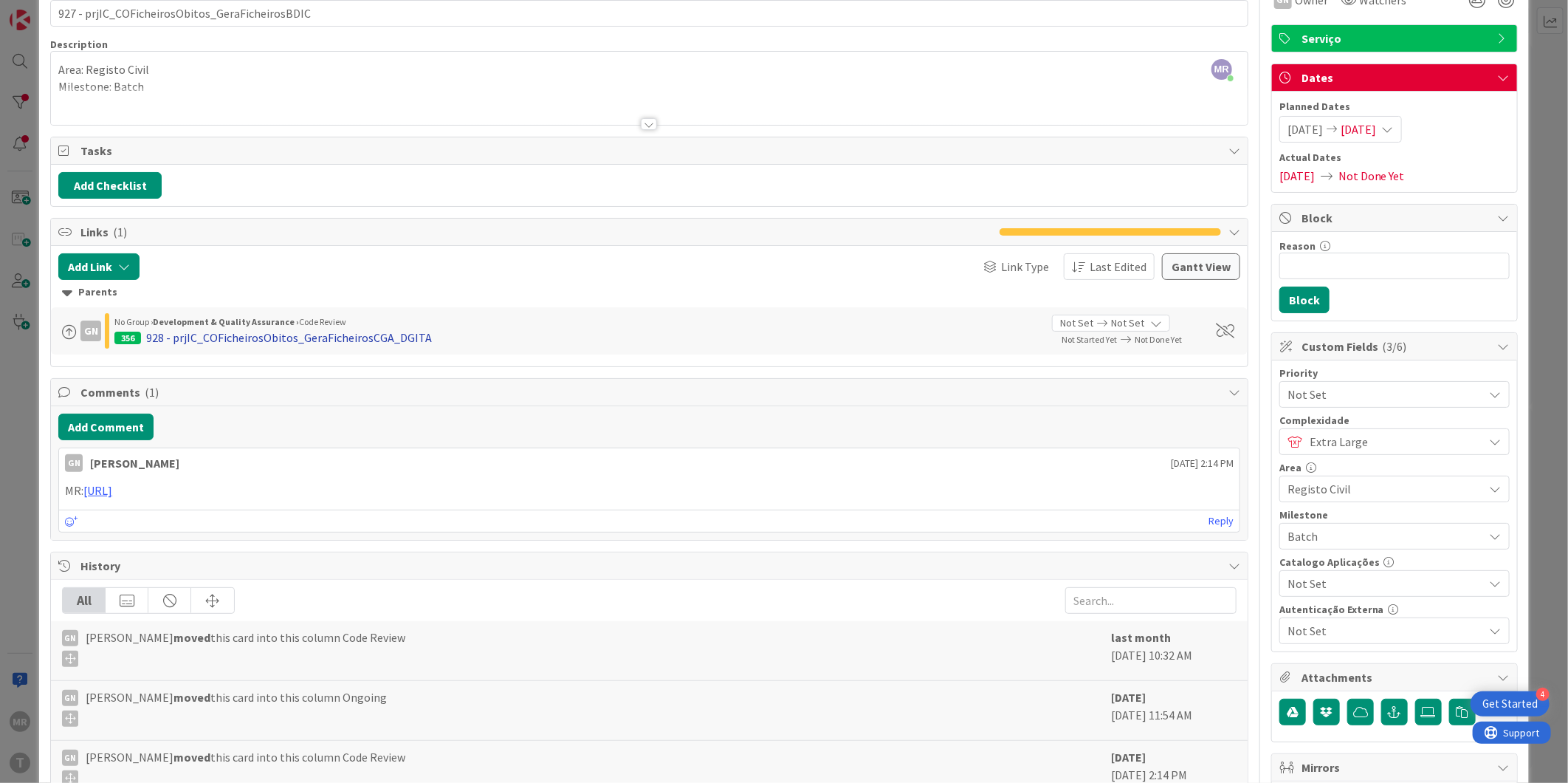
click at [311, 331] on div "928 - prjIC_COFicheirosObitos_GeraFicheirosCGA_DGITA" at bounding box center [288, 338] width 285 height 17
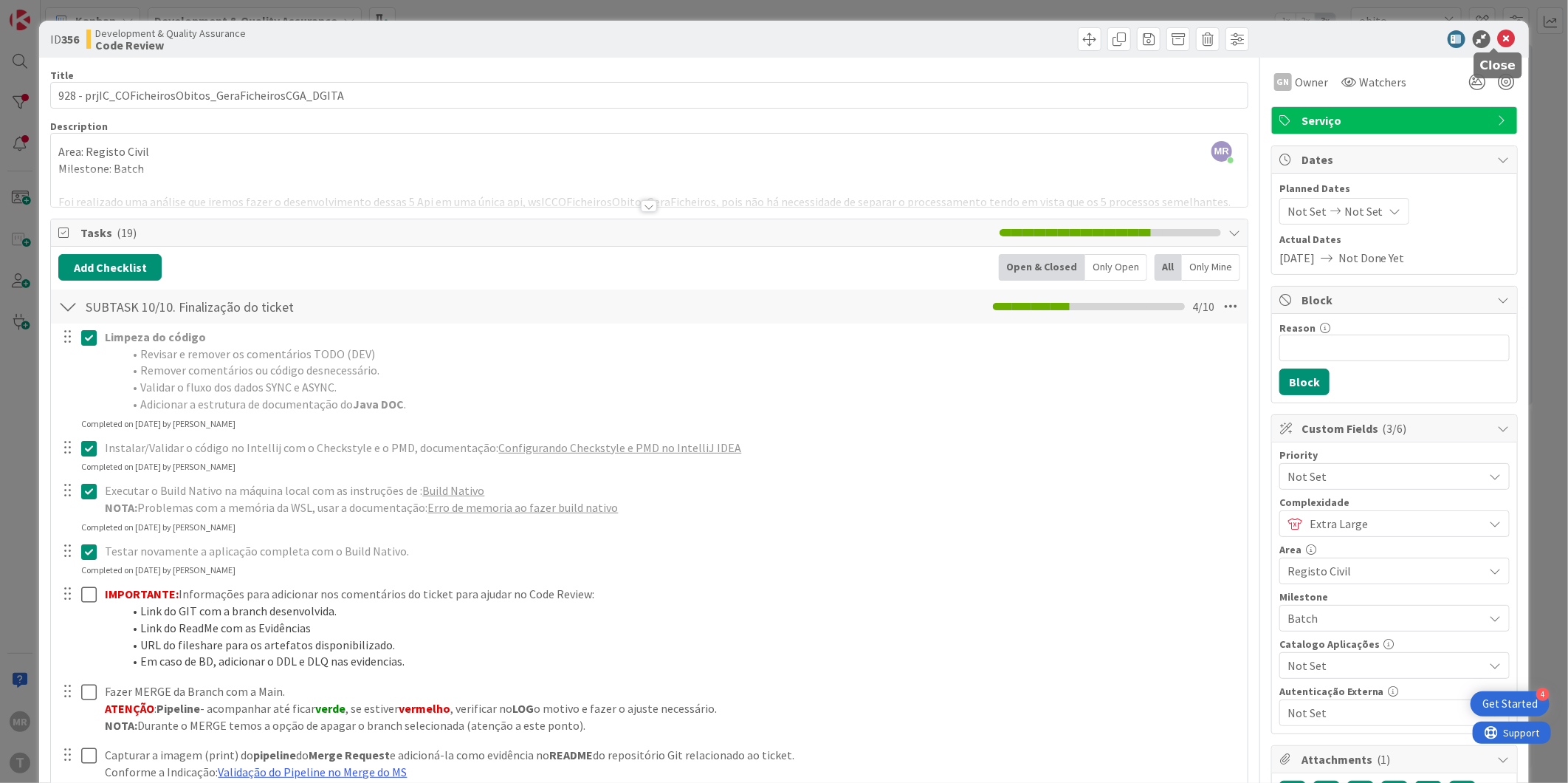
drag, startPoint x: 1494, startPoint y: 42, endPoint x: 1474, endPoint y: 50, distance: 21.5
click at [1498, 41] on icon at bounding box center [1507, 39] width 17 height 17
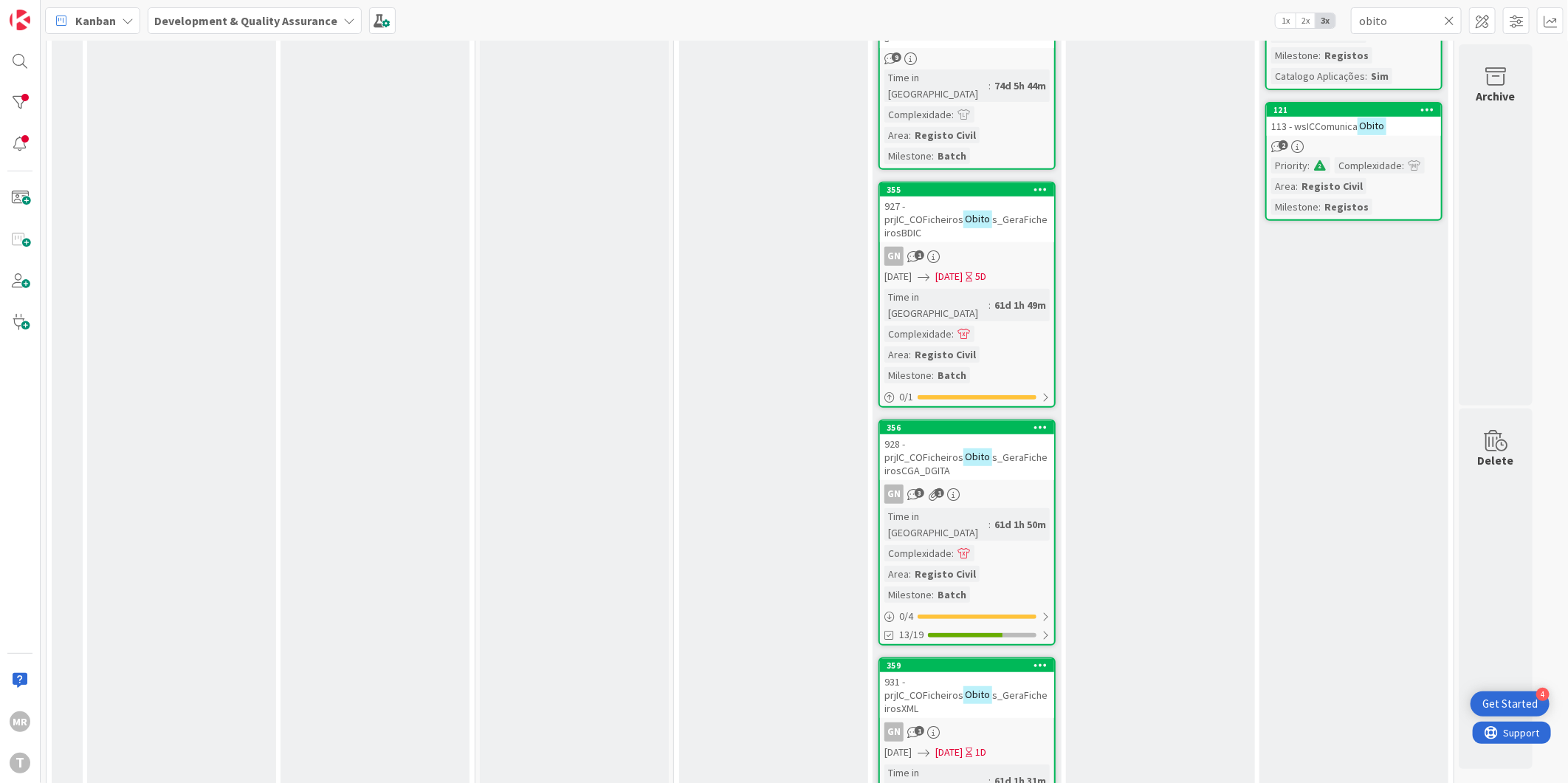
scroll to position [492, 0]
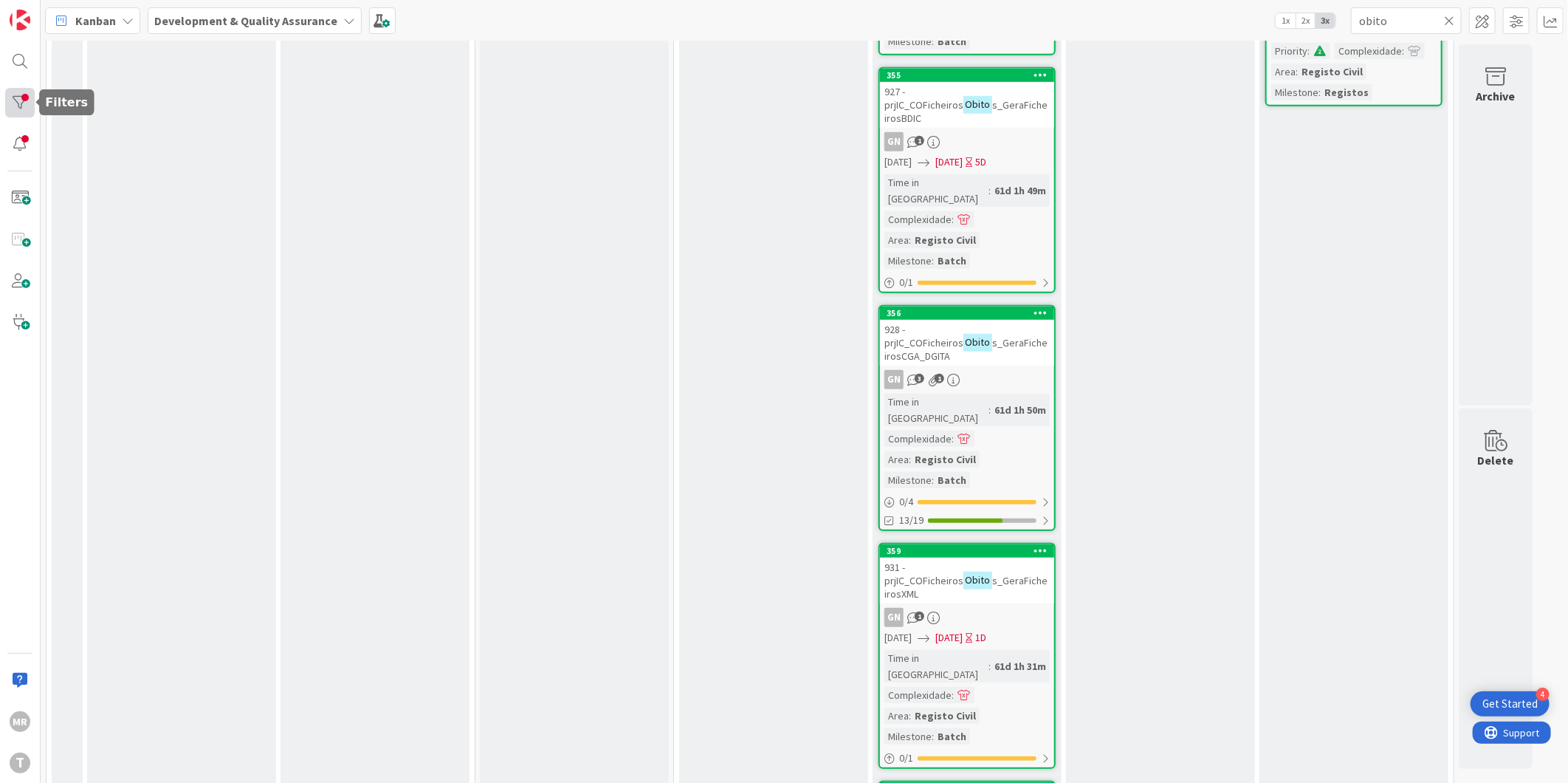
click at [17, 102] on div at bounding box center [19, 103] width 30 height 30
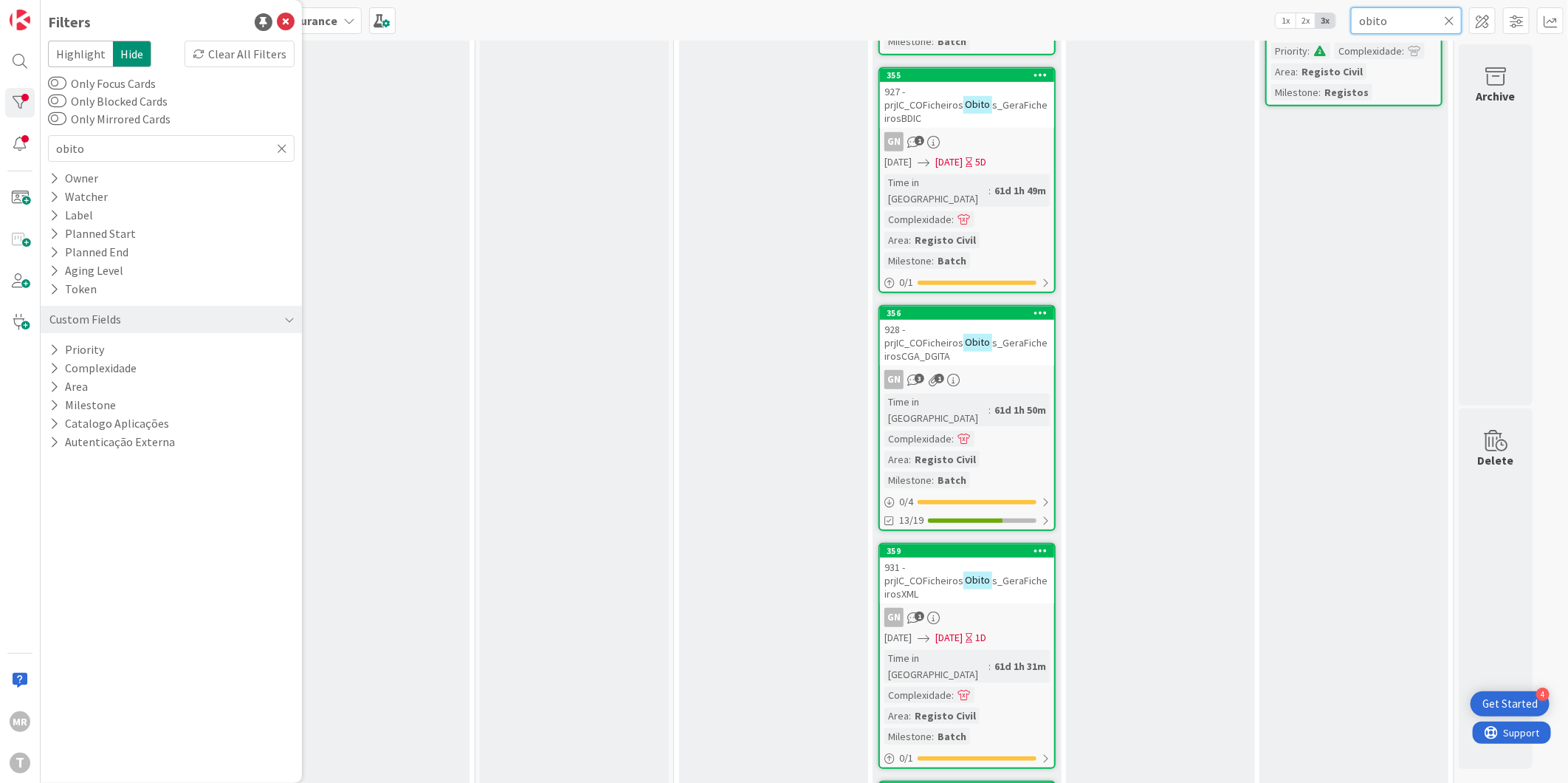
click at [1452, 11] on input "obito" at bounding box center [1406, 20] width 110 height 26
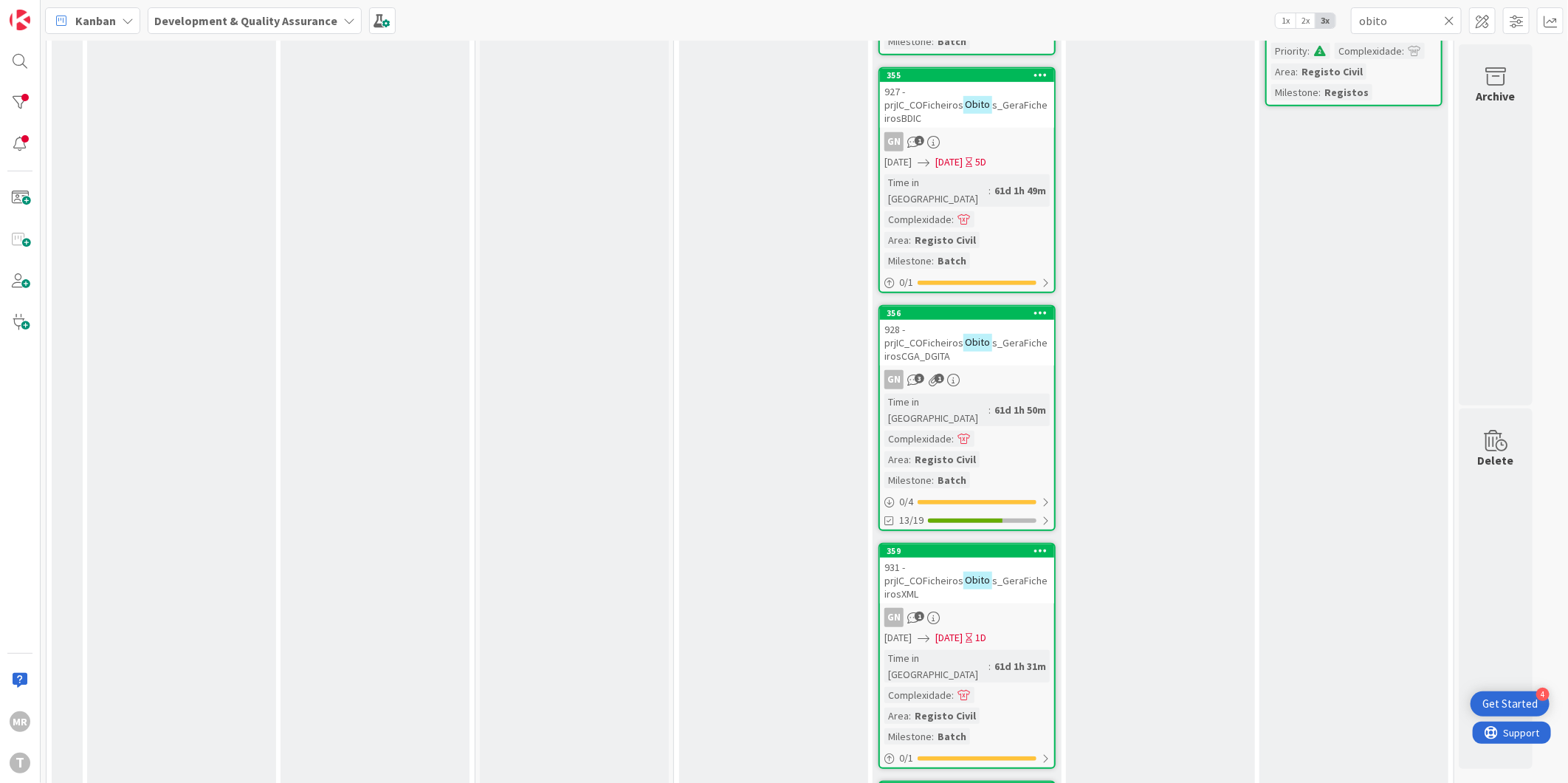
click at [1452, 15] on icon at bounding box center [1449, 21] width 11 height 14
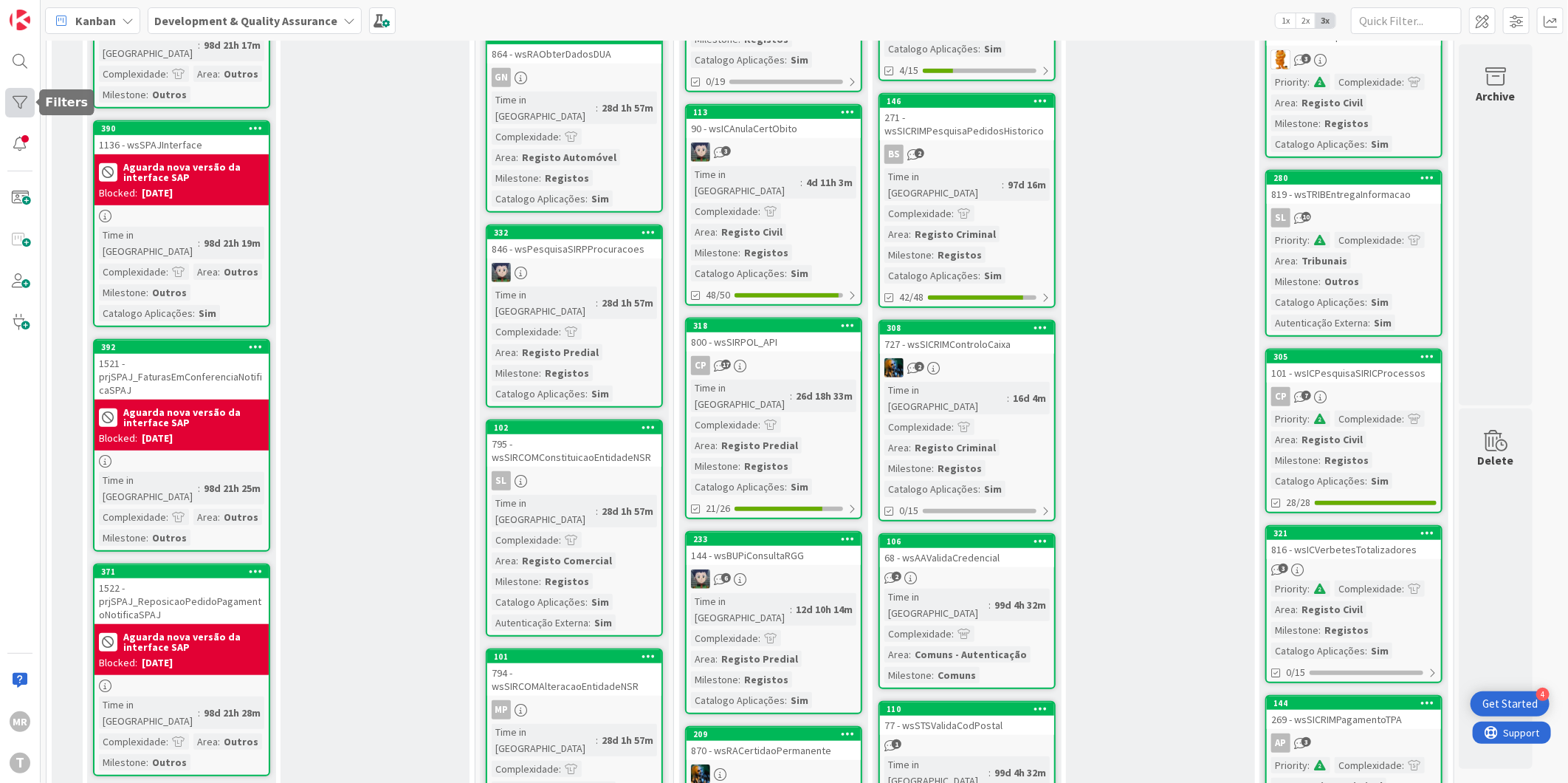
click at [12, 101] on div at bounding box center [19, 103] width 30 height 30
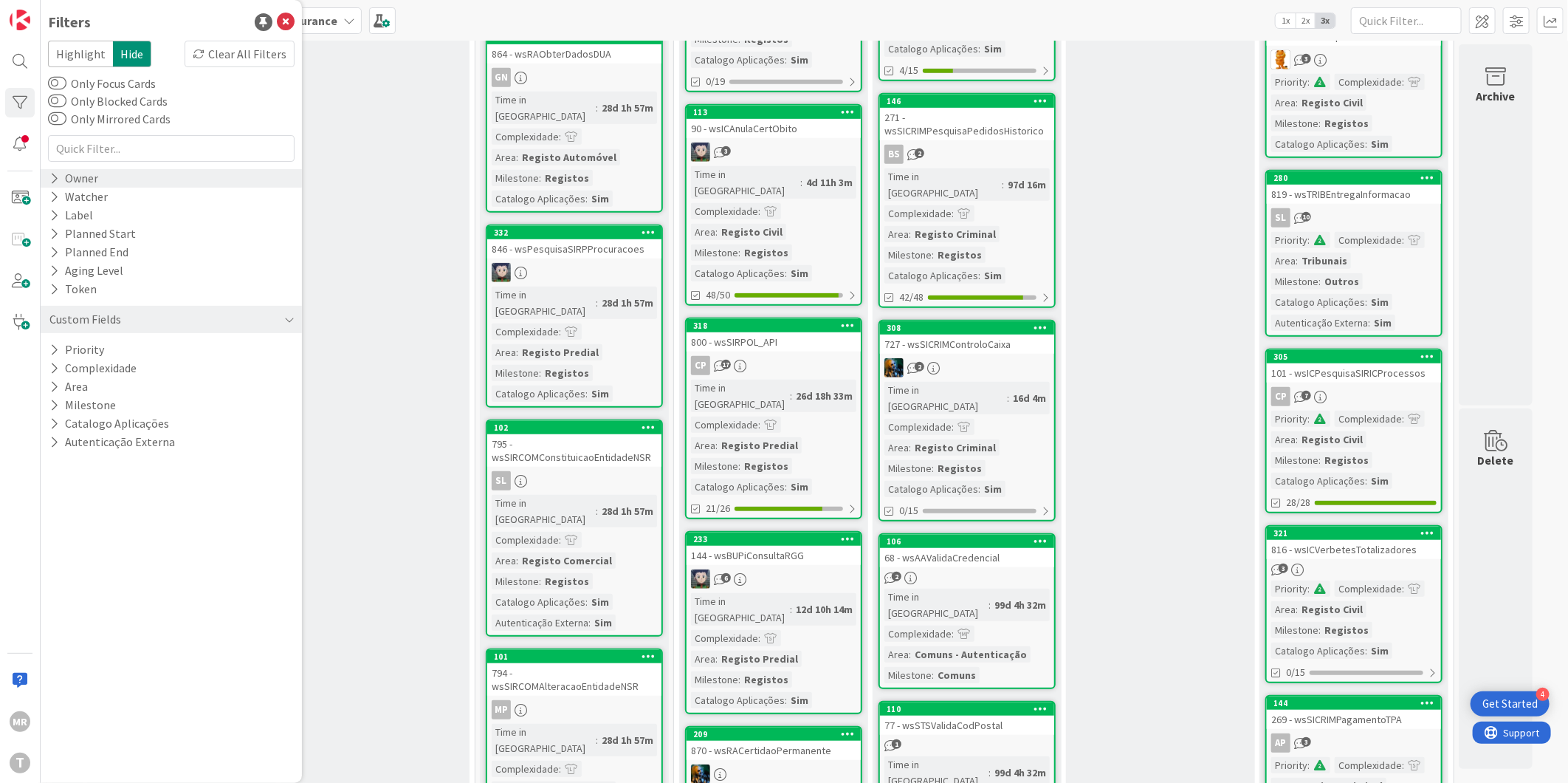
click at [92, 176] on div "Owner" at bounding box center [74, 178] width 51 height 18
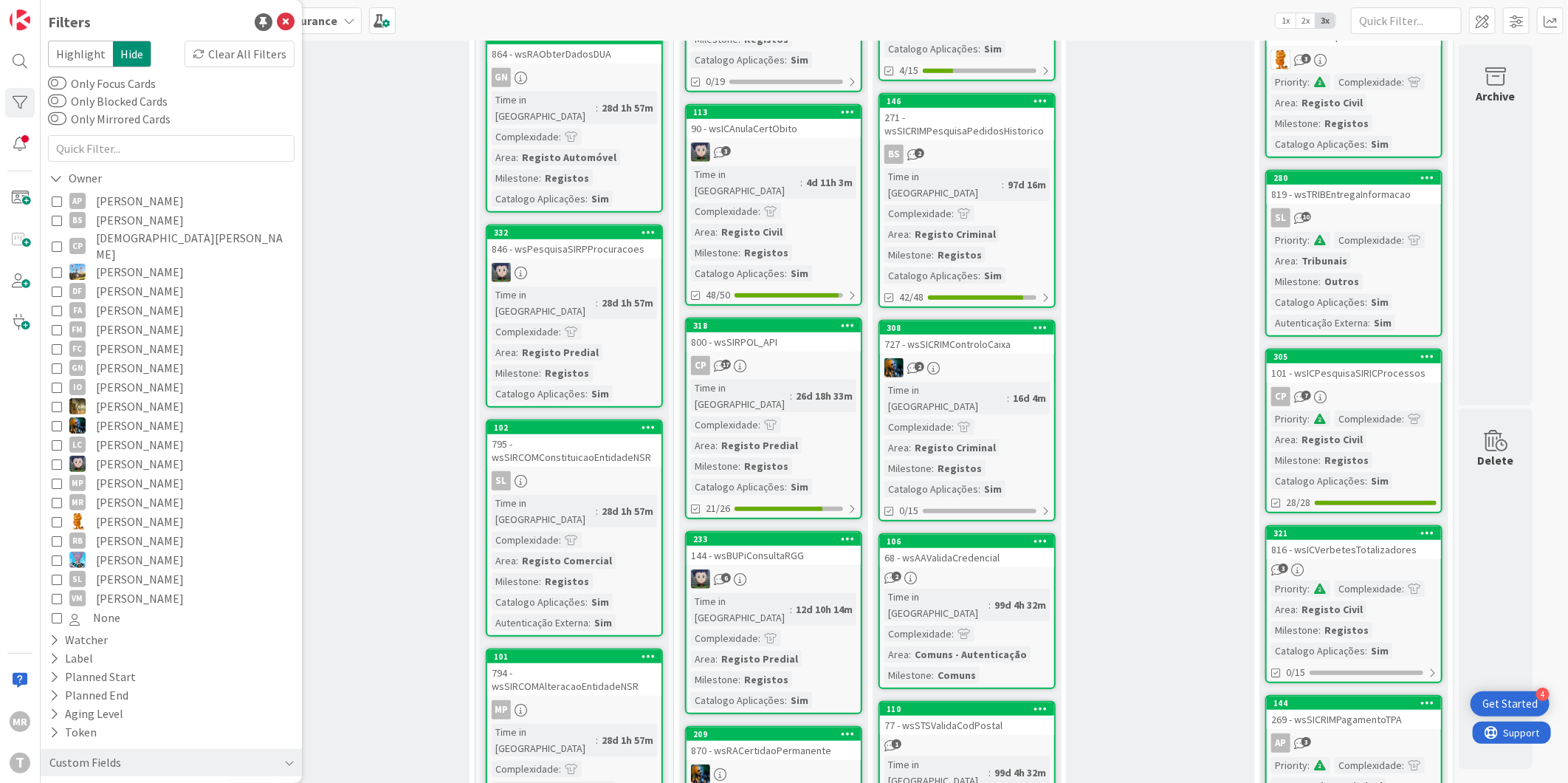
click at [134, 397] on span "João Carreiras" at bounding box center [139, 407] width 88 height 19
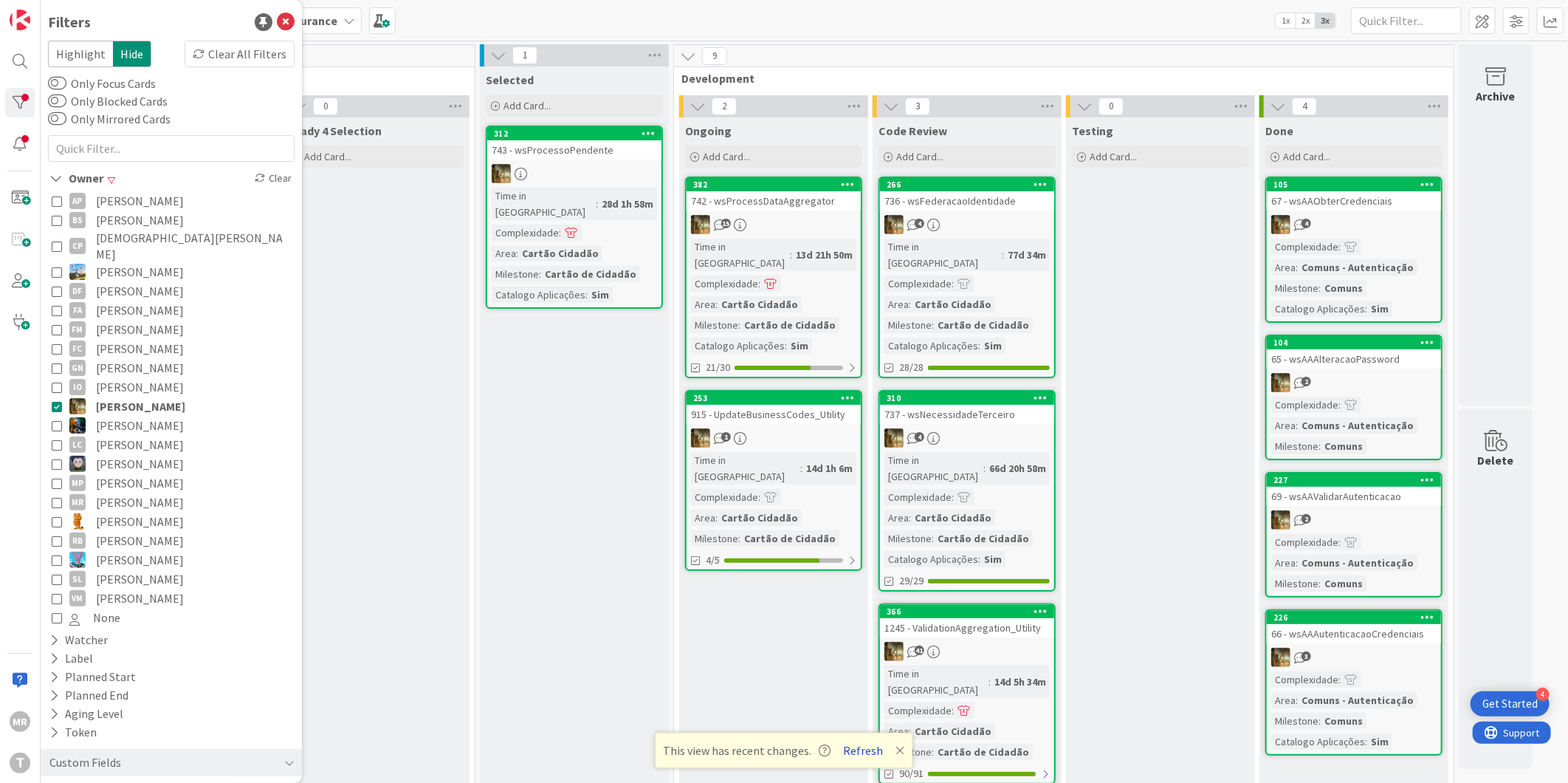
click at [868, 744] on button "Refresh" at bounding box center [864, 750] width 50 height 19
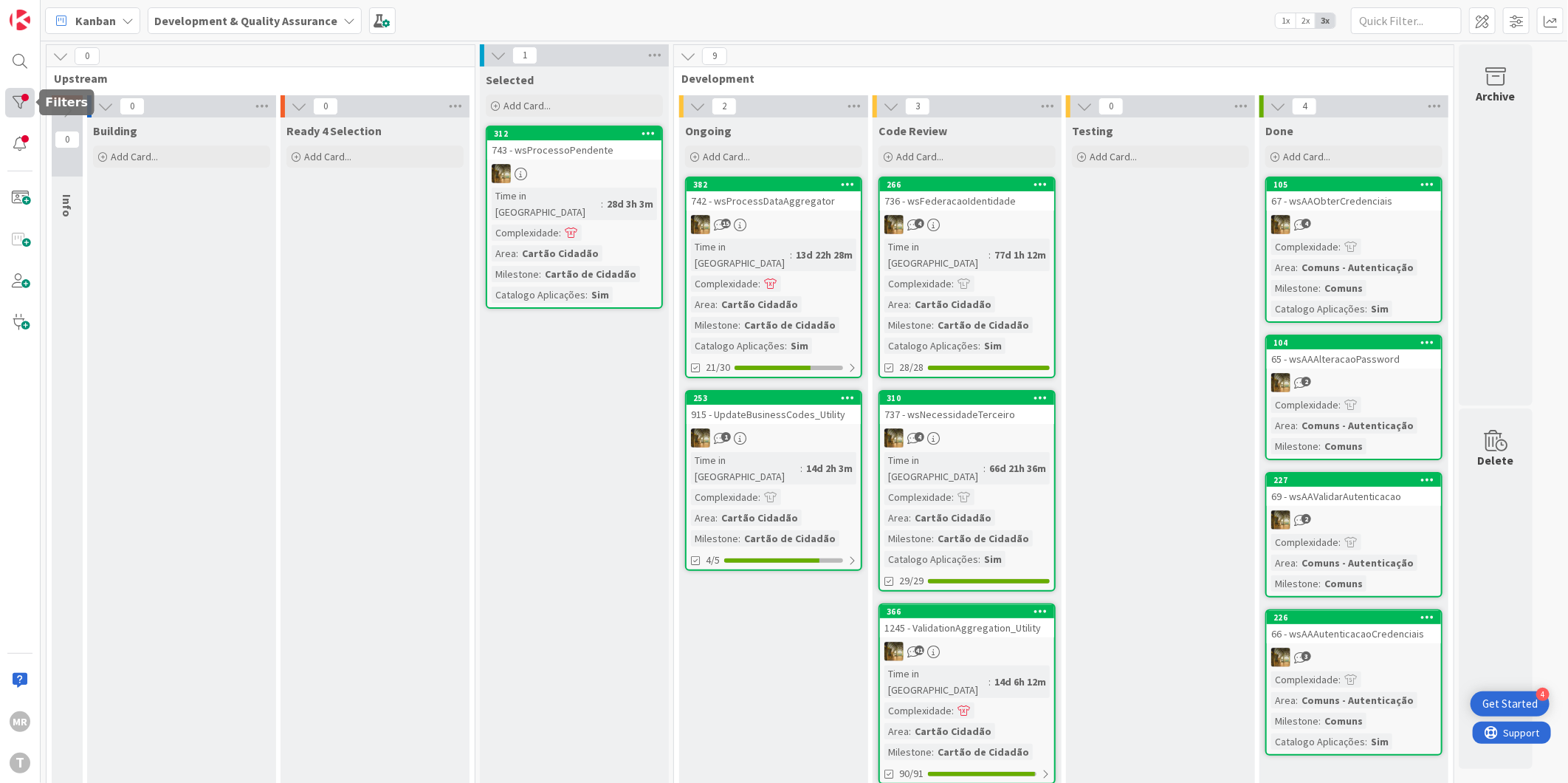
click at [19, 105] on div at bounding box center [19, 103] width 30 height 30
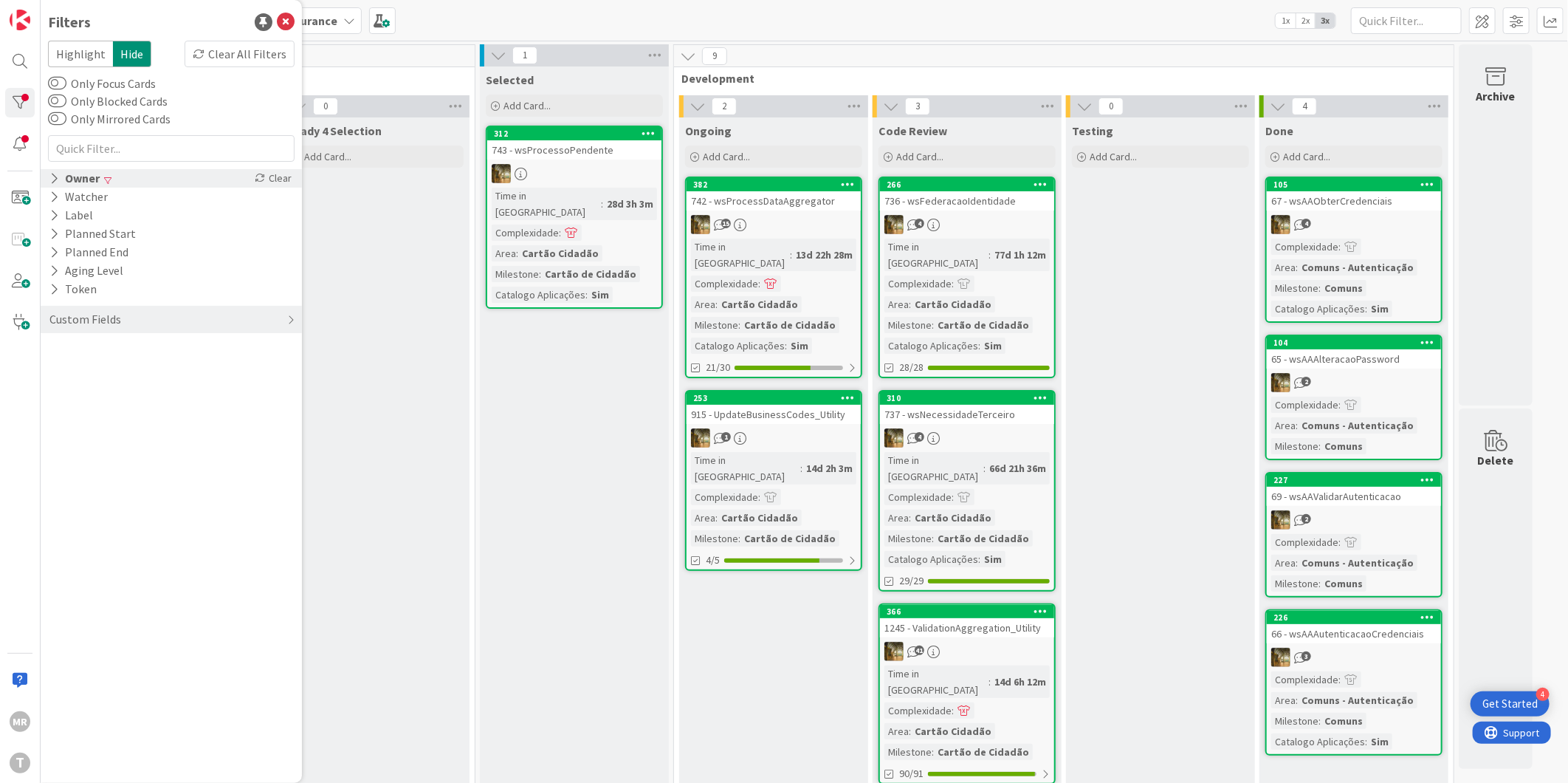
click at [59, 177] on div "Owner" at bounding box center [74, 178] width 53 height 18
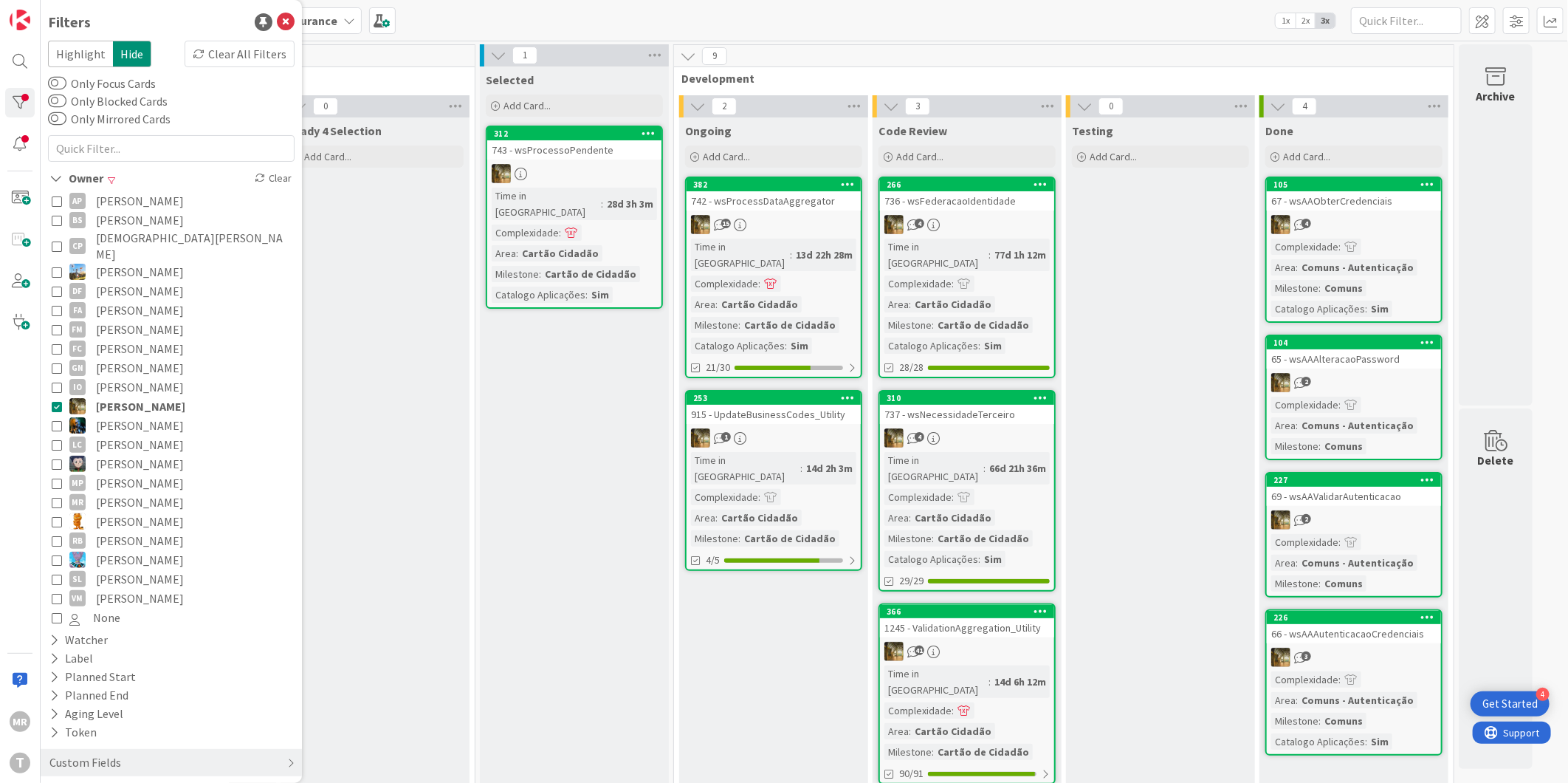
click at [145, 397] on span "João Carreiras" at bounding box center [140, 407] width 89 height 19
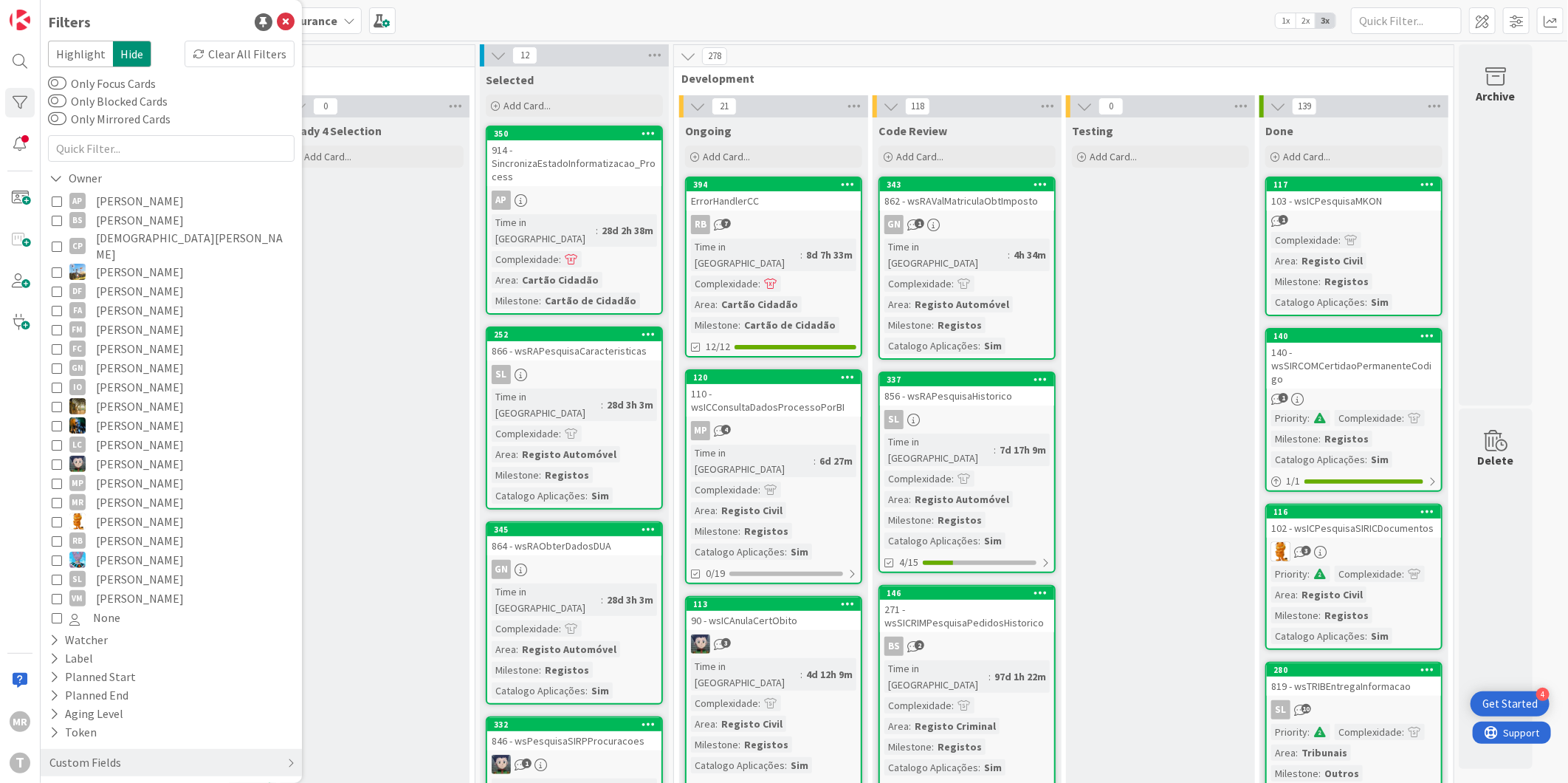
click at [133, 569] on span "Simão Lourenço" at bounding box center [139, 579] width 88 height 19
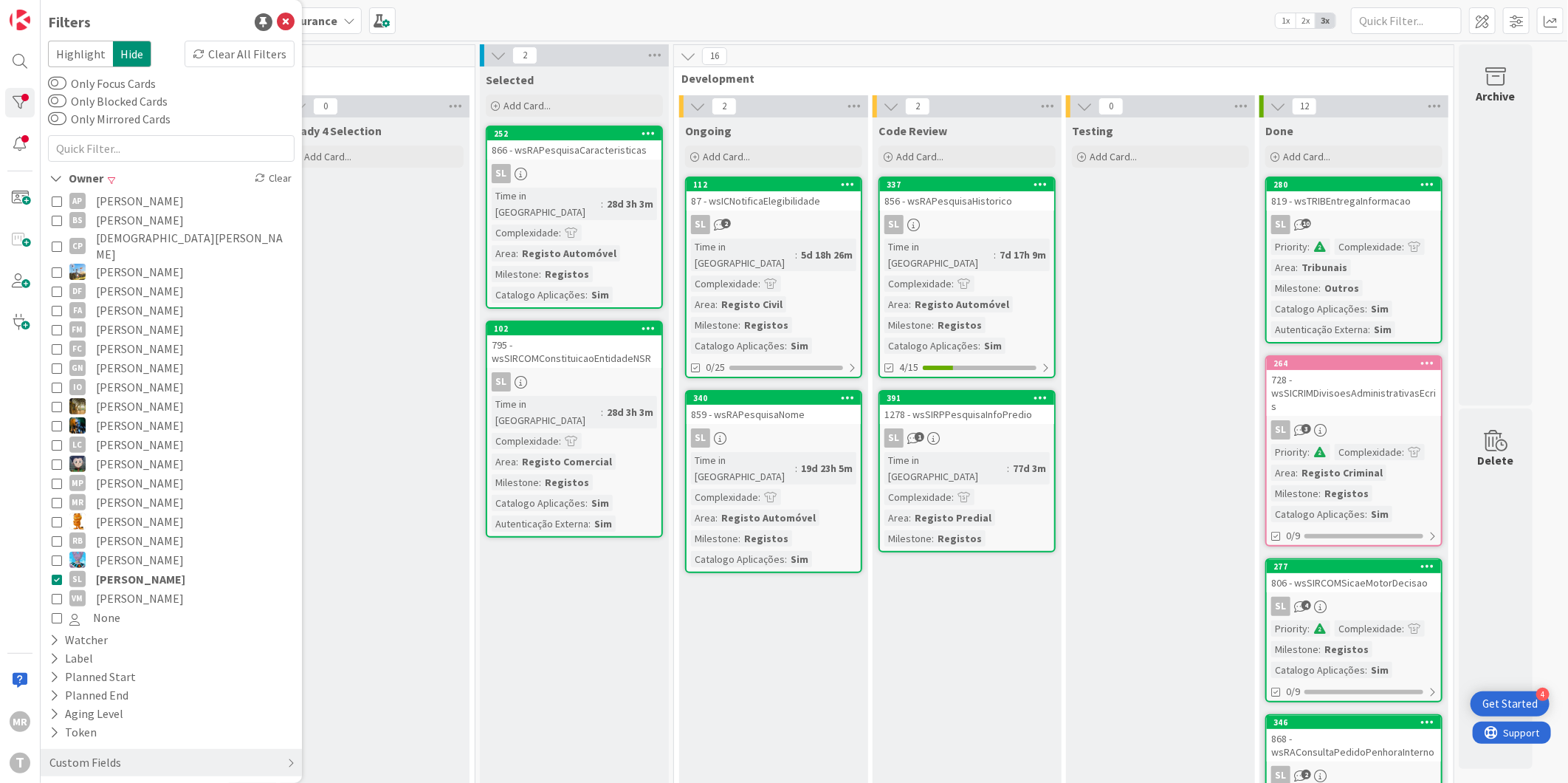
click at [179, 569] on span "Simão Lourenço" at bounding box center [140, 579] width 89 height 19
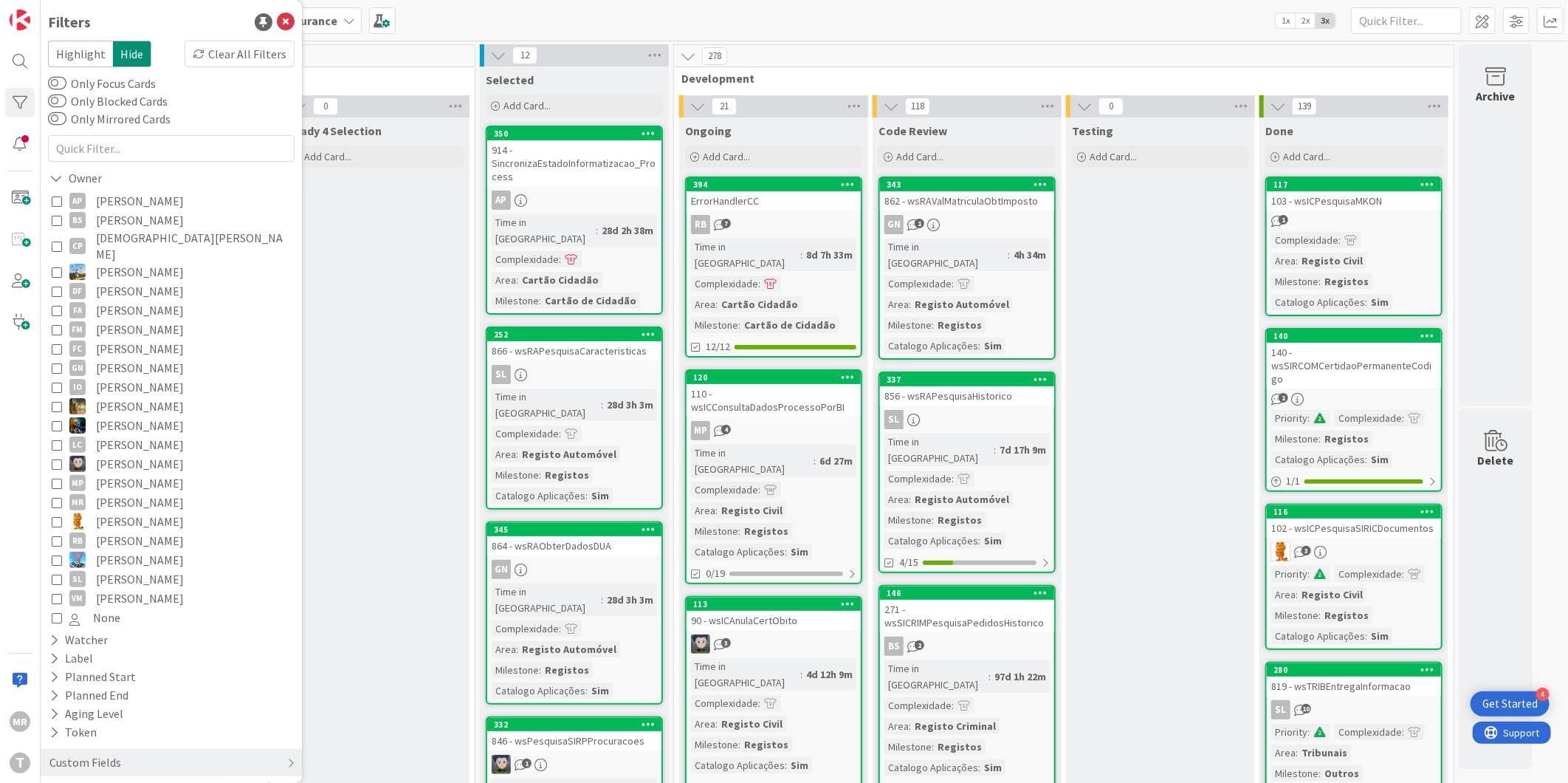
click at [137, 512] on span "Rafael Lima" at bounding box center [139, 522] width 88 height 19
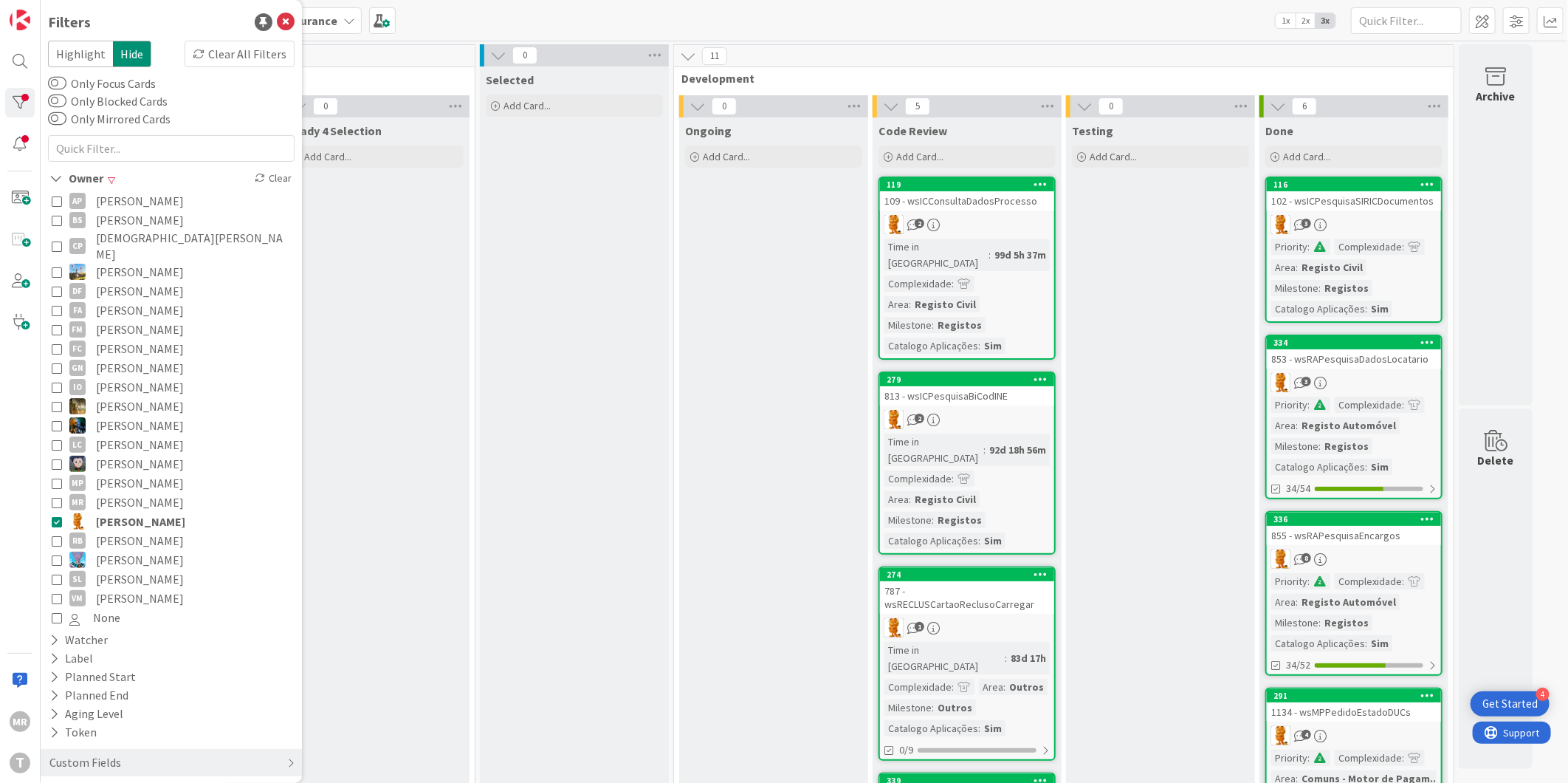
click at [137, 512] on span "Rafael Lima" at bounding box center [140, 522] width 89 height 19
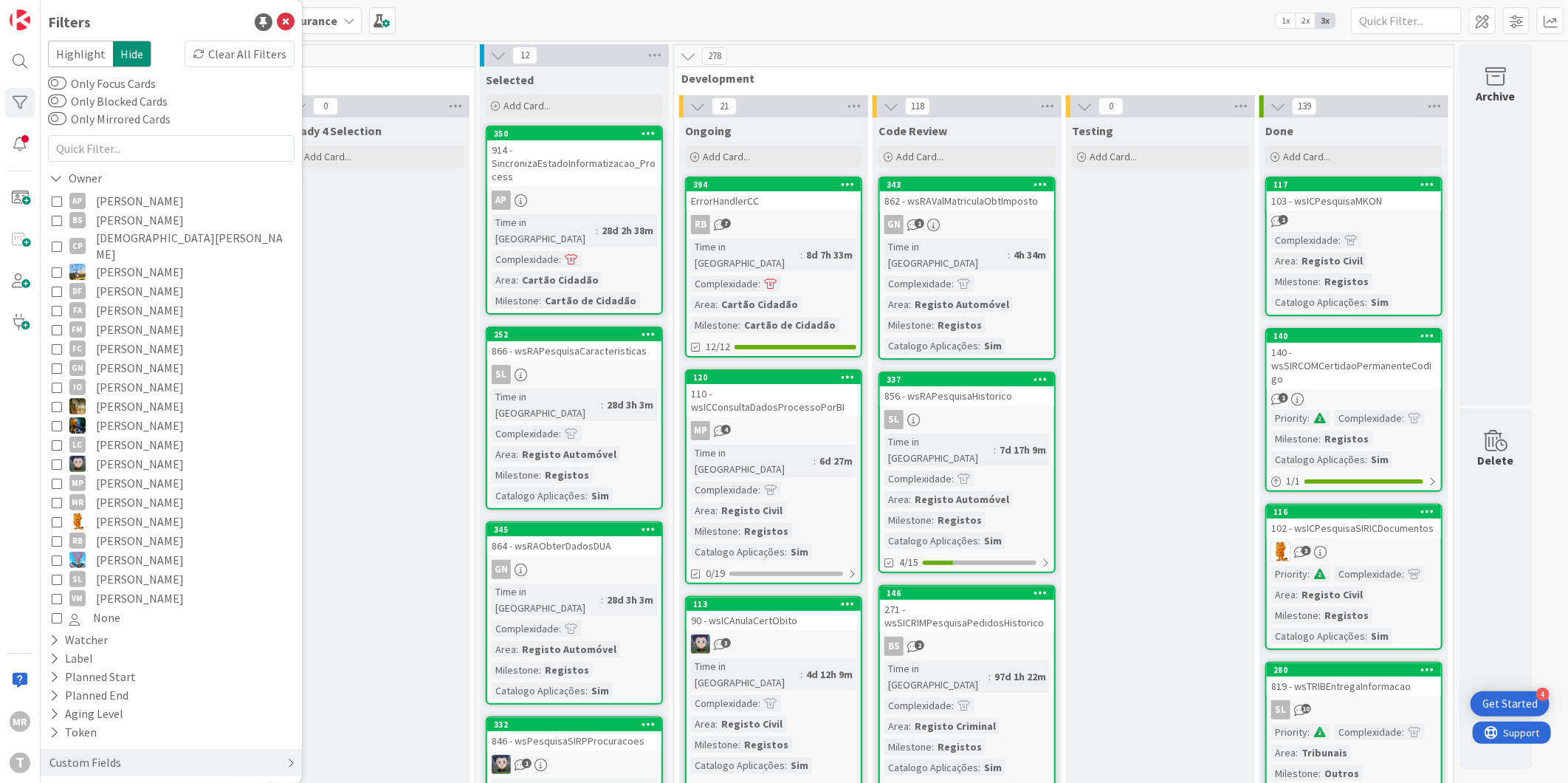
click at [82, 753] on div "Custom Fields" at bounding box center [85, 762] width 74 height 18
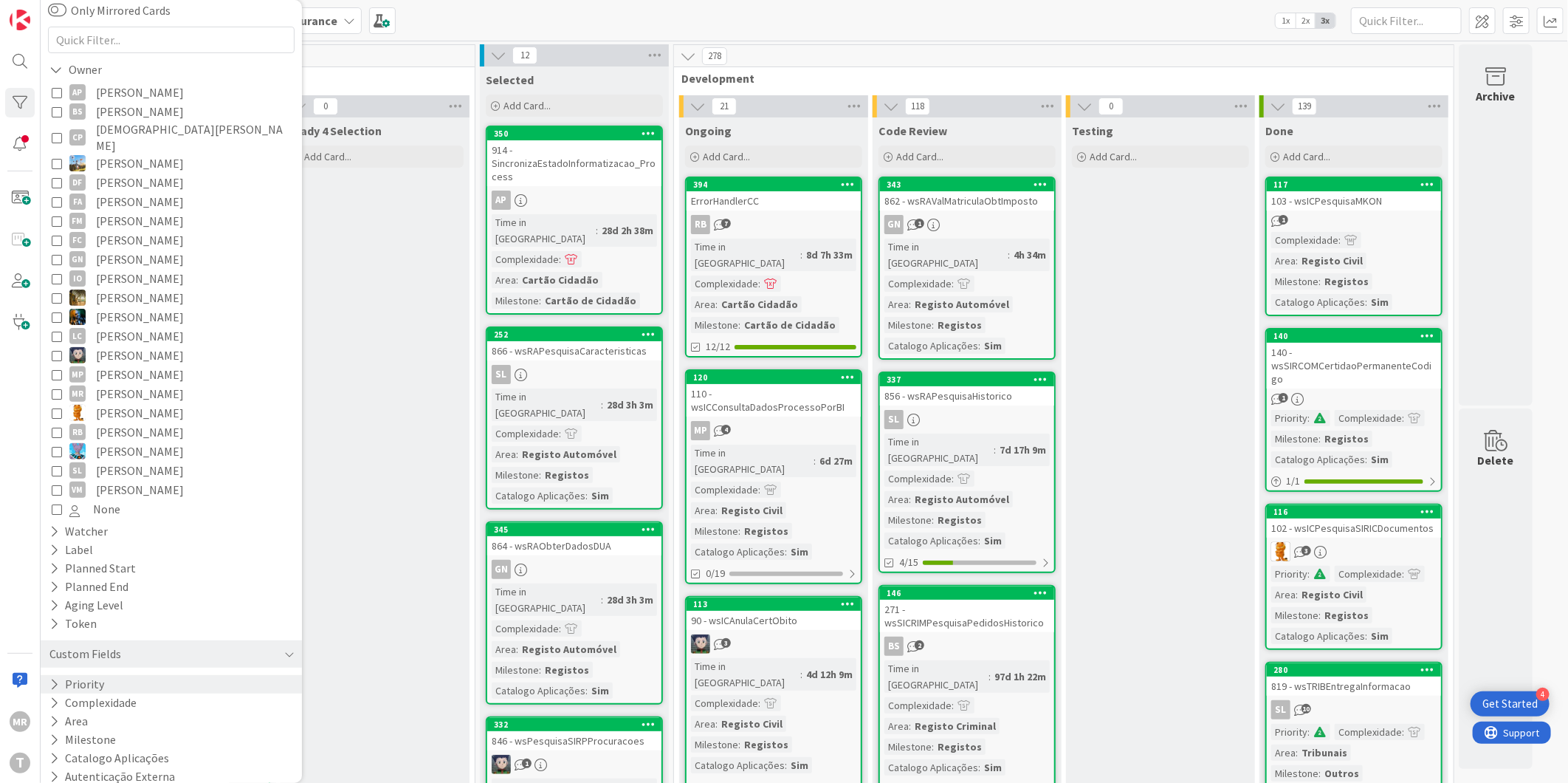
click at [89, 676] on button "Priority" at bounding box center [77, 684] width 58 height 18
click at [90, 697] on span "Critical" at bounding box center [97, 707] width 54 height 19
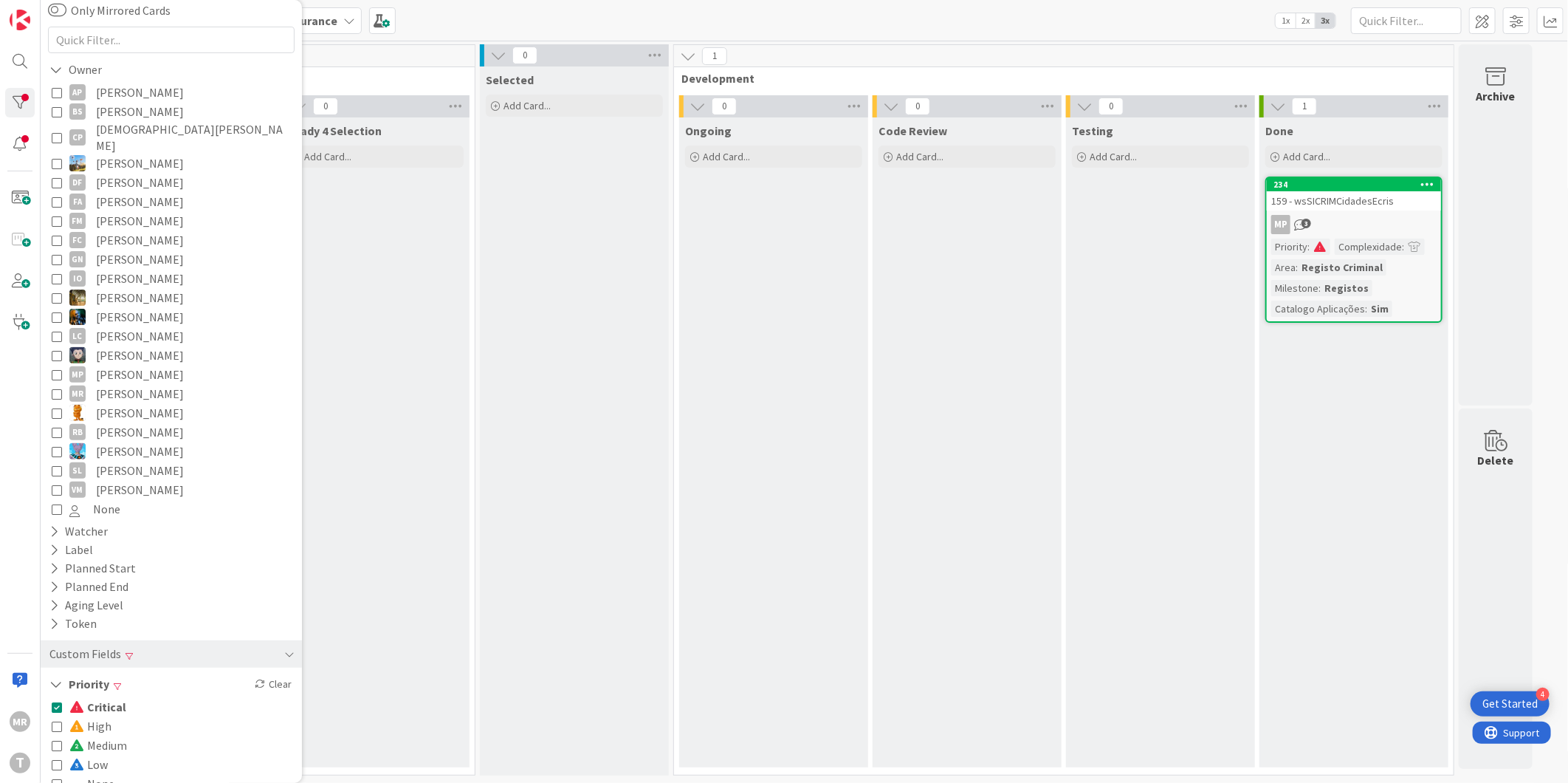
click at [90, 697] on span "Critical" at bounding box center [98, 707] width 57 height 19
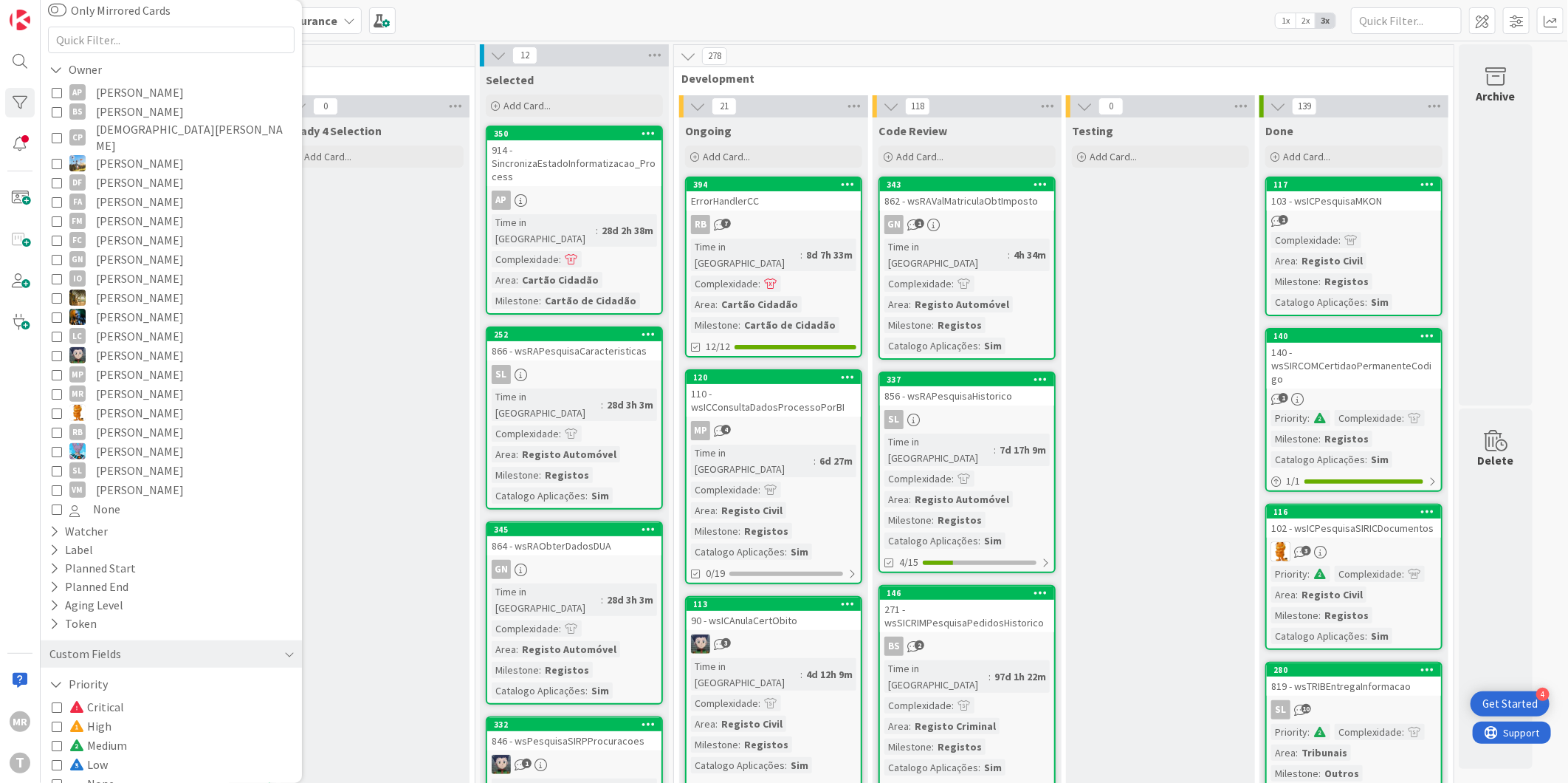
click at [94, 736] on span "Medium" at bounding box center [99, 745] width 58 height 19
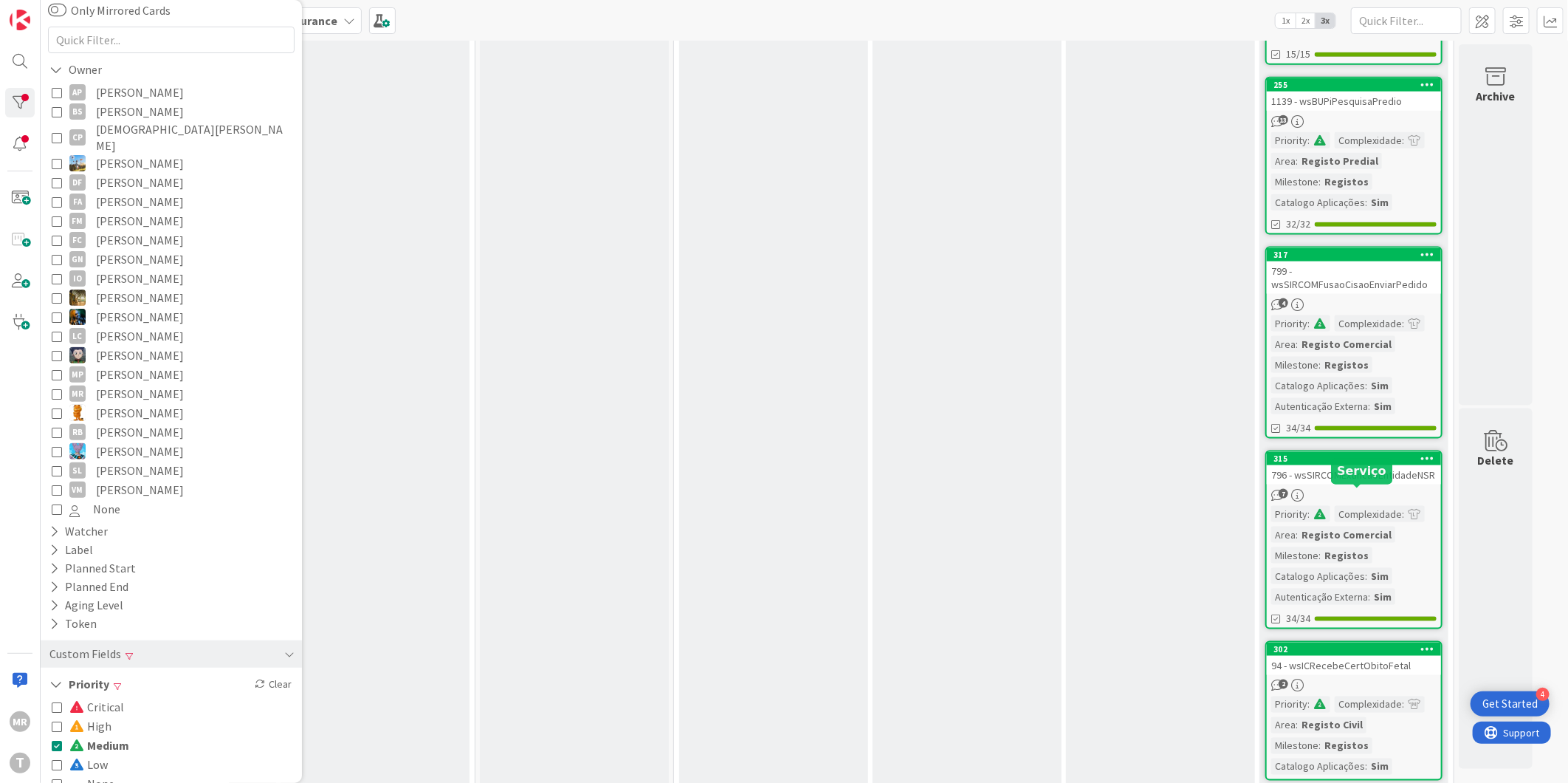
scroll to position [1168, 0]
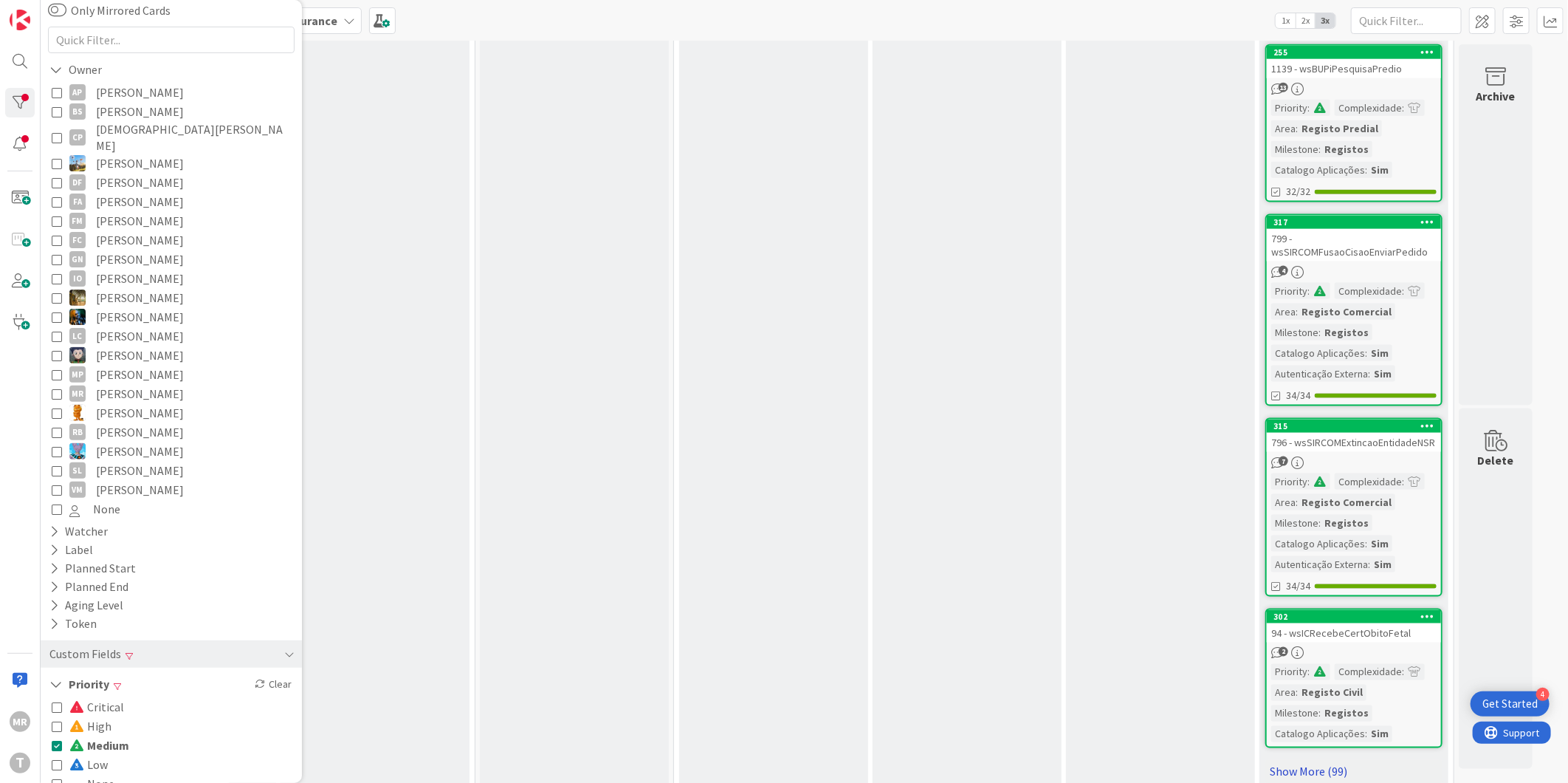
click at [1309, 760] on link "Show More (99)" at bounding box center [1353, 771] width 177 height 23
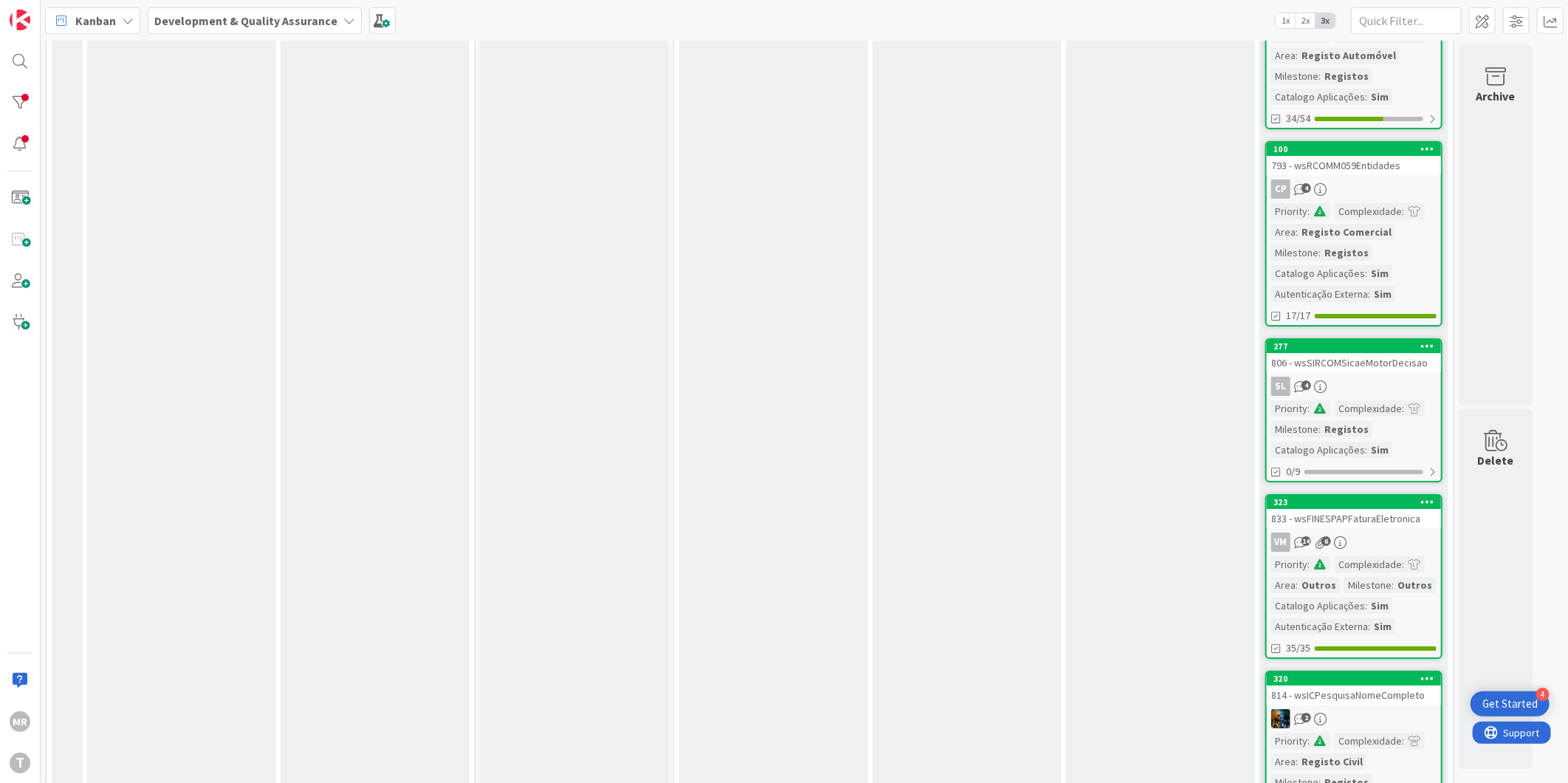
scroll to position [3384, 0]
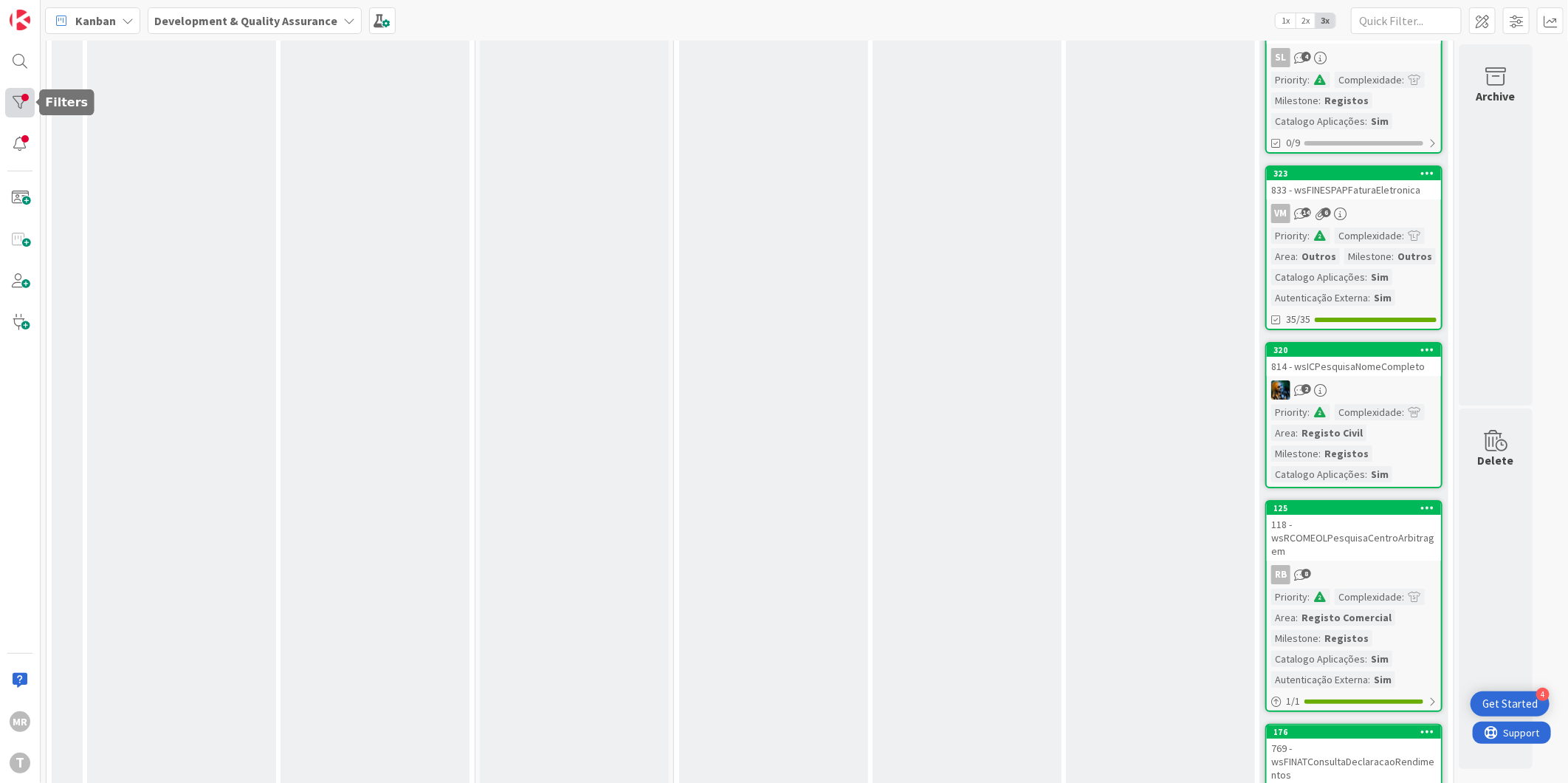
click at [10, 102] on div at bounding box center [19, 103] width 30 height 30
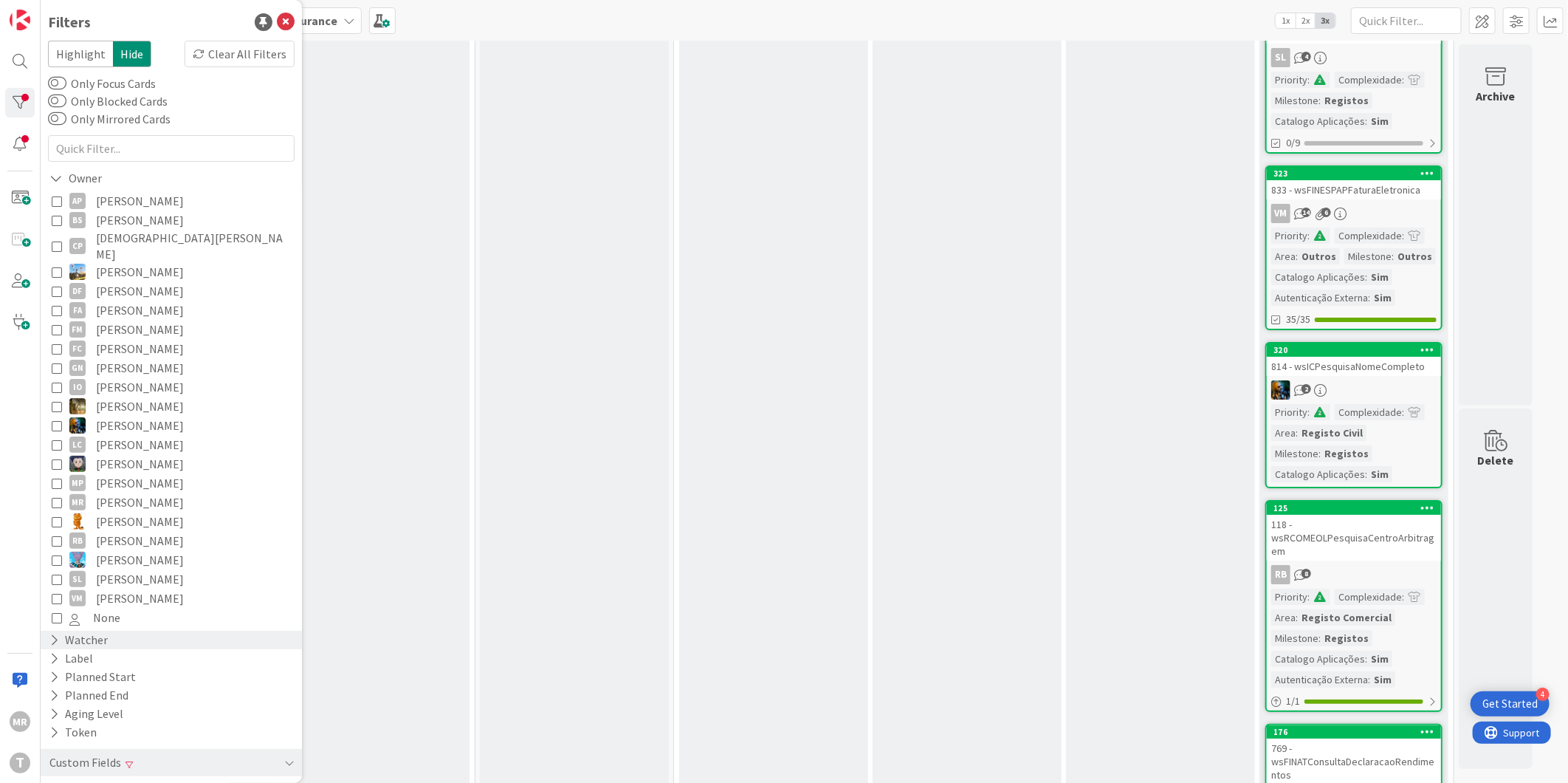
scroll to position [108, 0]
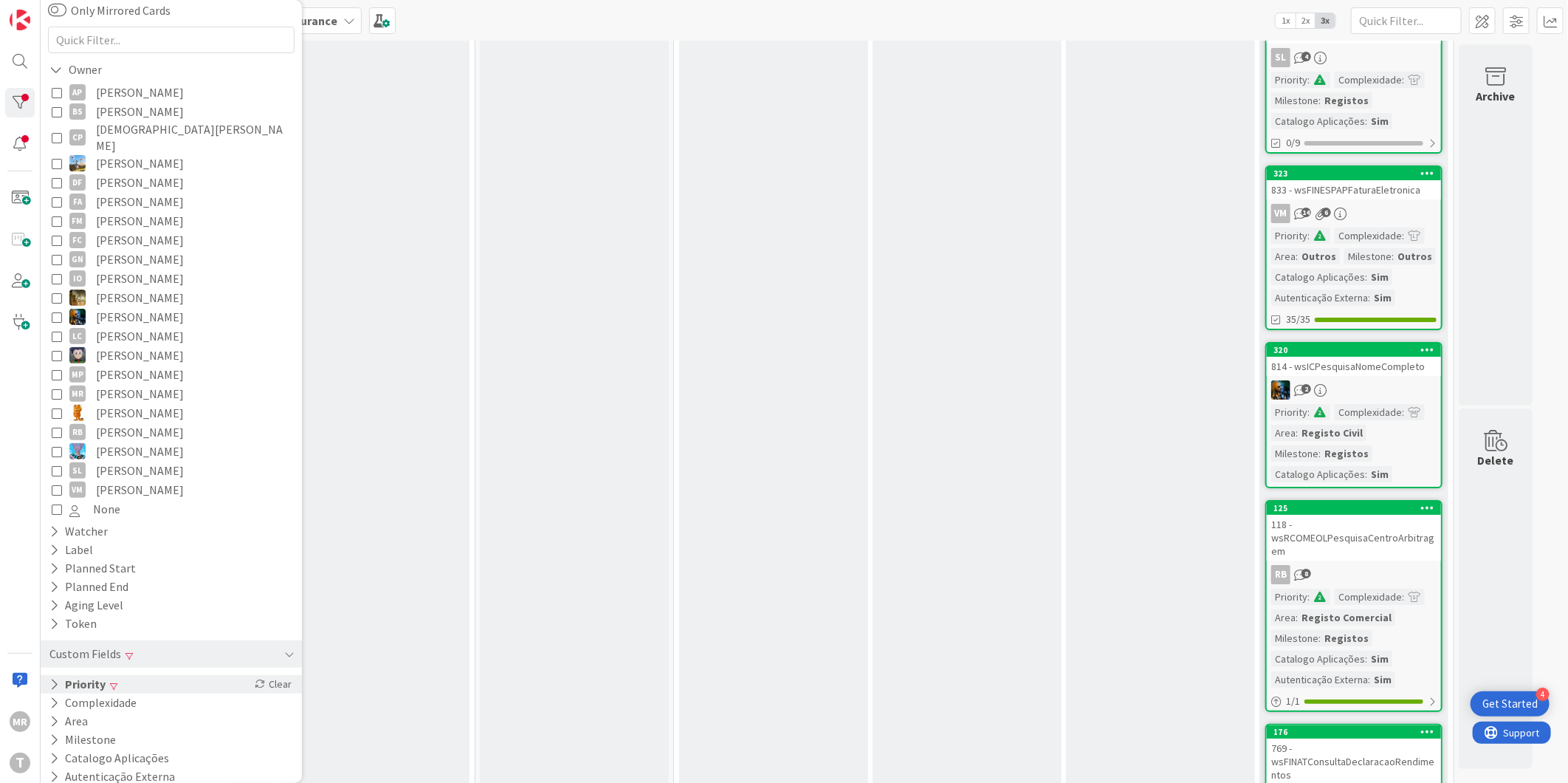
click at [49, 678] on icon at bounding box center [54, 684] width 10 height 13
click at [72, 701] on span at bounding box center [78, 707] width 17 height 12
click at [92, 739] on span "Medium" at bounding box center [100, 745] width 60 height 19
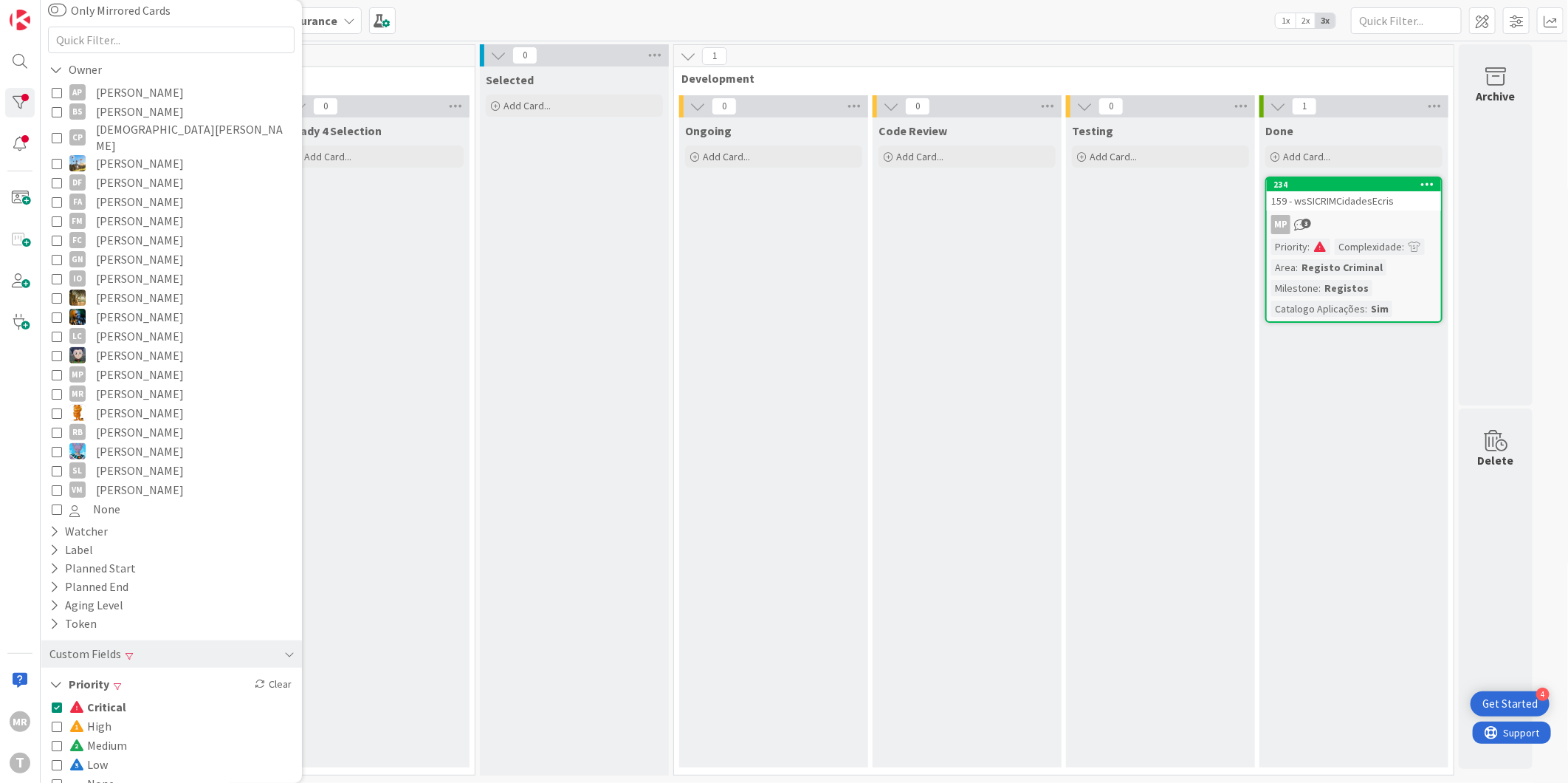
scroll to position [0, 0]
click at [126, 736] on span "Medium" at bounding box center [99, 745] width 58 height 19
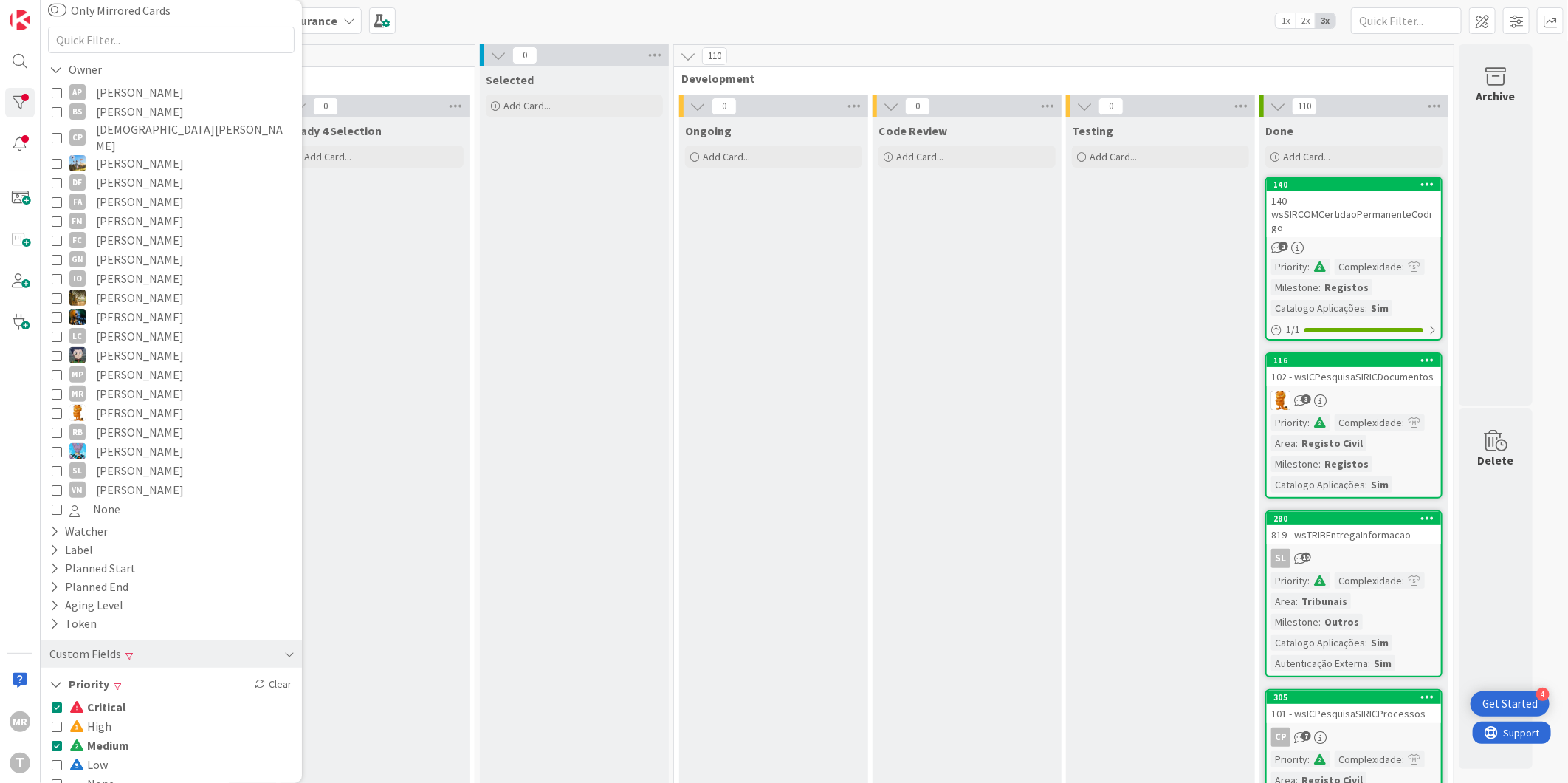
click at [119, 697] on span "Critical" at bounding box center [98, 707] width 57 height 19
click at [107, 736] on span "Medium" at bounding box center [100, 745] width 60 height 19
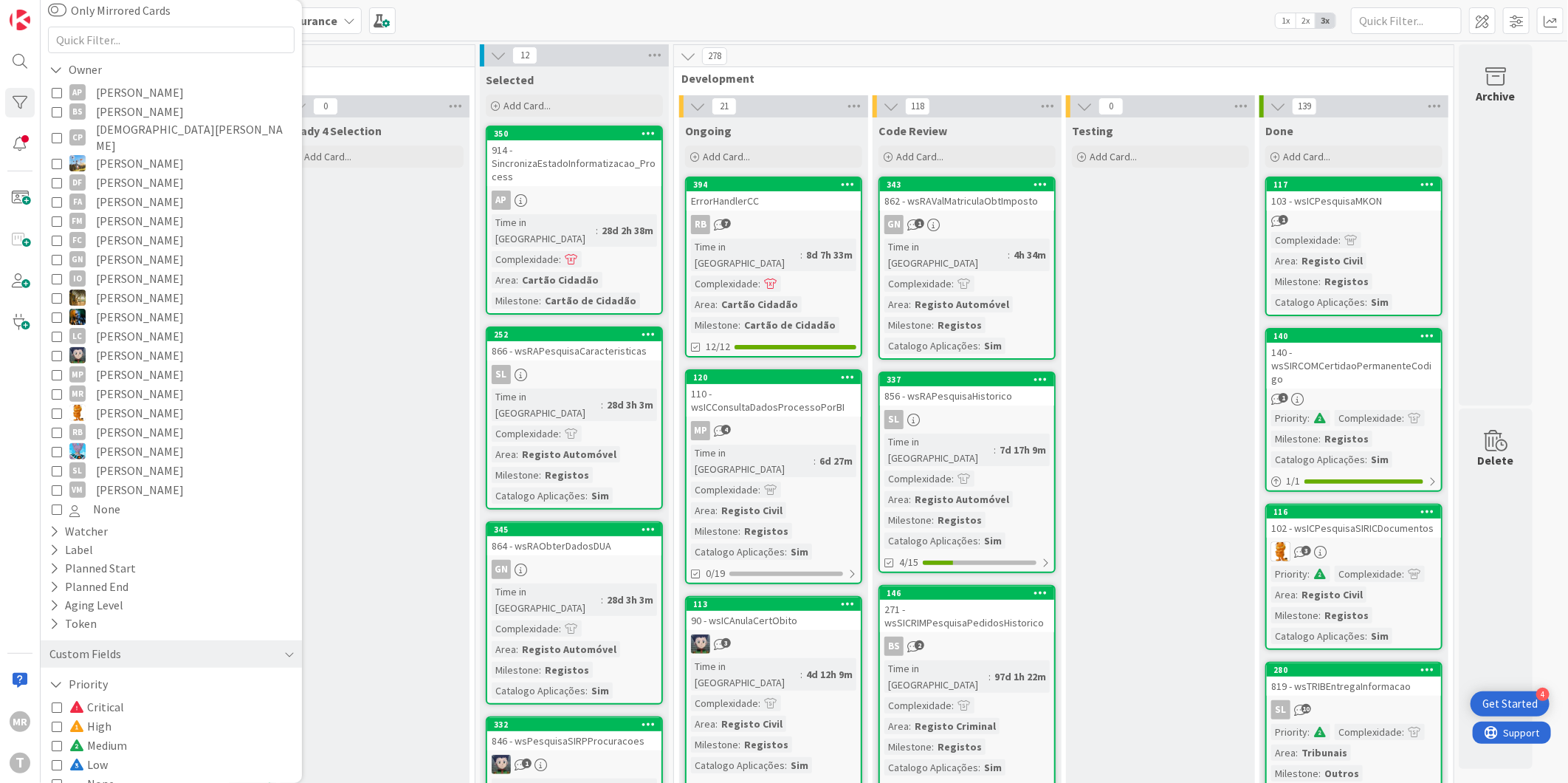
click at [102, 774] on span "None" at bounding box center [92, 784] width 45 height 19
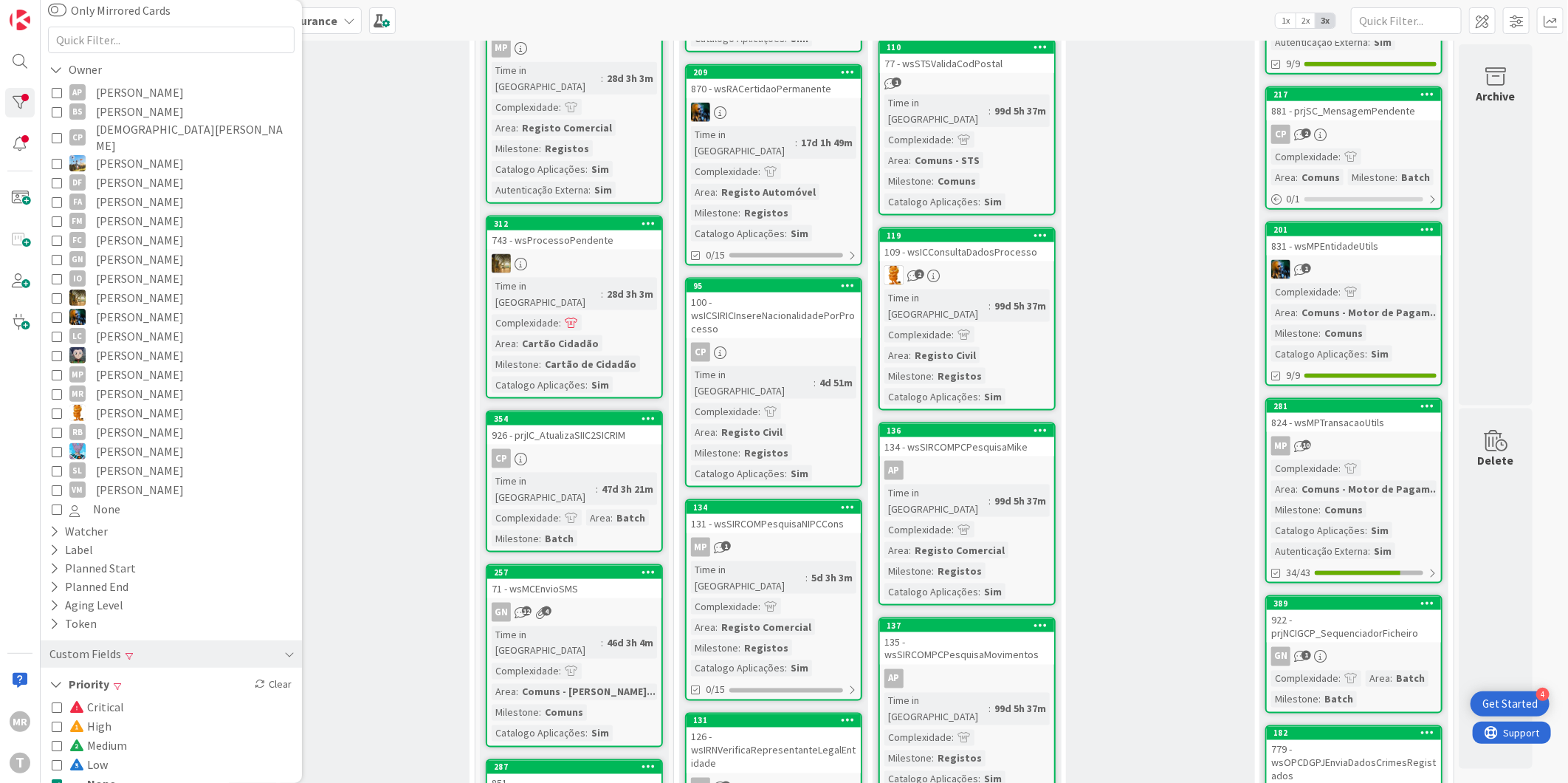
scroll to position [1312, 0]
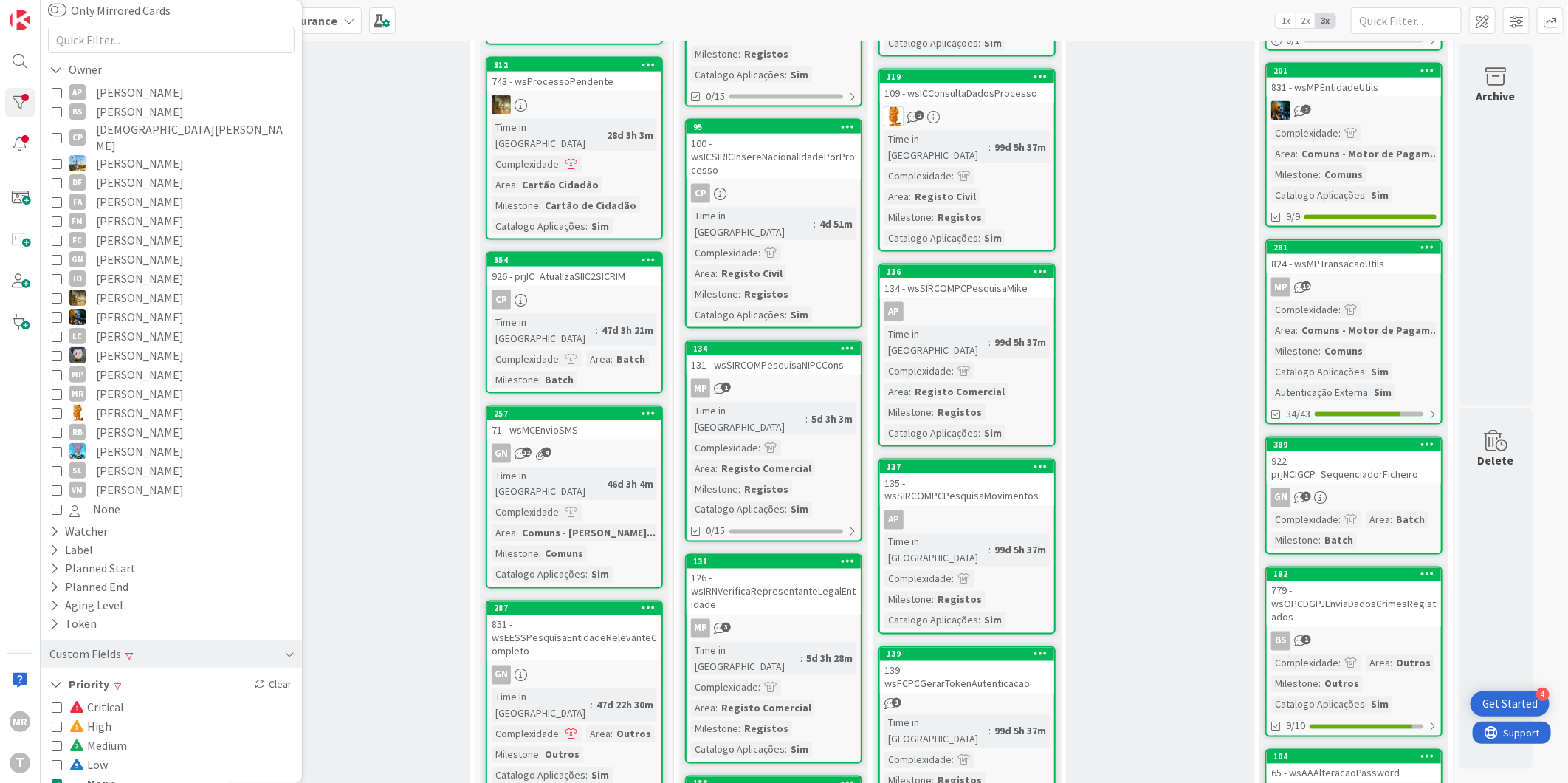
click at [102, 755] on span "Low" at bounding box center [89, 765] width 39 height 19
click at [92, 774] on span "None" at bounding box center [93, 784] width 46 height 19
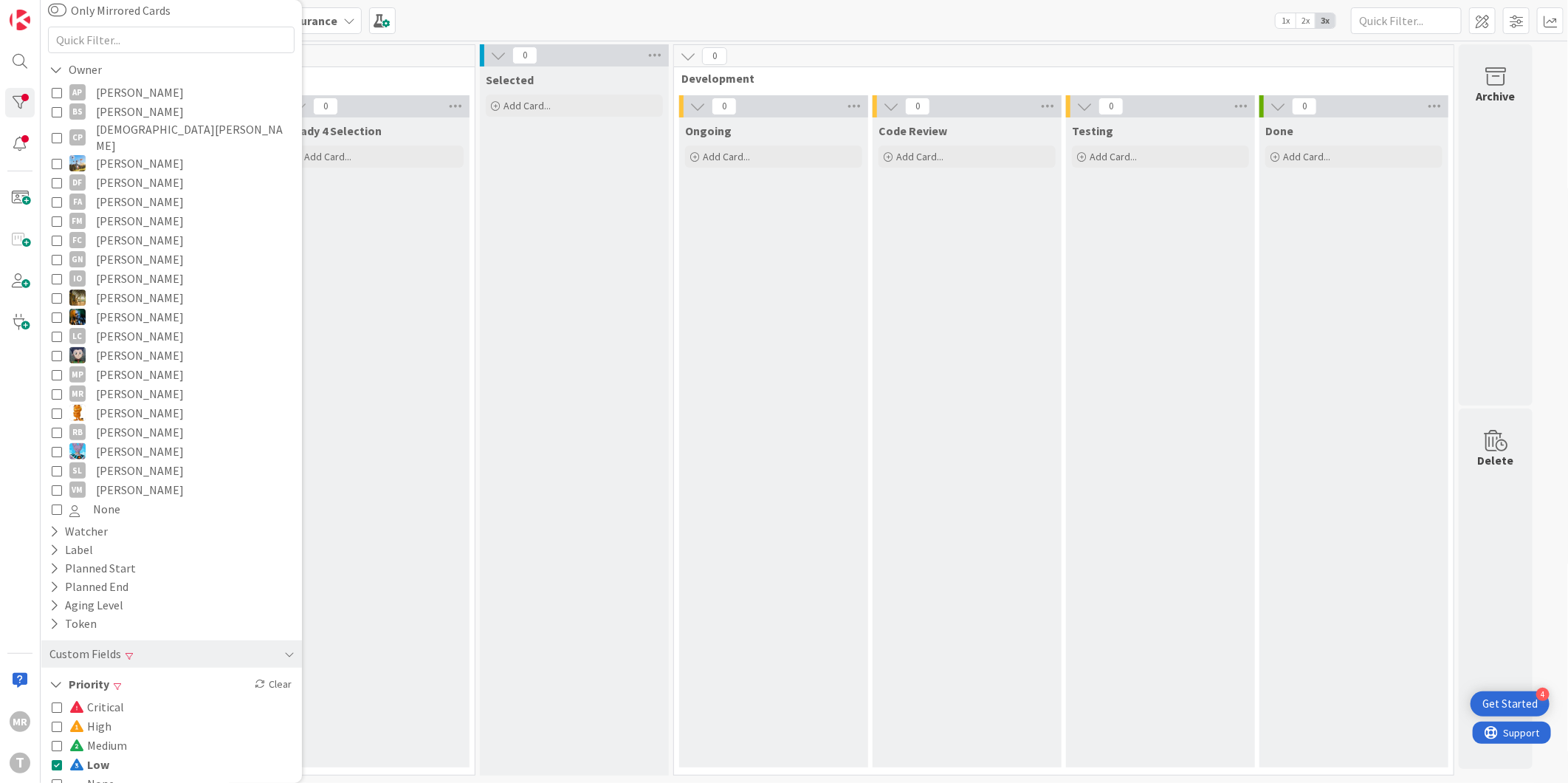
scroll to position [0, 0]
click at [77, 759] on span at bounding box center [78, 765] width 17 height 12
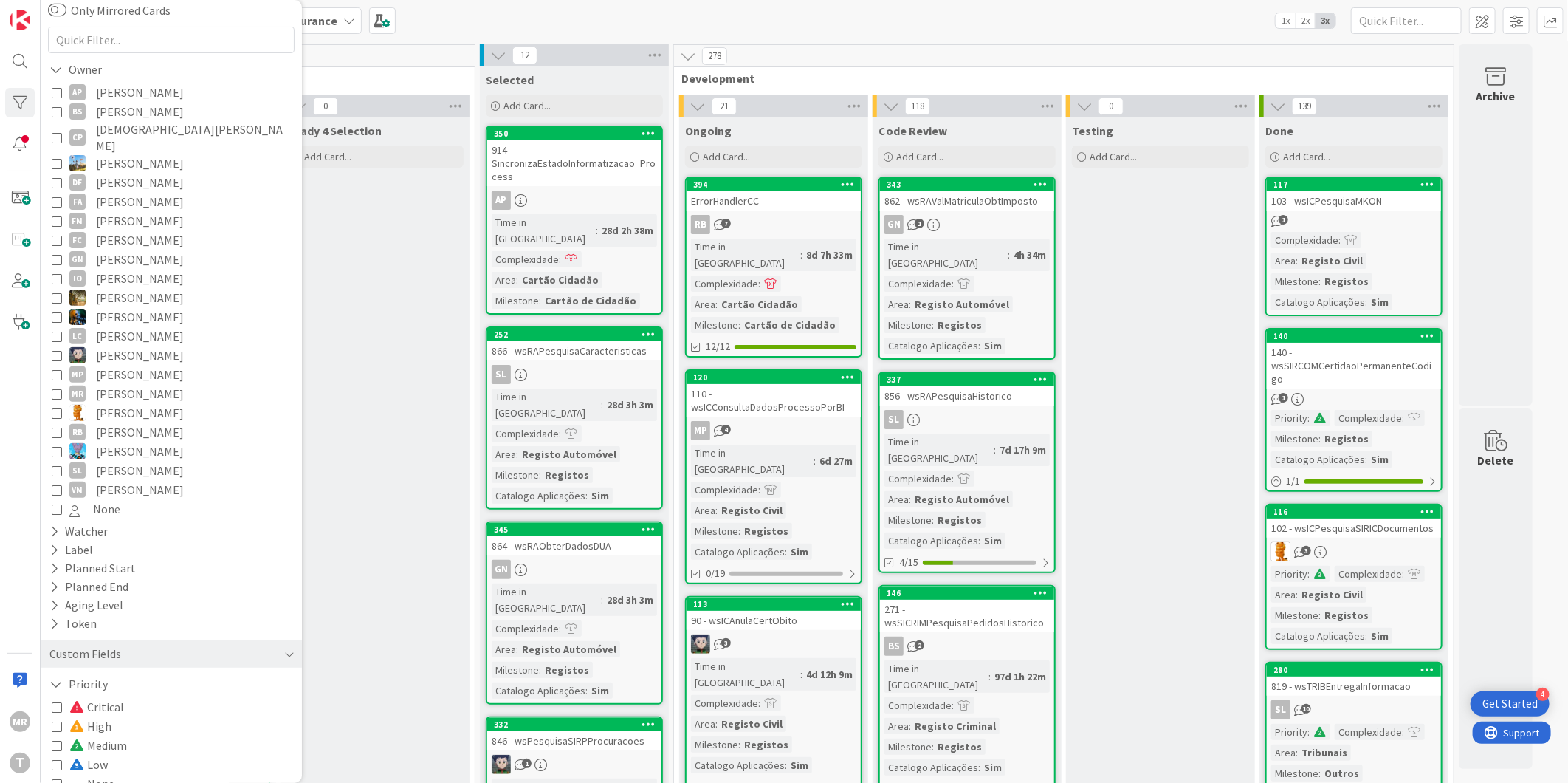
click at [110, 774] on span "None" at bounding box center [92, 784] width 45 height 19
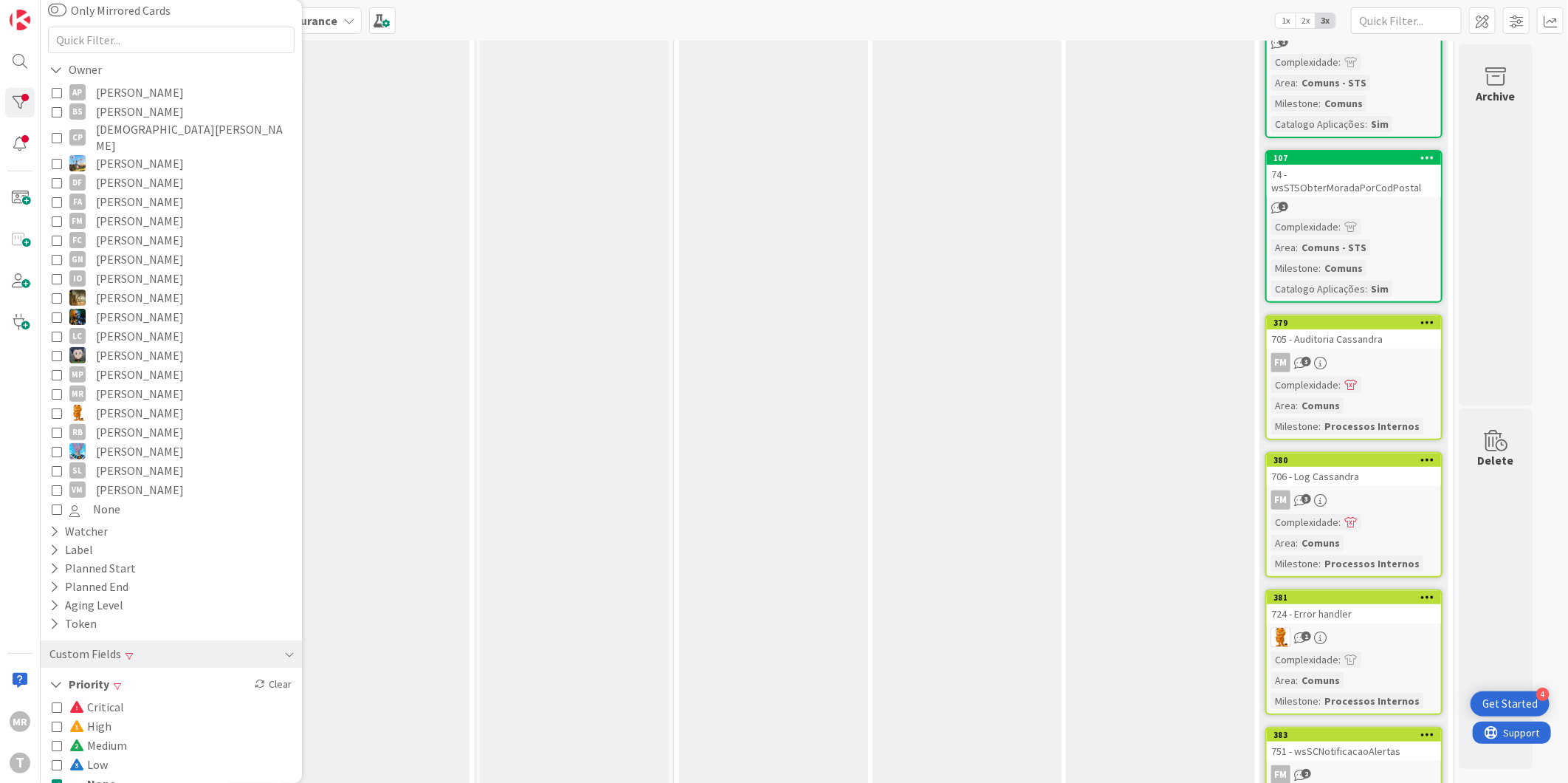
scroll to position [3860, 0]
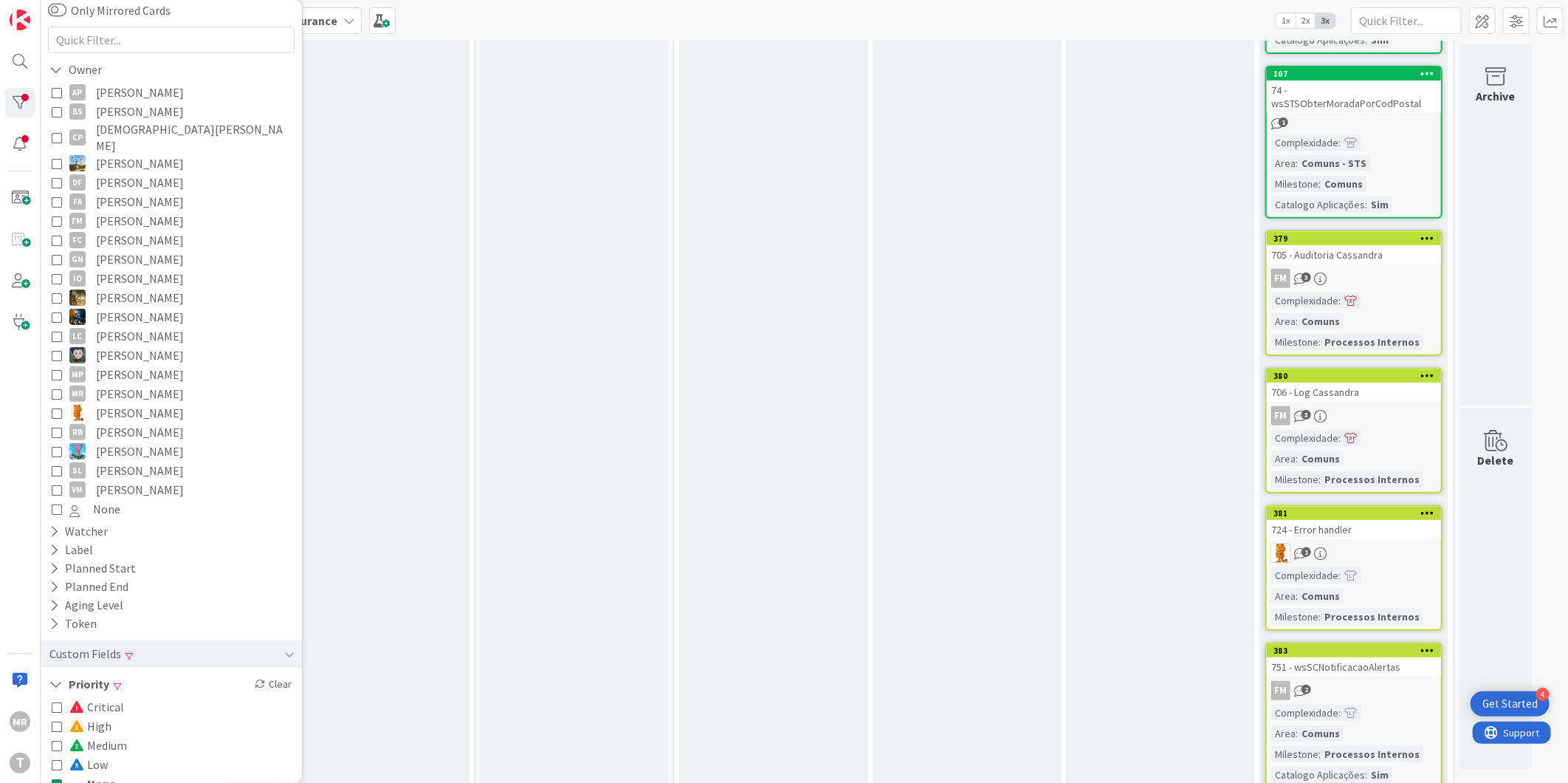
click at [86, 774] on span "None" at bounding box center [93, 784] width 46 height 19
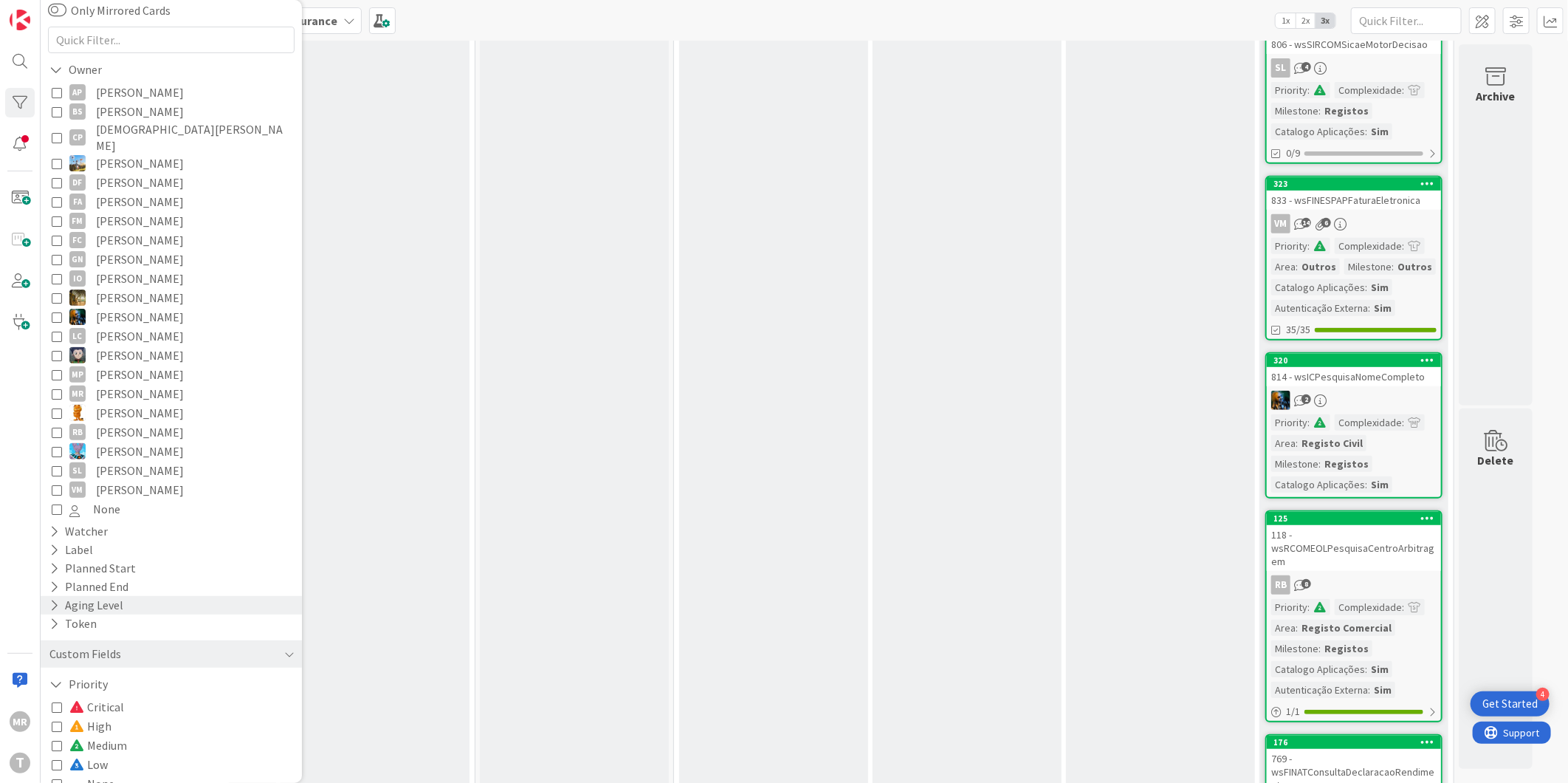
scroll to position [0, 0]
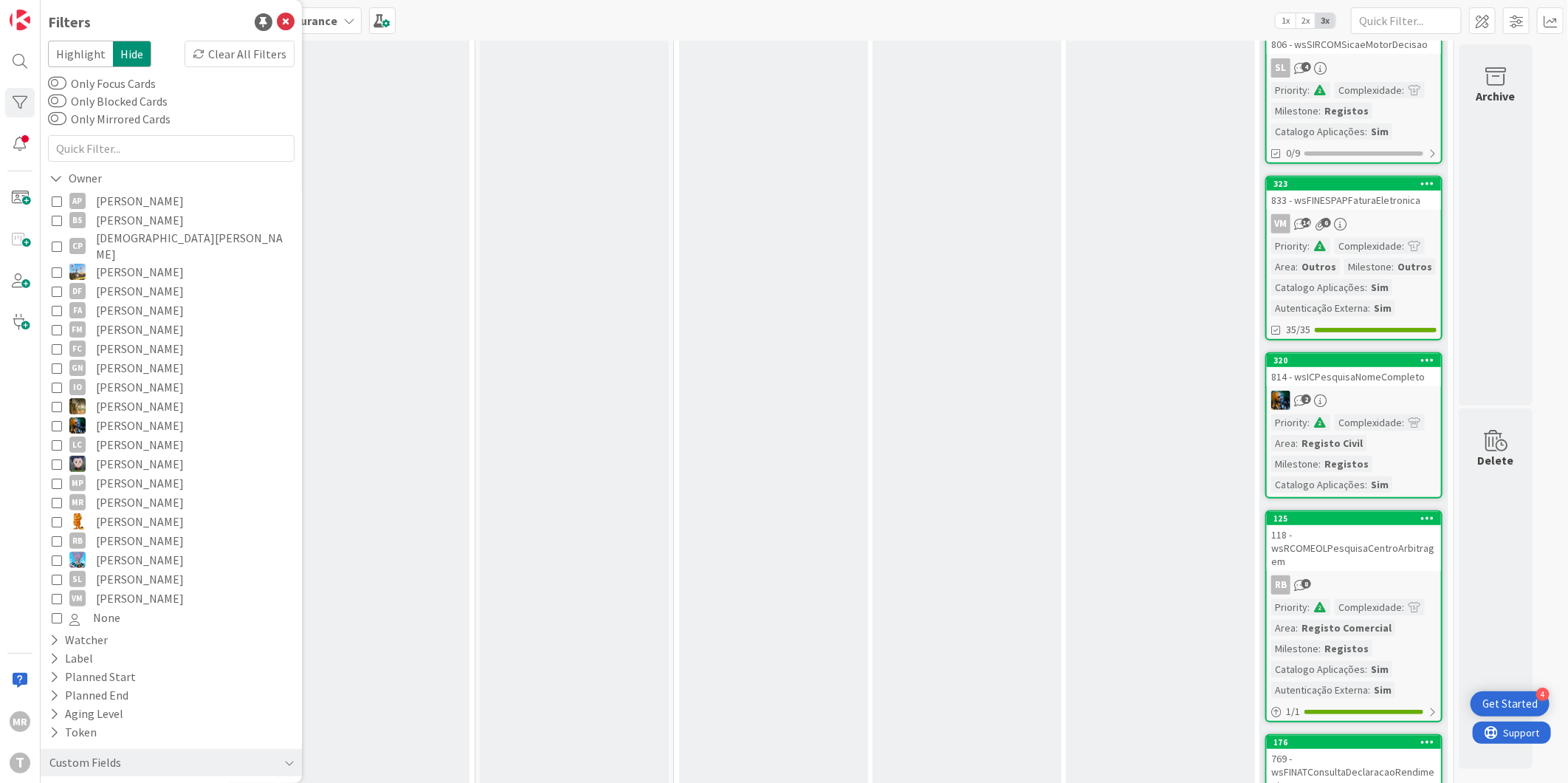
click at [135, 588] on span "Vitor Martins" at bounding box center [139, 598] width 88 height 19
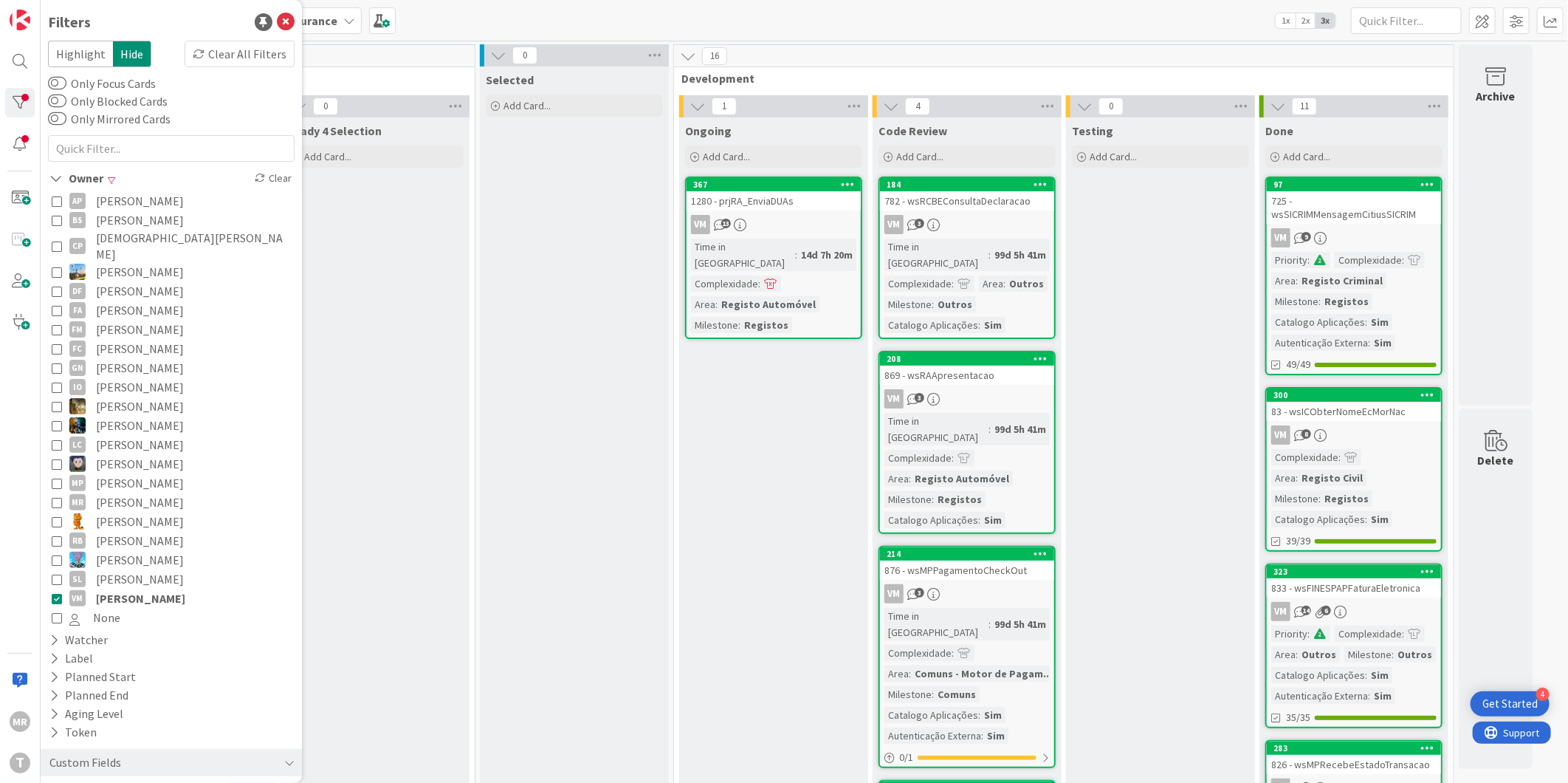
click at [134, 588] on span "Vitor Martins" at bounding box center [140, 598] width 89 height 19
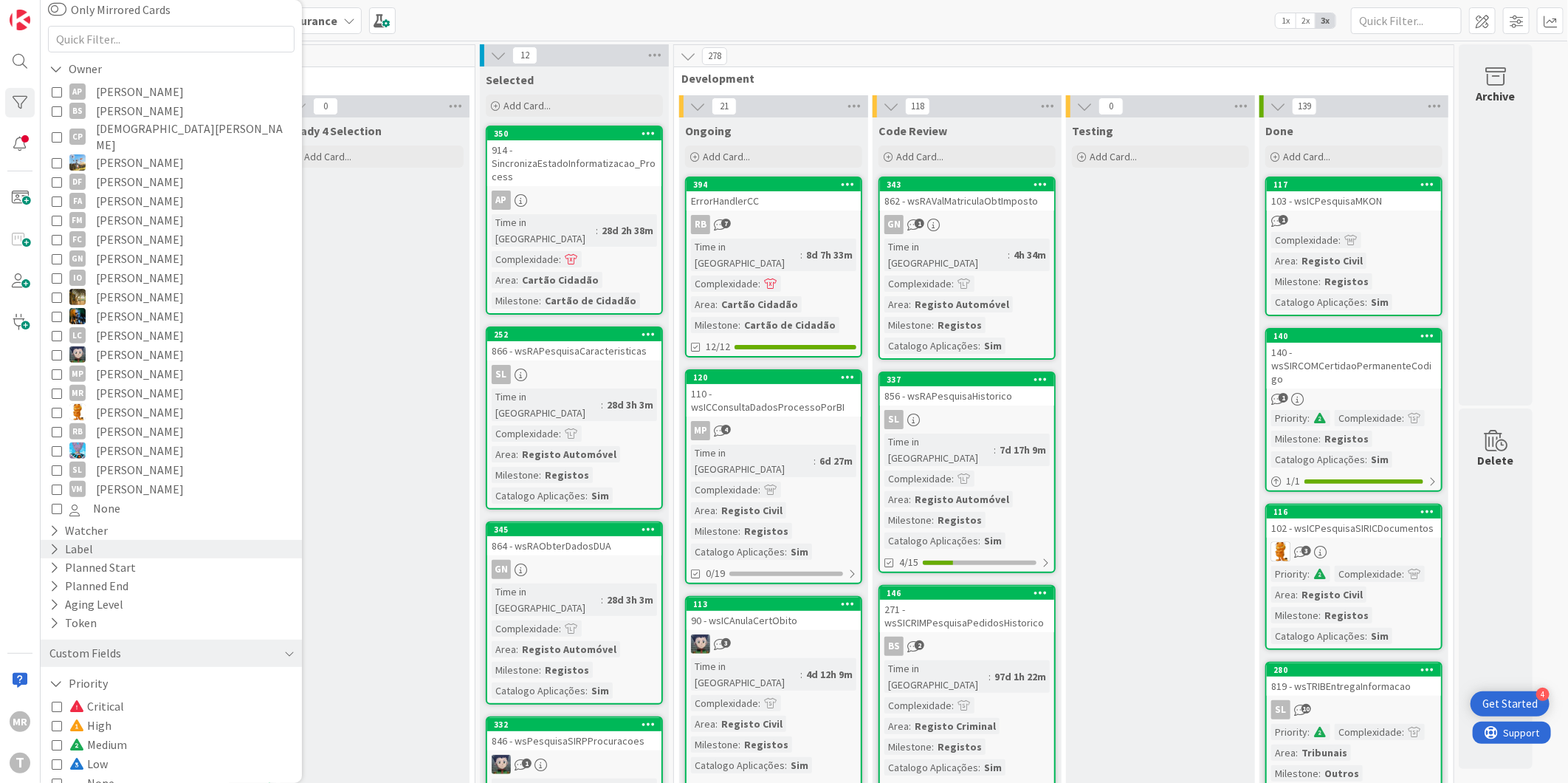
scroll to position [212, 0]
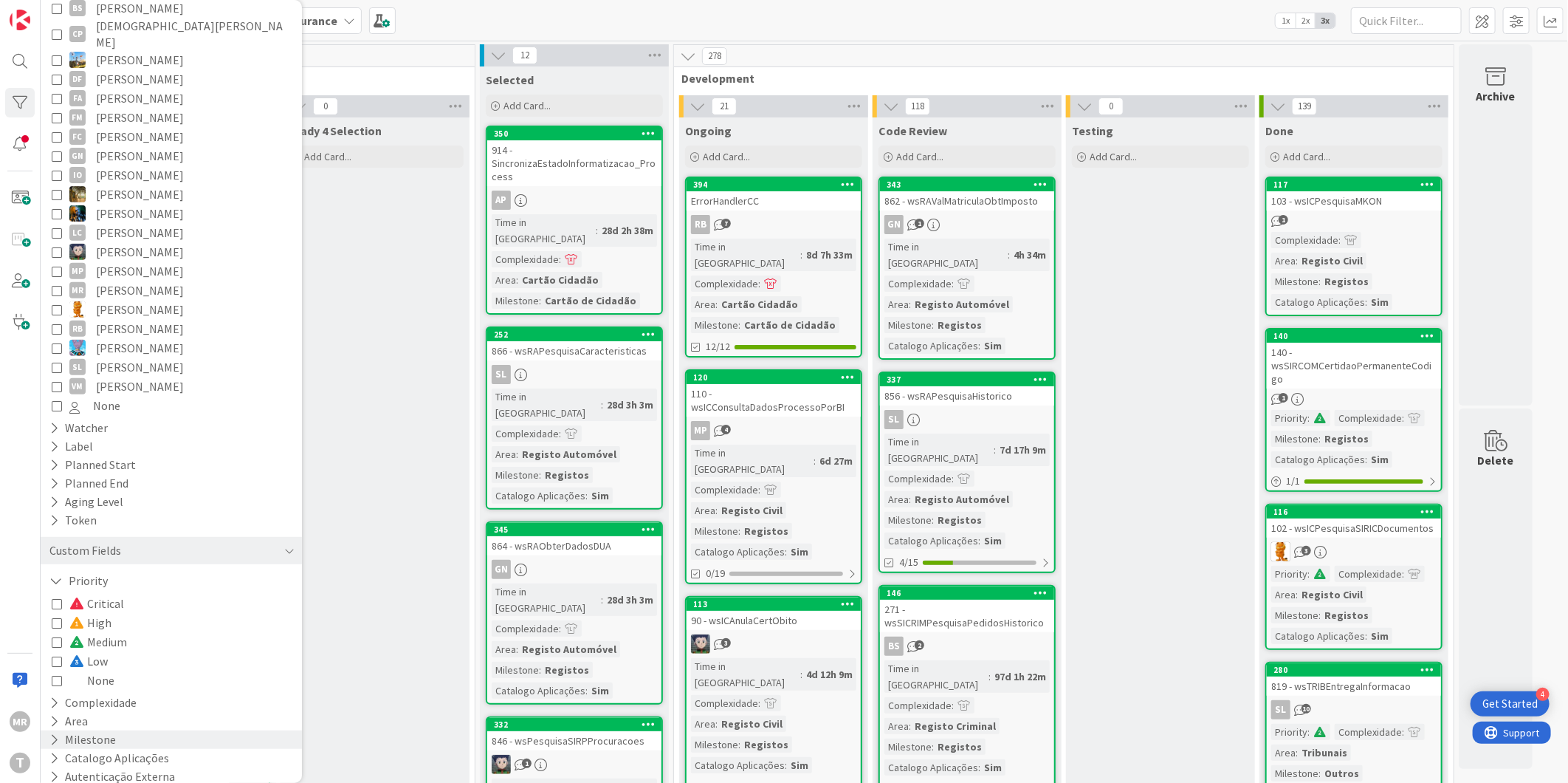
click at [55, 734] on icon at bounding box center [54, 739] width 10 height 13
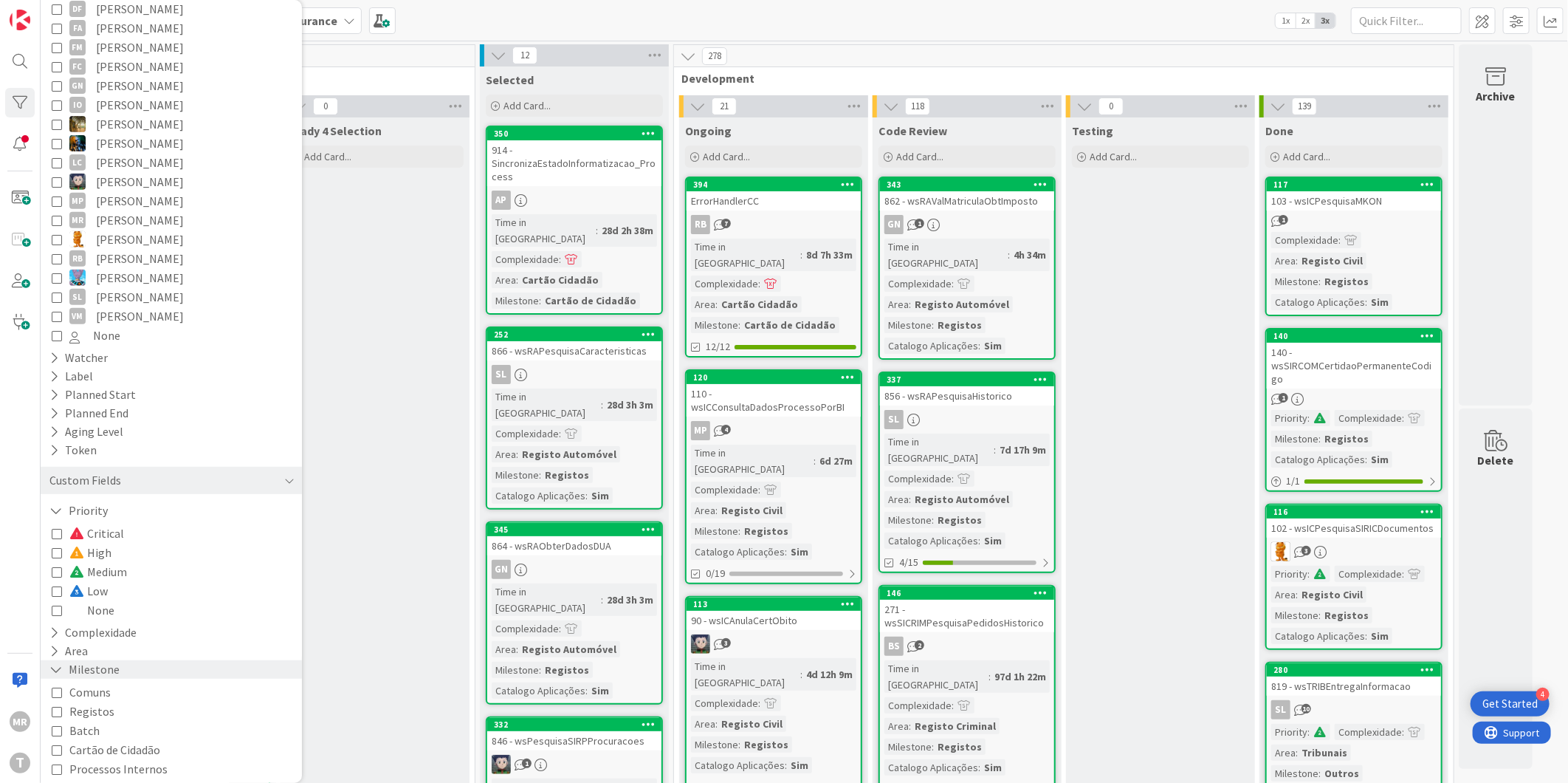
scroll to position [353, 0]
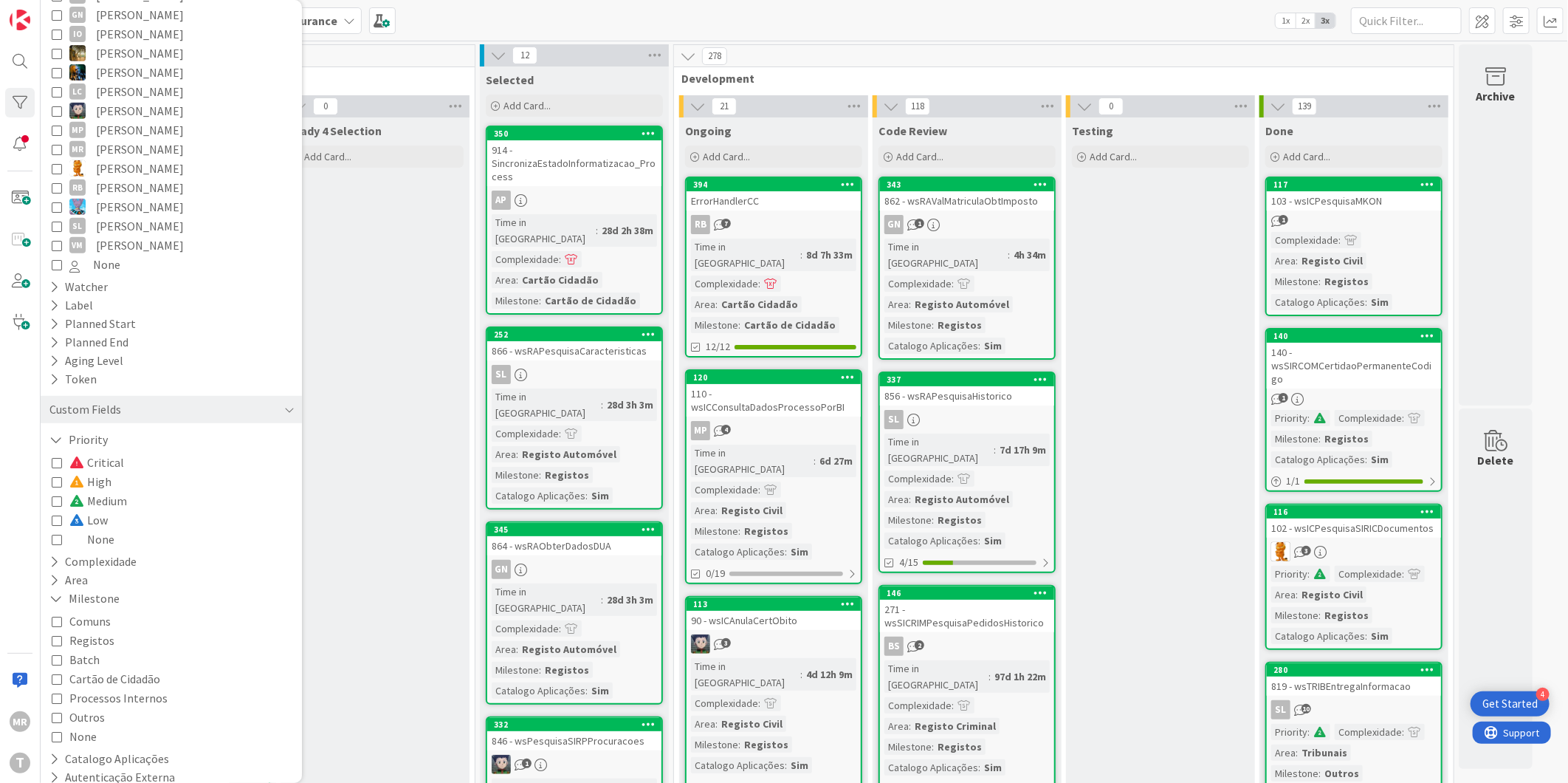
click at [52, 654] on icon at bounding box center [56, 659] width 11 height 11
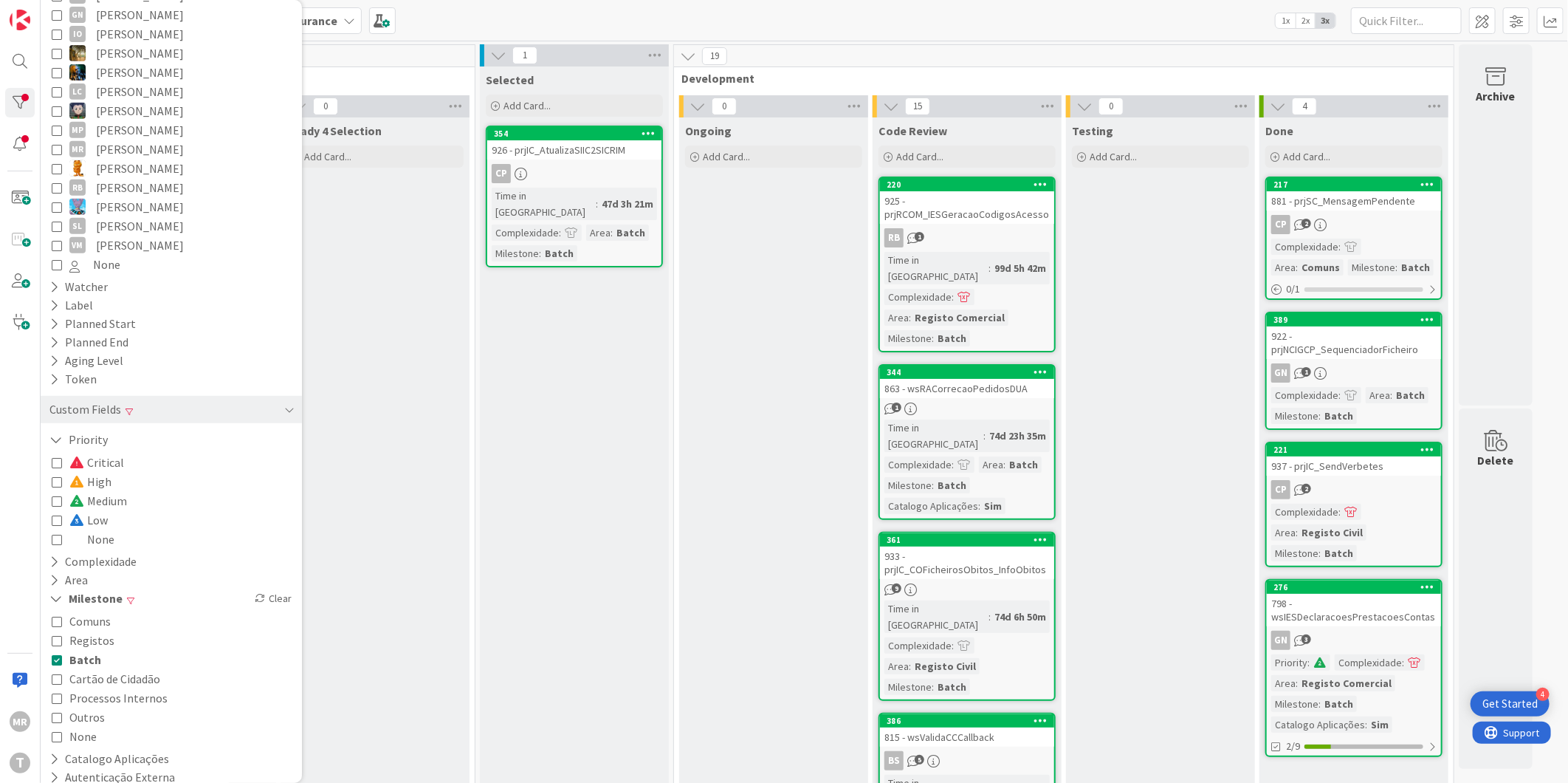
click at [52, 693] on icon at bounding box center [56, 698] width 11 height 11
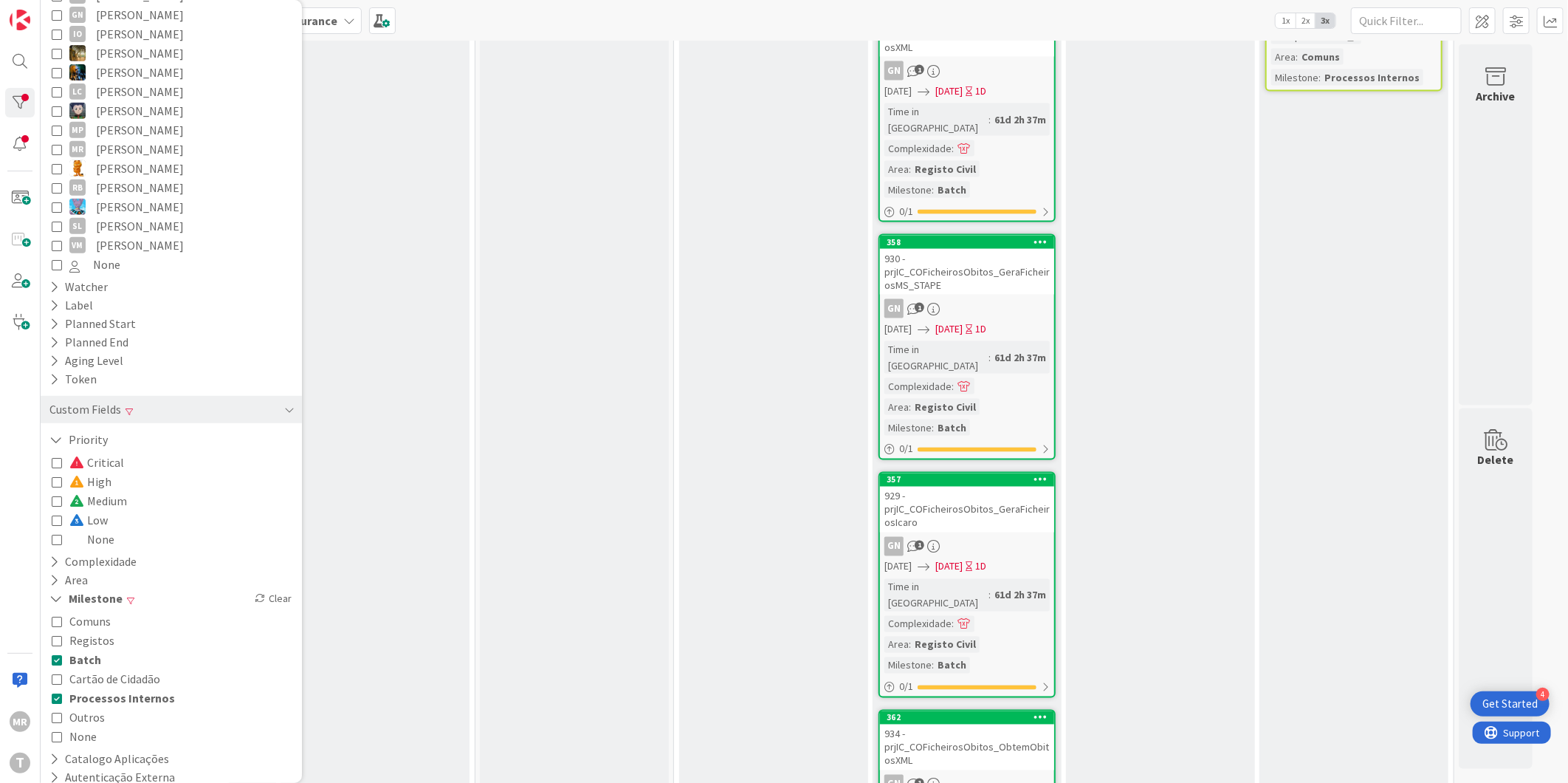
scroll to position [1368, 0]
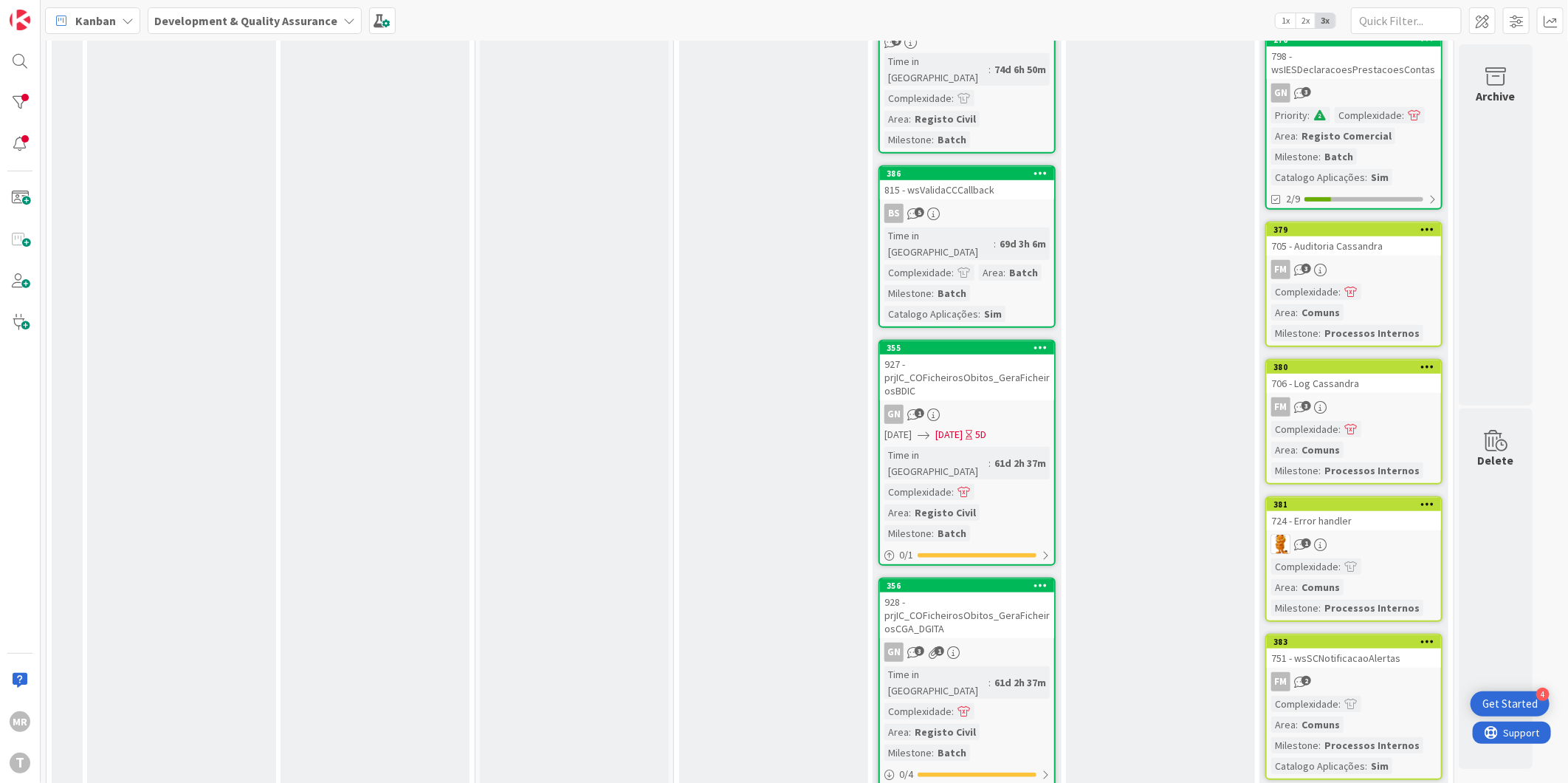
scroll to position [738, 0]
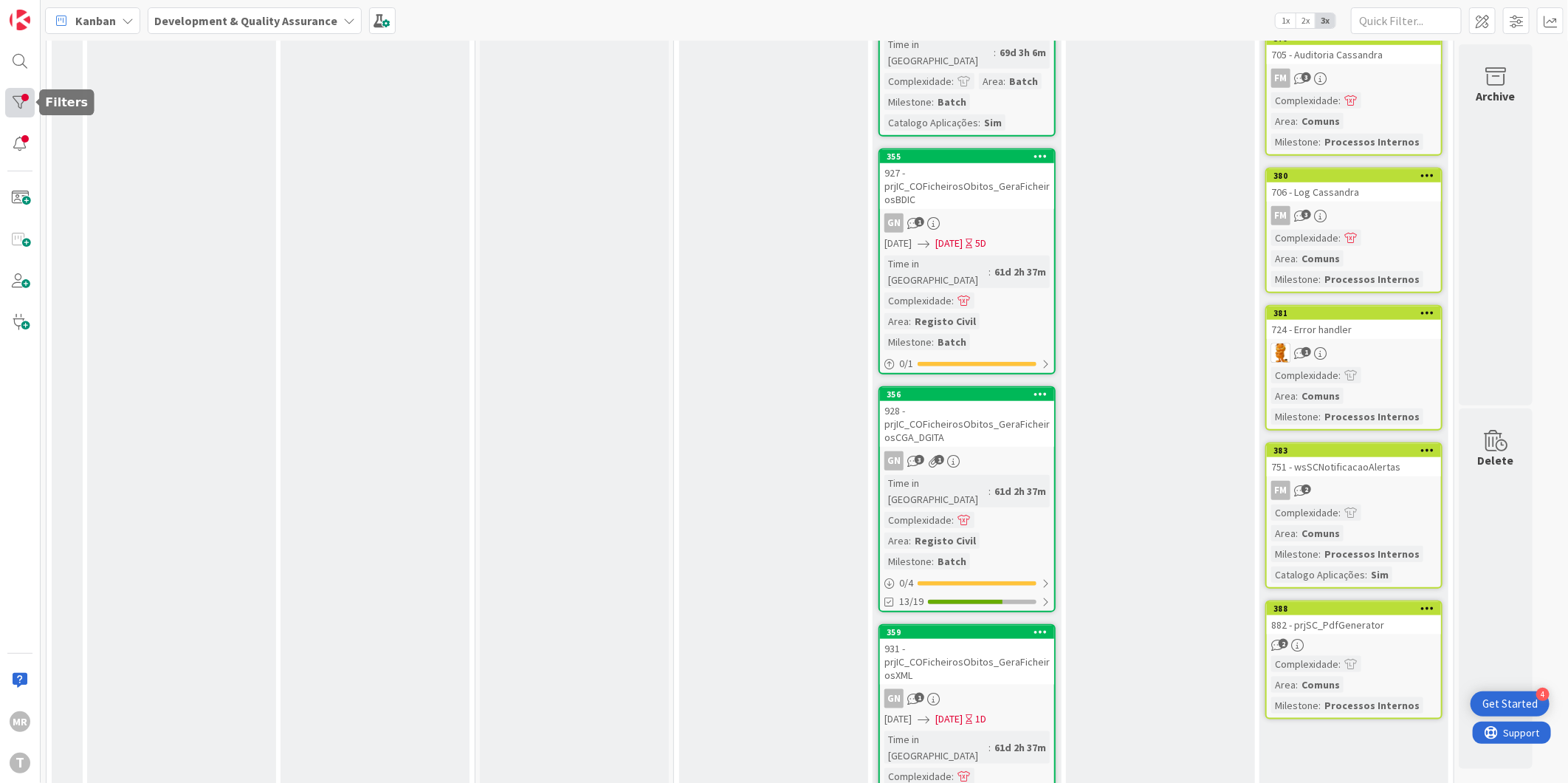
click at [33, 93] on div at bounding box center [19, 103] width 30 height 30
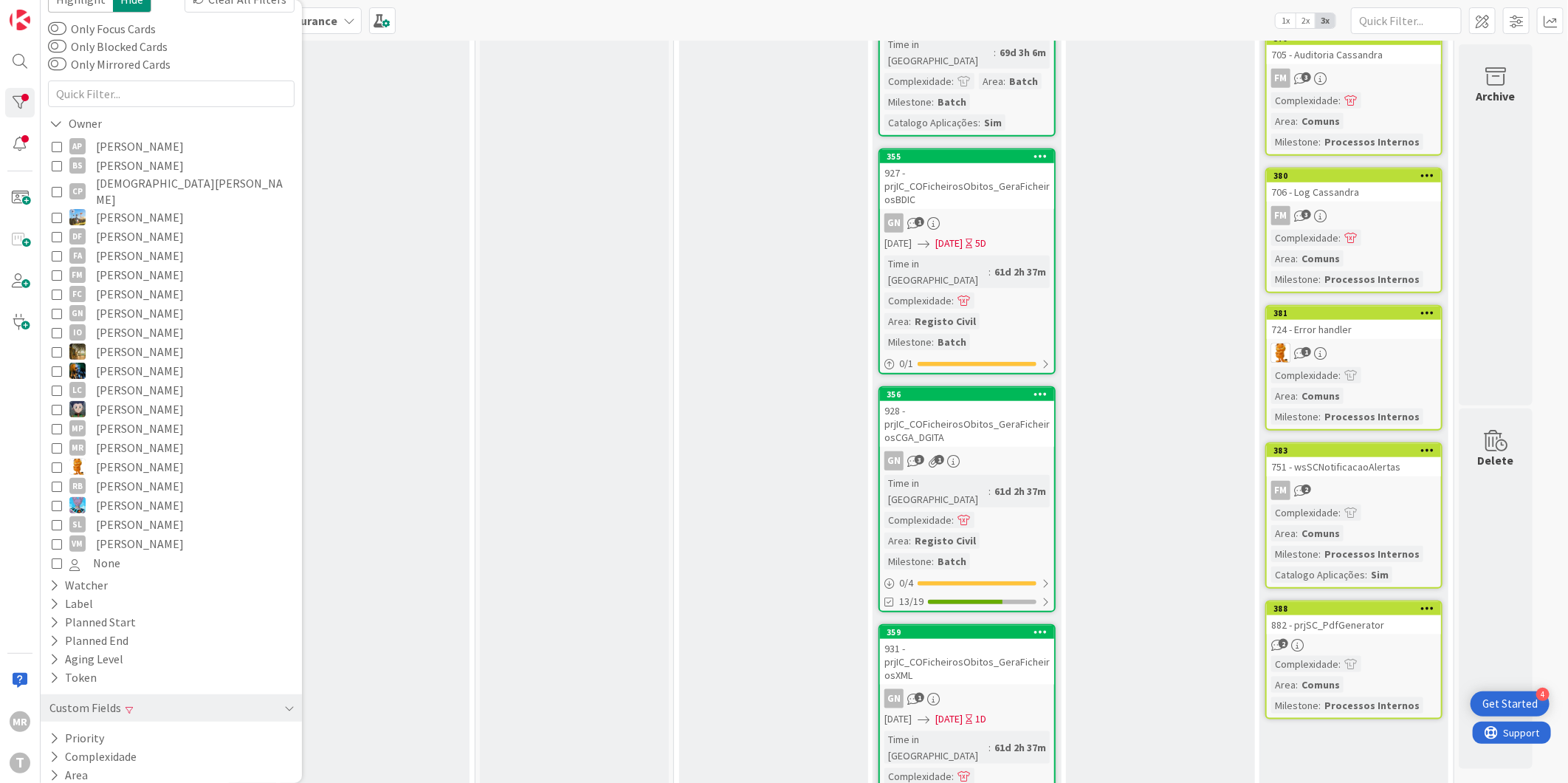
scroll to position [108, 0]
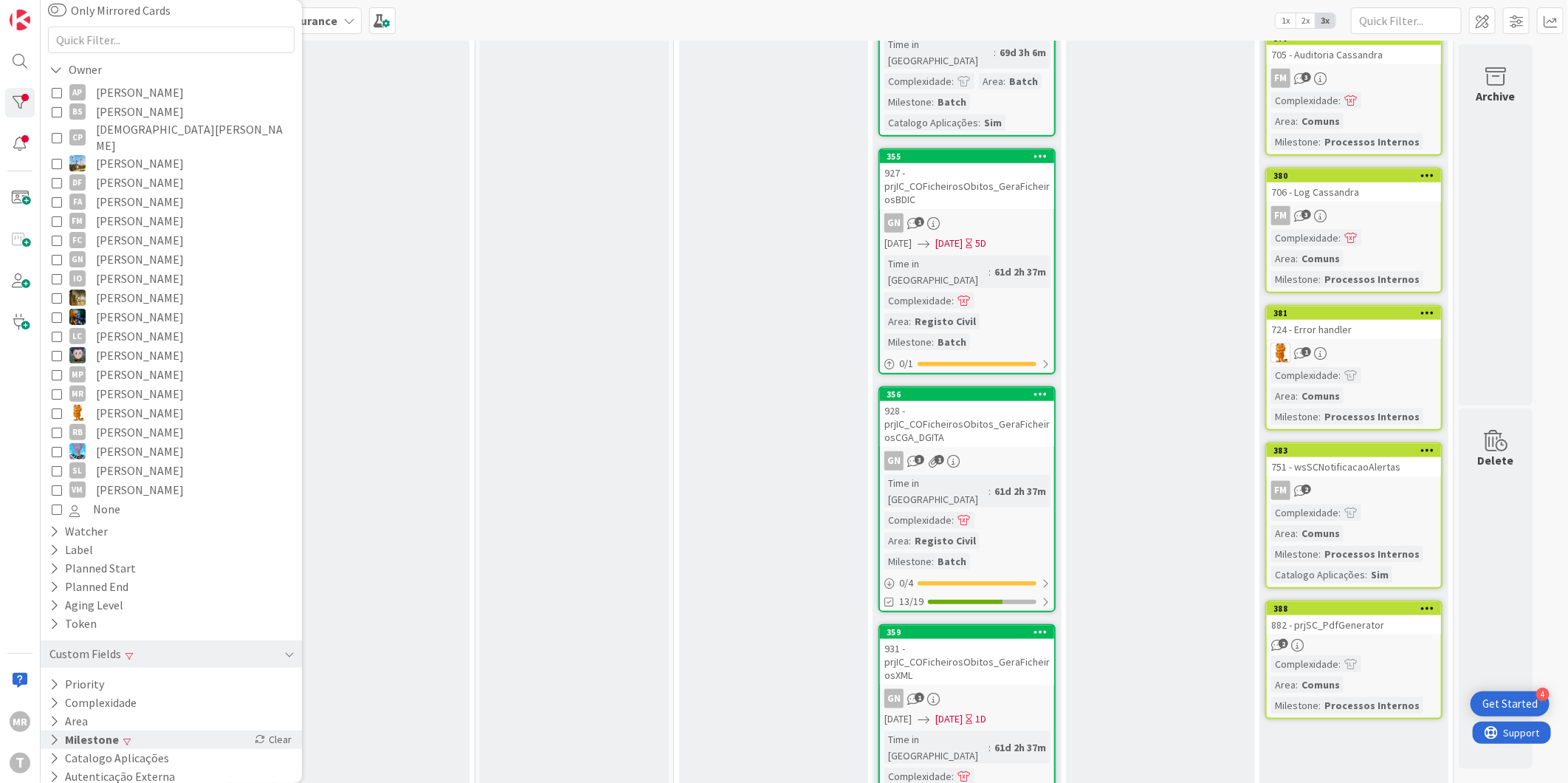
click at [92, 731] on button "Milestone" at bounding box center [84, 739] width 73 height 18
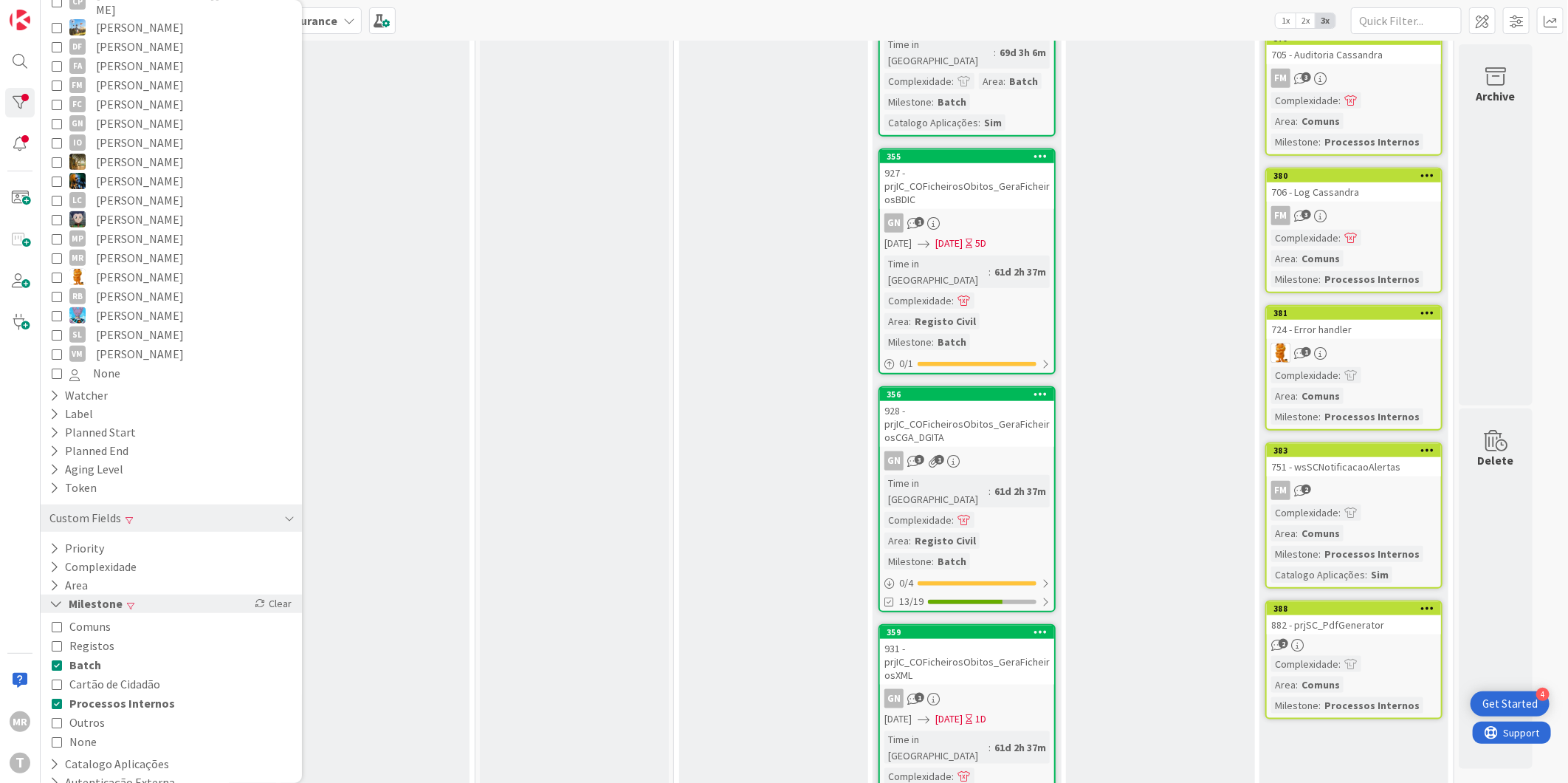
scroll to position [251, 0]
click at [89, 648] on span "Batch" at bounding box center [85, 658] width 32 height 19
